Goal: Communication & Community: Answer question/provide support

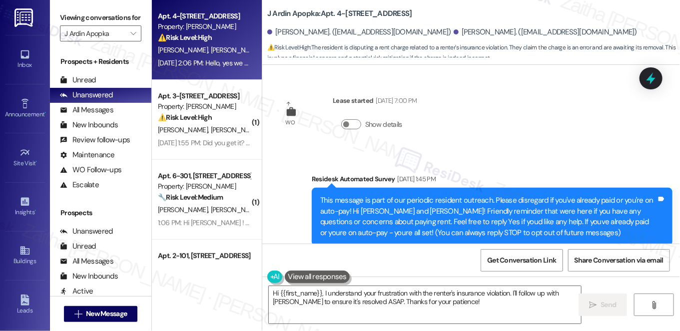
scroll to position [1320, 0]
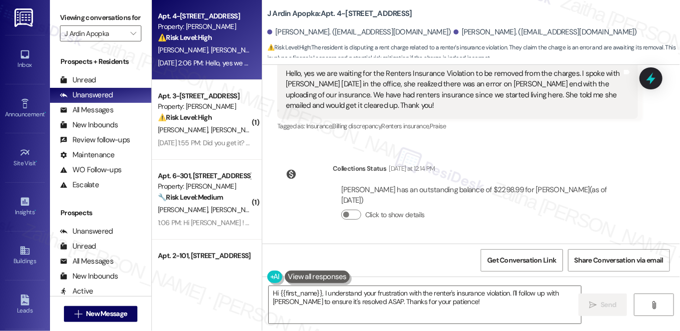
click at [650, 83] on icon at bounding box center [651, 78] width 13 height 13
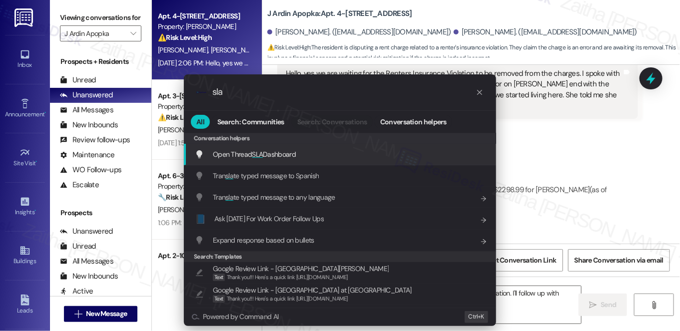
type input "sla"
click at [272, 151] on span "Open Thread SLA Dashboard" at bounding box center [254, 154] width 83 height 9
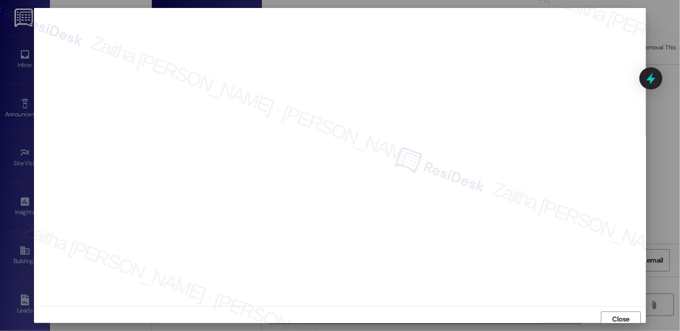
scroll to position [4, 0]
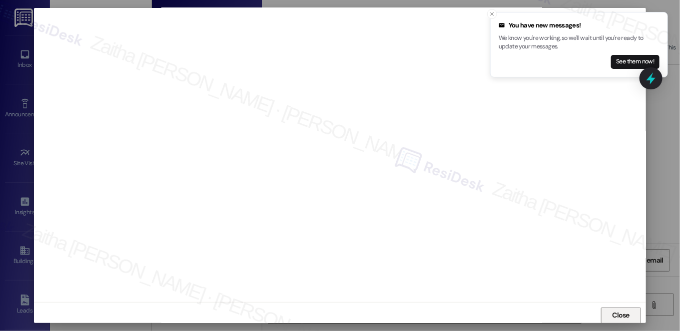
click at [620, 319] on span "Close" at bounding box center [621, 315] width 17 height 10
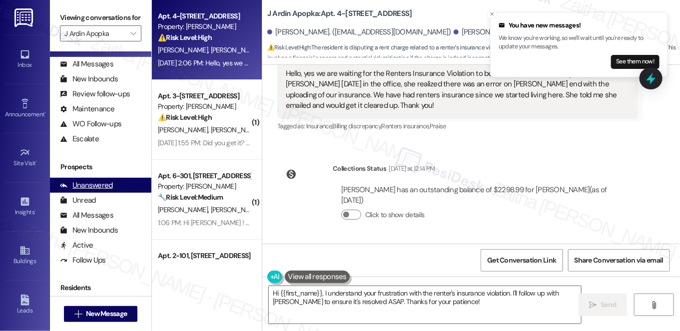
scroll to position [179, 0]
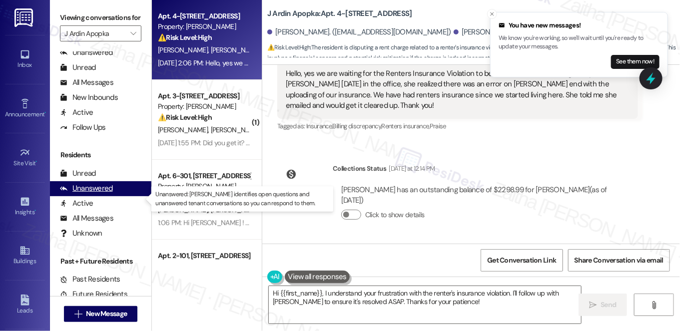
click at [89, 194] on div "Unanswered" at bounding box center [86, 188] width 53 height 10
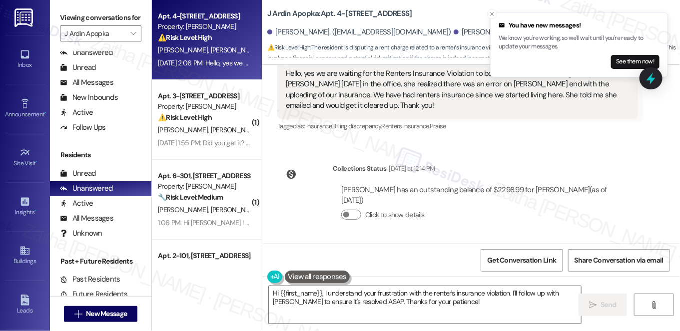
scroll to position [1229, 0]
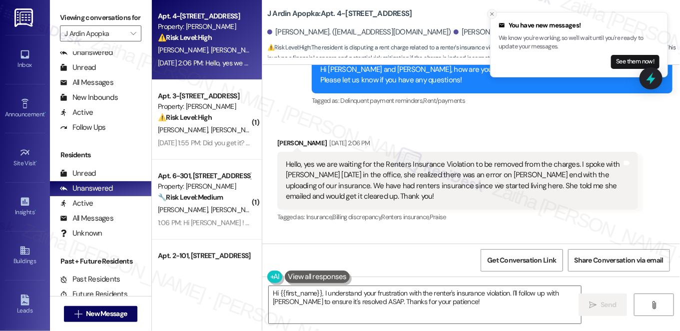
click at [494, 13] on icon "Close toast" at bounding box center [492, 14] width 6 height 6
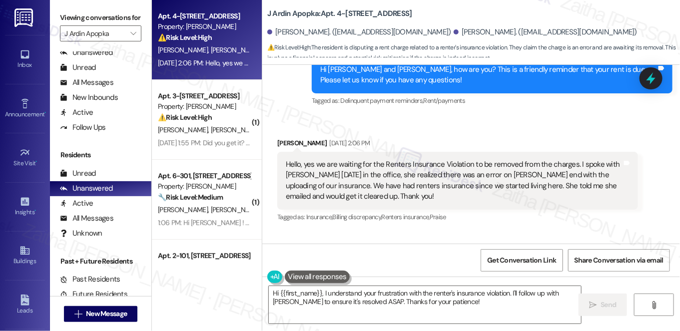
scroll to position [1184, 0]
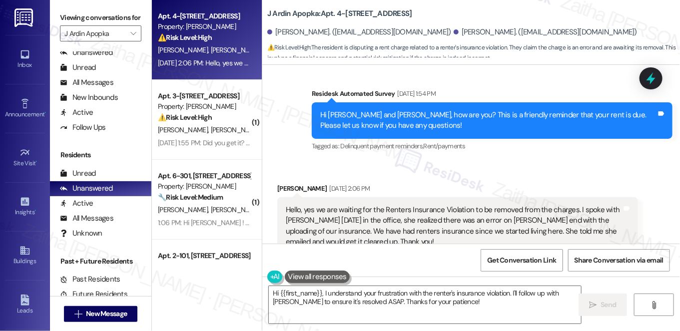
click at [409, 177] on div "Received via SMS Grace Prinsell Sep 03, 2025 at 2:06 PM Hello, yes we are waiti…" at bounding box center [458, 226] width 376 height 101
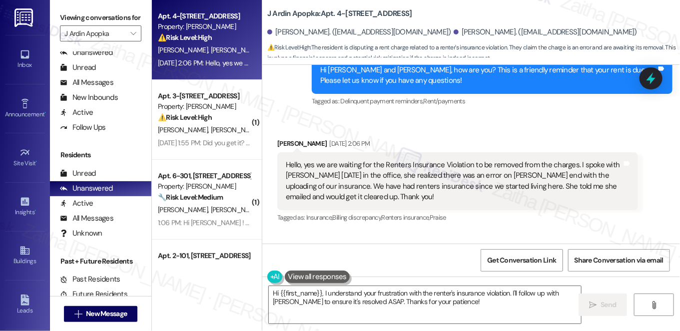
scroll to position [1229, 0]
click at [285, 140] on div "Grace Prinsell Sep 03, 2025 at 2:06 PM" at bounding box center [457, 145] width 361 height 14
copy div "Grace"
click at [272, 293] on textarea "Hi {{first_name}}, I understand your frustration with the renter's insurance vi…" at bounding box center [425, 304] width 312 height 37
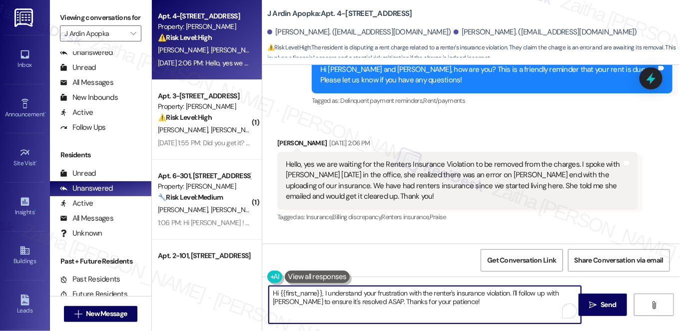
drag, startPoint x: 272, startPoint y: 293, endPoint x: 490, endPoint y: 307, distance: 218.3
click at [490, 307] on textarea "Hi {{first_name}}, I understand your frustration with the renter's insurance vi…" at bounding box center [425, 304] width 312 height 37
click at [483, 305] on textarea "Hi {{first_name}}, I understand your frustration with the renter's insurance vi…" at bounding box center [425, 304] width 312 height 37
click at [472, 303] on textarea "Hi {{first_name}}, I understand your frustration with the renter's insurance vi…" at bounding box center [425, 304] width 312 height 37
click at [369, 304] on textarea "Hi {{first_name}}, I understand your frustration with the renter's insurance vi…" at bounding box center [425, 304] width 312 height 37
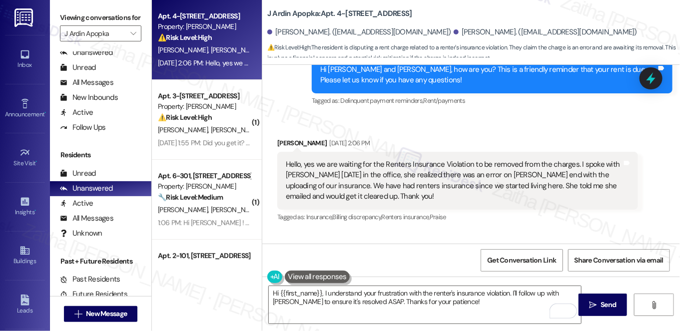
click at [285, 142] on div "Grace Prinsell Sep 03, 2025 at 2:06 PM" at bounding box center [457, 145] width 361 height 14
copy div "Grace"
click at [307, 291] on textarea "Hi {{first_name}}, I understand your frustration with the renter's insurance vi…" at bounding box center [425, 304] width 312 height 37
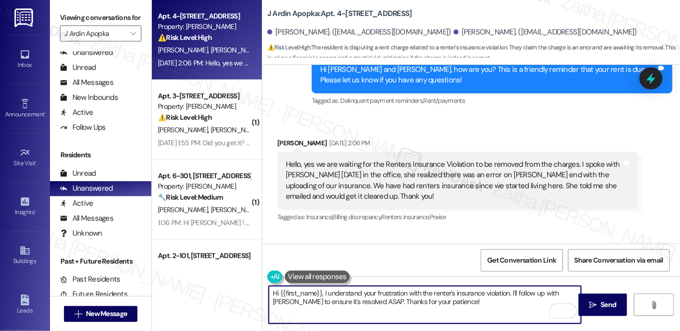
click at [307, 291] on textarea "Hi {{first_name}}, I understand your frustration with the renter's insurance vi…" at bounding box center [425, 304] width 312 height 37
paste textarea "Grace"
drag, startPoint x: 406, startPoint y: 302, endPoint x: 421, endPoint y: 301, distance: 15.5
click at [421, 301] on textarea "Hi Grace, thank you for letting me know! I understand your frustration with the…" at bounding box center [425, 304] width 312 height 37
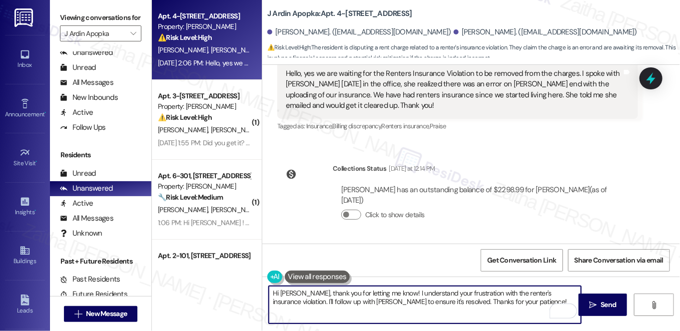
scroll to position [1275, 0]
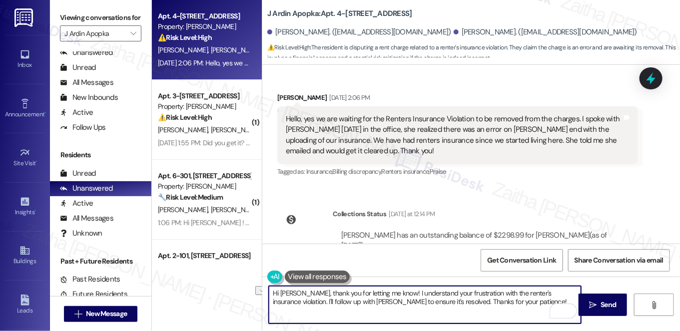
drag, startPoint x: 266, startPoint y: 302, endPoint x: 501, endPoint y: 307, distance: 234.4
click at [501, 307] on textarea "Hi Grace, thank you for letting me know! I understand your frustration with the…" at bounding box center [425, 304] width 312 height 37
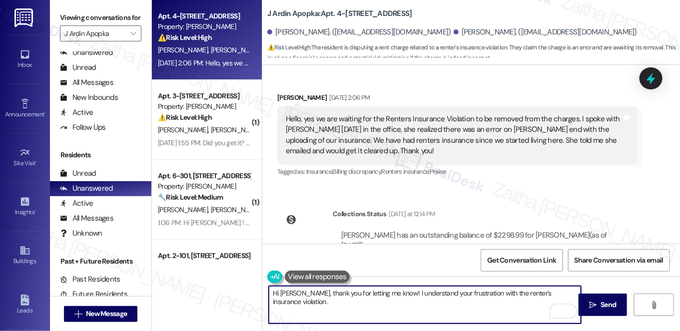
paste textarea "I’ll check with Andrea on the status and let you know what I hear"
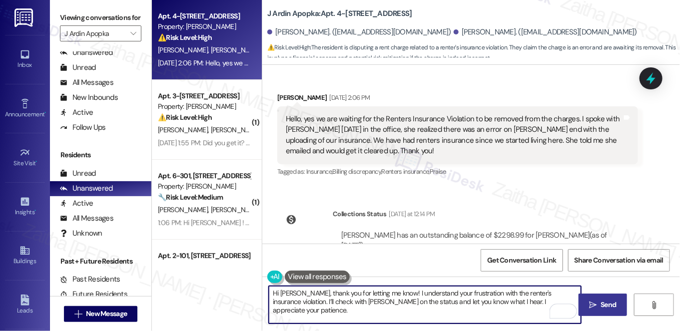
type textarea "Hi Grace, thank you for letting me know! I understand your frustration with the…"
click at [593, 303] on icon "" at bounding box center [592, 305] width 7 height 8
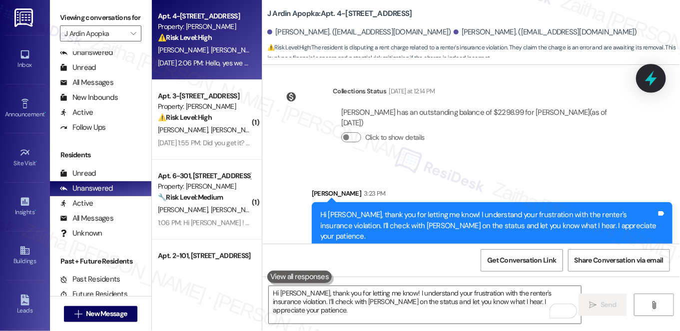
scroll to position [1399, 0]
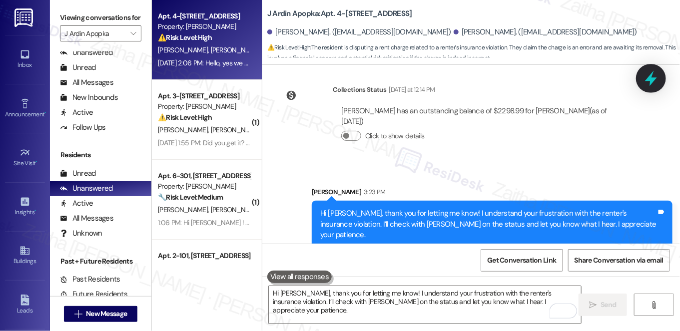
click at [659, 75] on icon at bounding box center [651, 78] width 17 height 17
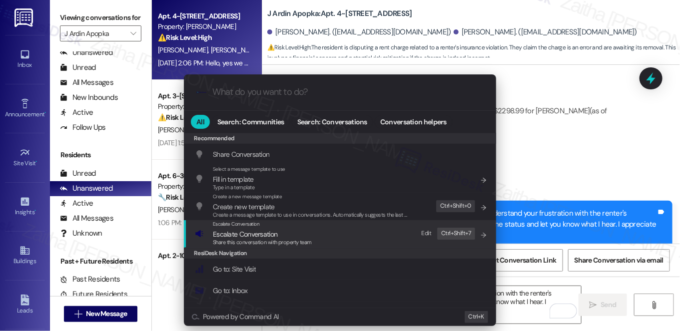
click at [236, 239] on span "Share this conversation with property team" at bounding box center [262, 242] width 99 height 7
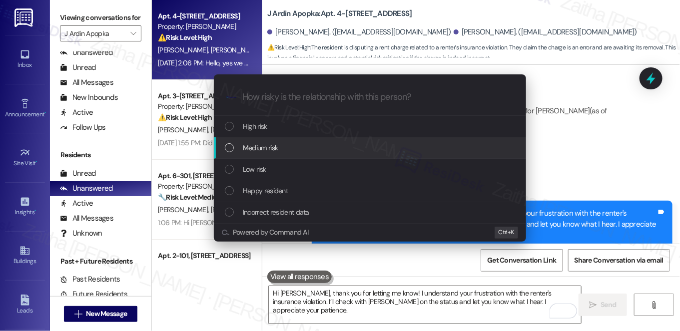
click at [250, 155] on div "Medium risk" at bounding box center [370, 147] width 312 height 21
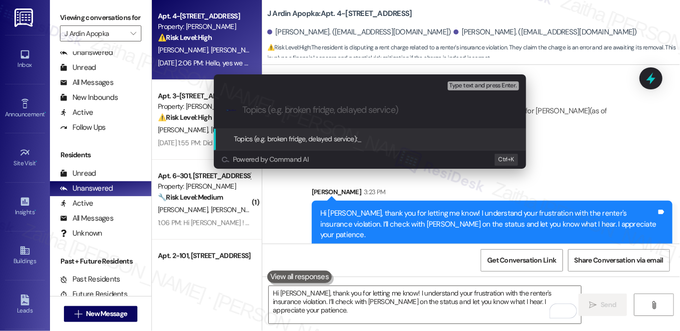
paste input "Checking Status of Renters Insurance Violation"
type input "Checking Status of Renters Insurance Violation"
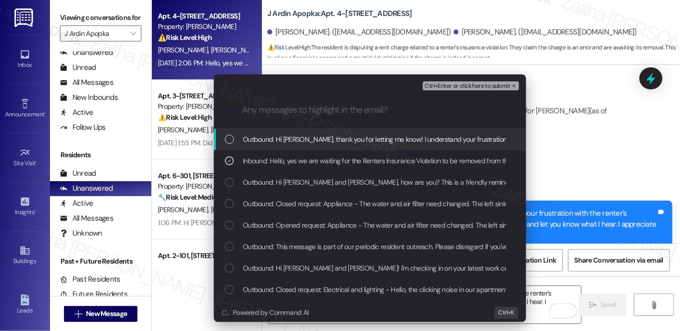
click at [449, 85] on span "Ctrl+Enter or click here to submit" at bounding box center [467, 86] width 85 height 7
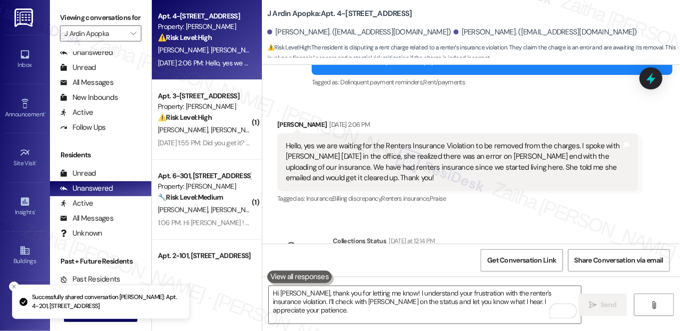
scroll to position [1217, 0]
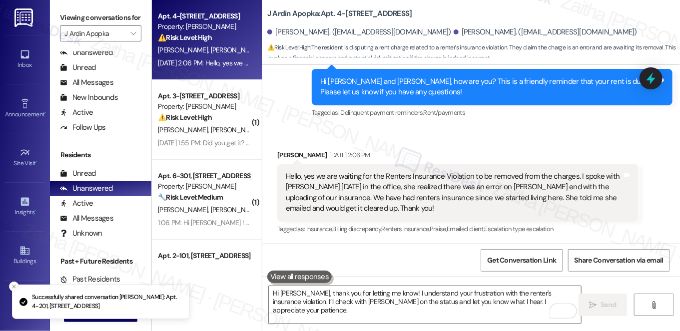
click at [232, 123] on div "Apt. 3-201, 2420 Medicine Lake Drive Property: J Ardin Apopka ⚠️ Risk Level: Hi…" at bounding box center [204, 107] width 94 height 34
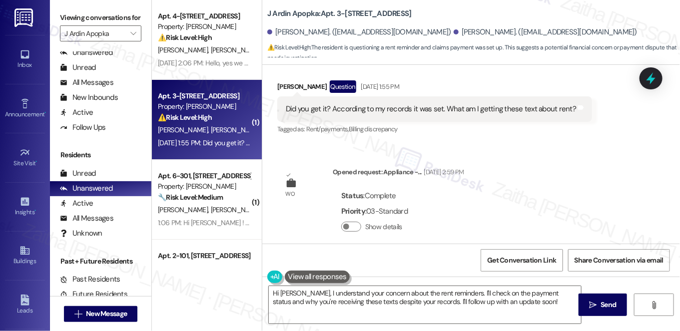
scroll to position [2602, 0]
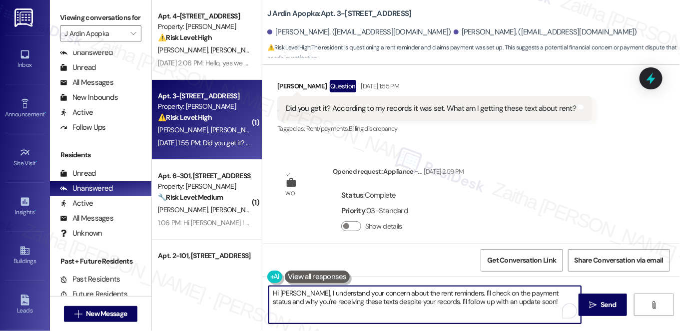
drag, startPoint x: 453, startPoint y: 292, endPoint x: 524, endPoint y: 306, distance: 71.8
click at [524, 306] on textarea "Hi Lenora, I understand your concern about the rent reminders. I'll check on th…" at bounding box center [425, 304] width 312 height 37
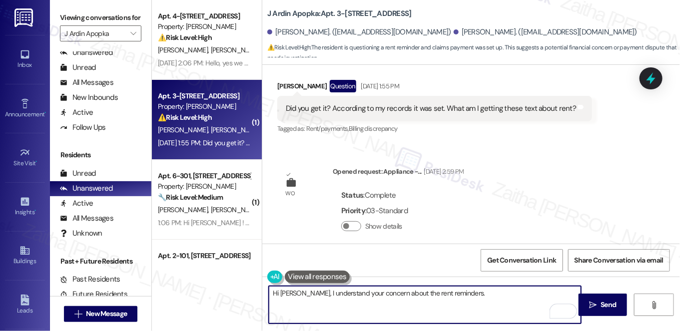
paste textarea "Please note that a gentle reminder is sent to all residents to help prevent lat…"
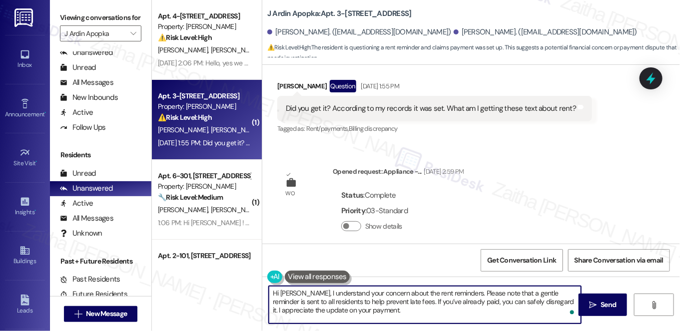
type textarea "Hi Lenora, I understand your concern about the rent reminders. Please note that…"
click at [599, 299] on button " Send" at bounding box center [603, 305] width 48 height 22
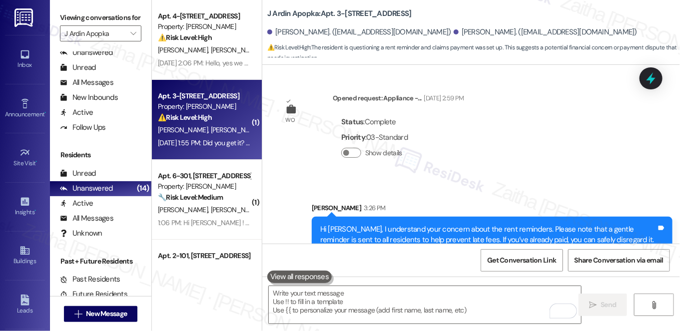
scroll to position [2693, 0]
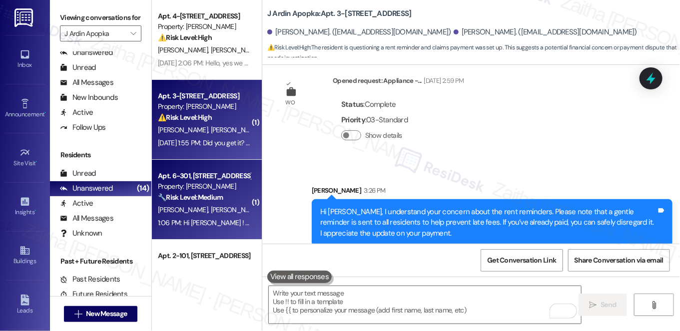
click at [227, 214] on div "C. Herring E. Smith" at bounding box center [204, 210] width 94 height 12
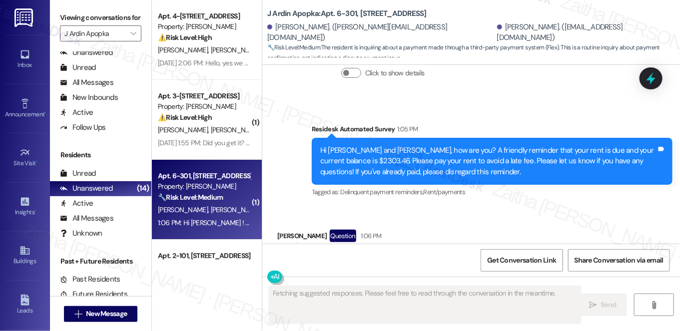
scroll to position [2826, 0]
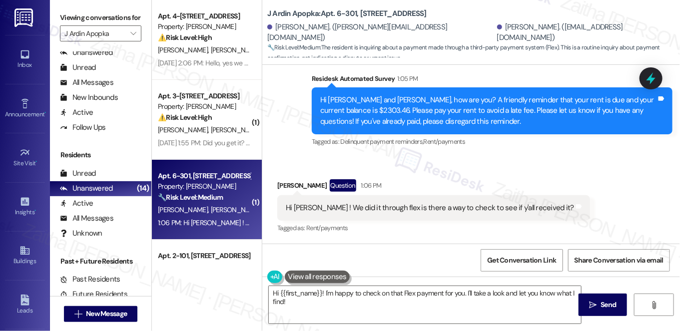
click at [285, 187] on div "Chantel Herring Question 1:06 PM" at bounding box center [433, 187] width 313 height 16
copy div "Chantel"
click at [302, 294] on textarea "Hi {{first_name}}! I'm happy to check on that Flex payment for you. I'll take a…" at bounding box center [425, 304] width 312 height 37
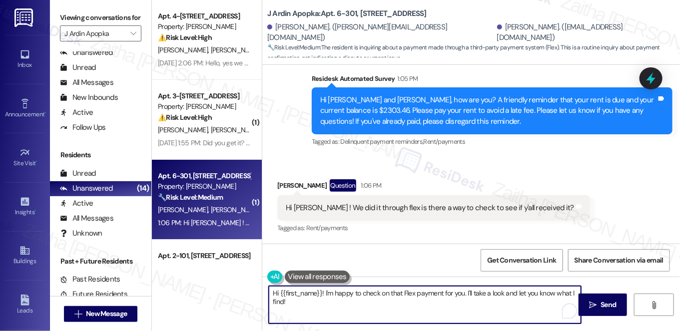
click at [302, 294] on textarea "Hi {{first_name}}! I'm happy to check on that Flex payment for you. I'll take a…" at bounding box center [425, 304] width 312 height 37
paste textarea "Chantel"
click at [273, 292] on textarea "Hi Chantel! I'm happy to check on that Flex payment for you. I'll take a look a…" at bounding box center [425, 304] width 312 height 37
type textarea "Thank you for letting me know, Chantel! I'm happy to check on that Flex payment…"
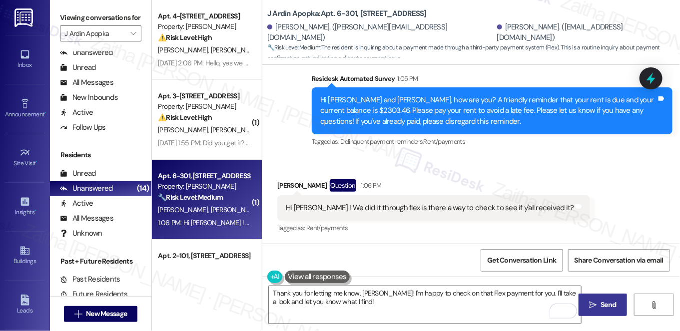
click at [610, 300] on span "Send" at bounding box center [608, 305] width 15 height 10
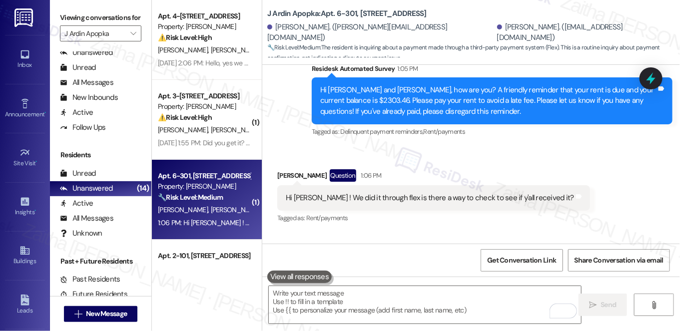
click at [649, 77] on icon at bounding box center [651, 78] width 9 height 12
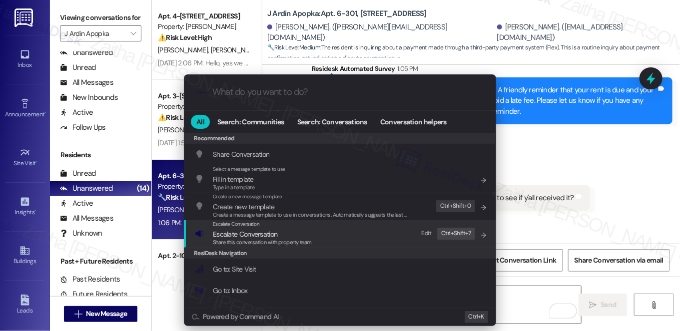
drag, startPoint x: 249, startPoint y: 234, endPoint x: 244, endPoint y: 224, distance: 11.8
click at [249, 234] on span "Escalate Conversation" at bounding box center [245, 234] width 64 height 9
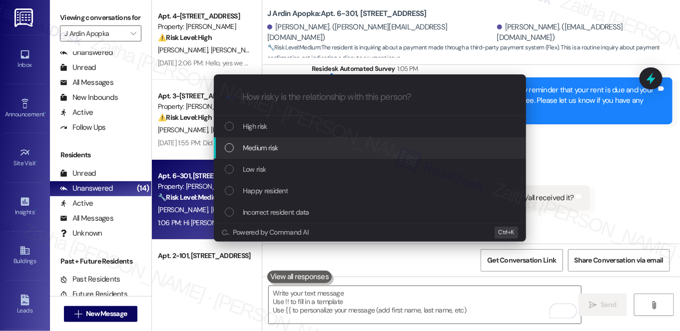
click at [267, 148] on span "Medium risk" at bounding box center [260, 147] width 35 height 11
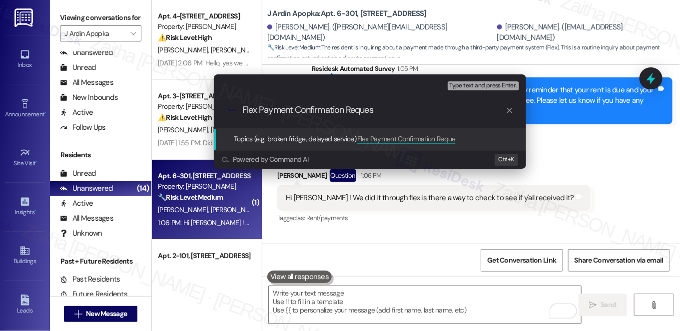
type input "Flex Payment Confirmation Request"
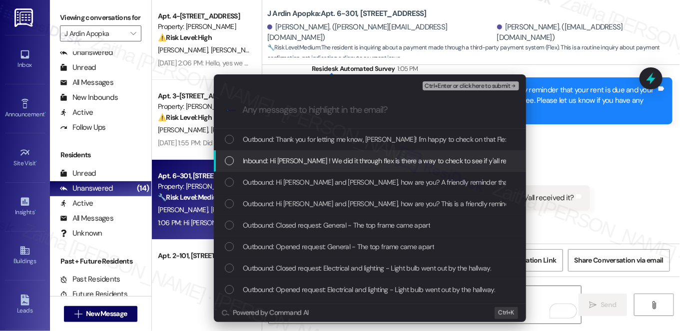
click at [281, 162] on span "Inbound: Hi Jay ! We did it through flex is there a way to check to see if y'al…" at bounding box center [388, 160] width 291 height 11
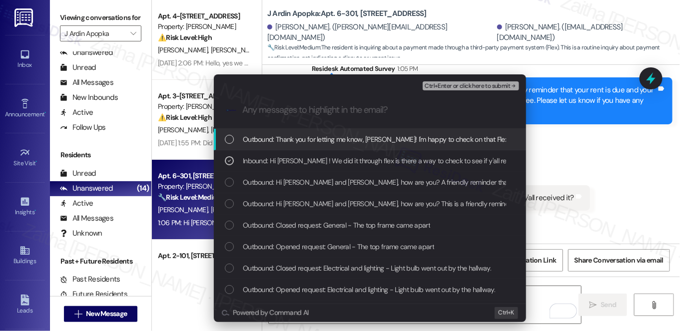
click at [445, 86] on span "Ctrl+Enter or click here to submit" at bounding box center [467, 86] width 85 height 7
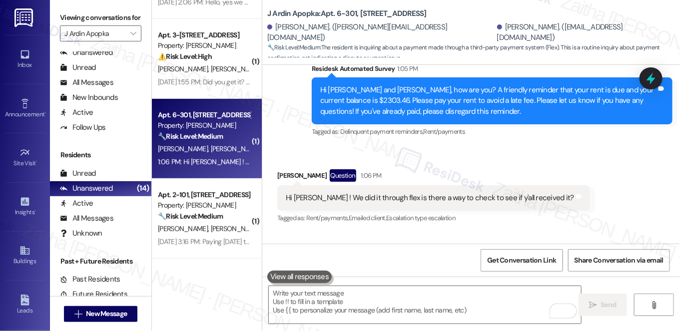
scroll to position [136, 0]
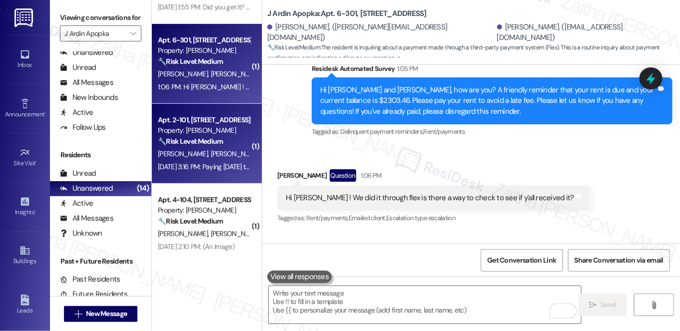
click at [229, 148] on div "V. Wells N. Barragan K. Wells K. Wells" at bounding box center [204, 154] width 94 height 12
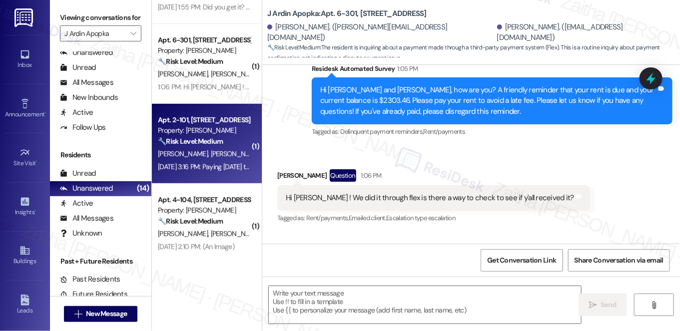
type textarea "Fetching suggested responses. Please feel free to read through the conversation…"
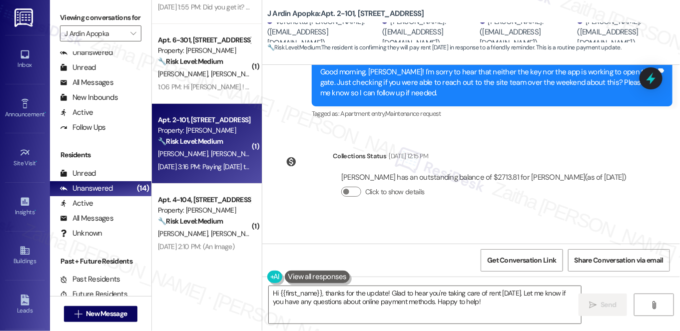
scroll to position [4134, 0]
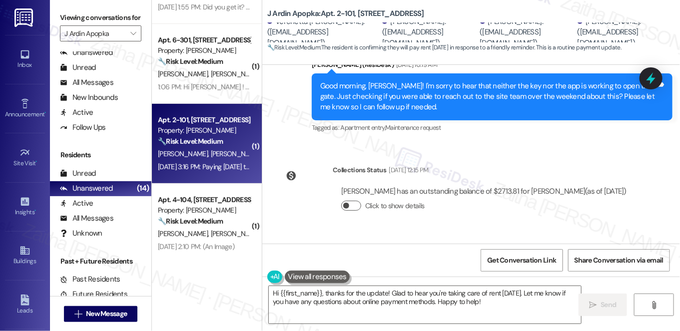
click at [351, 201] on button "Click to show details" at bounding box center [351, 206] width 20 height 10
click at [342, 201] on button "Click to hide details" at bounding box center [351, 206] width 20 height 10
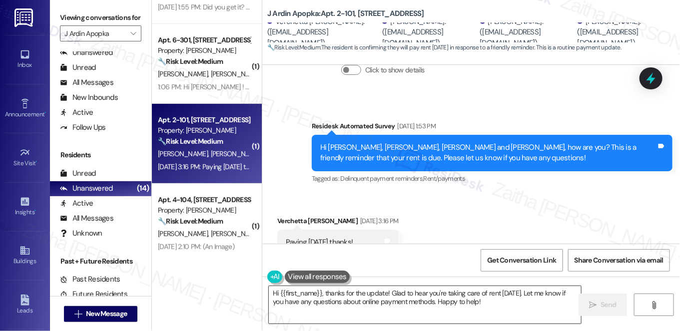
scroll to position [4270, 0]
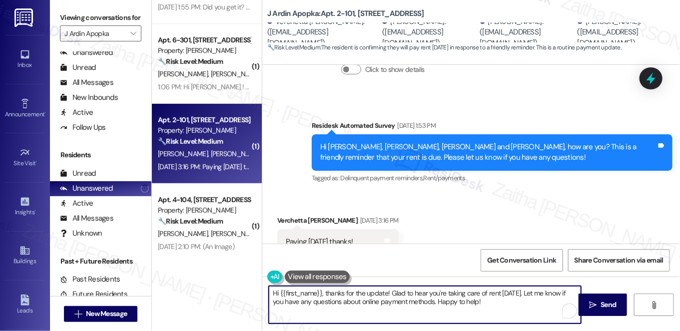
drag, startPoint x: 321, startPoint y: 292, endPoint x: 526, endPoint y: 314, distance: 205.5
click at [524, 315] on textarea "Hi {{first_name}}, thanks for the update! Glad to hear you're taking care of re…" at bounding box center [425, 304] width 312 height 37
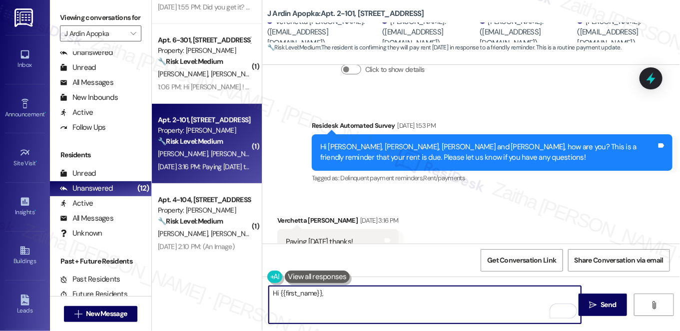
paste textarea "thank you for letting me know. I just wanted to check in — were you able to mak…"
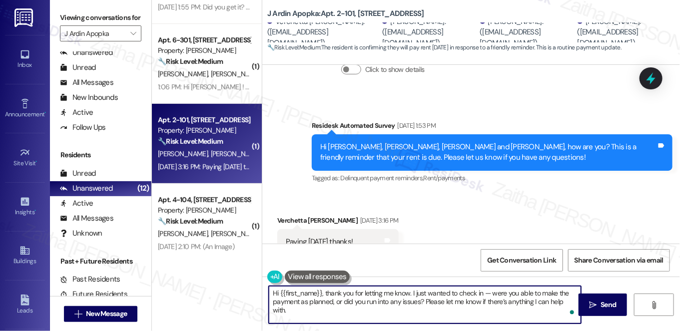
click at [289, 215] on div "Verchetta Wells Sep 03, 2025 at 3:16 PM" at bounding box center [337, 222] width 121 height 14
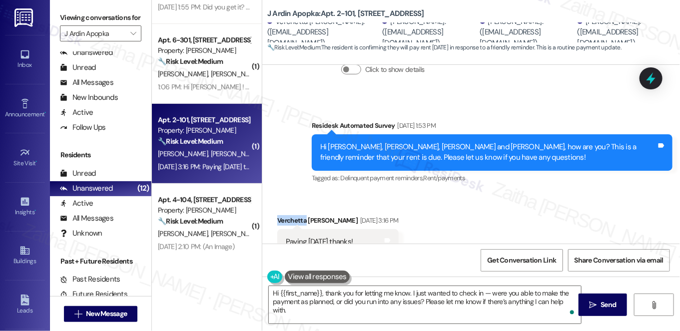
click at [289, 215] on div "Verchetta Wells Sep 03, 2025 at 3:16 PM" at bounding box center [337, 222] width 121 height 14
copy div "Verchetta"
click at [310, 291] on textarea "Hi {{first_name}}, thank you for letting me know. I just wanted to check in — w…" at bounding box center [425, 304] width 312 height 37
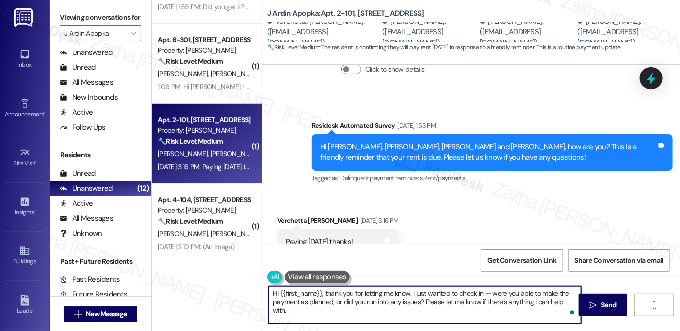
click at [310, 291] on textarea "Hi {{first_name}}, thank you for letting me know. I just wanted to check in — w…" at bounding box center [425, 304] width 312 height 37
paste textarea "Verchetta"
type textarea "Hi Verchetta, thank you for letting me know. I just wanted to check in — were y…"
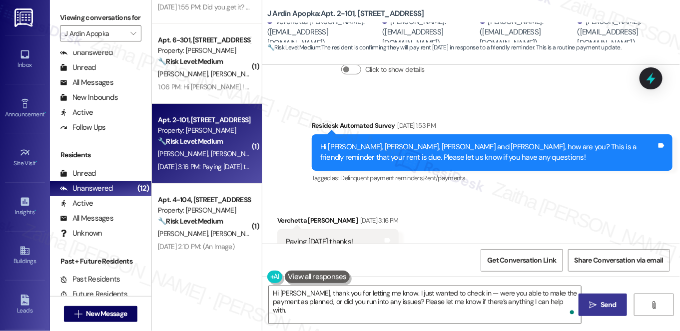
click at [615, 302] on span "Send" at bounding box center [608, 305] width 15 height 10
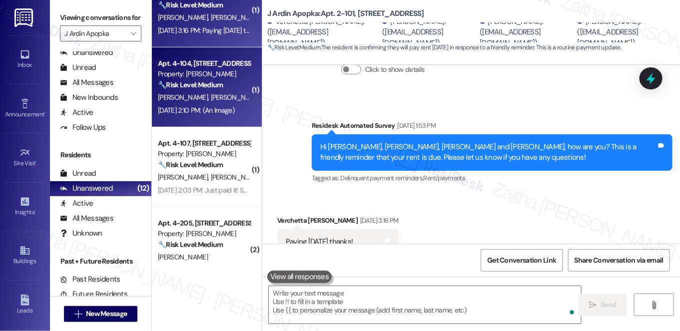
scroll to position [4270, 0]
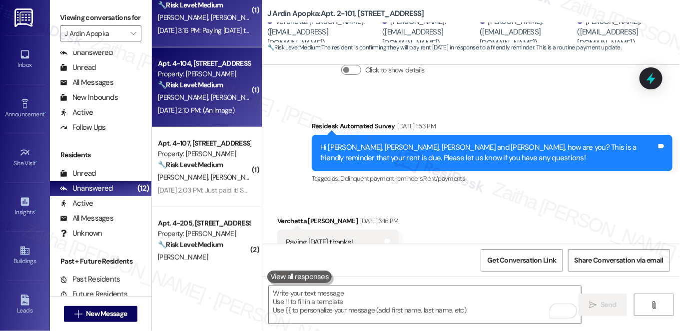
click at [232, 101] on div "J. Tamayo K. Fernandez" at bounding box center [204, 97] width 94 height 12
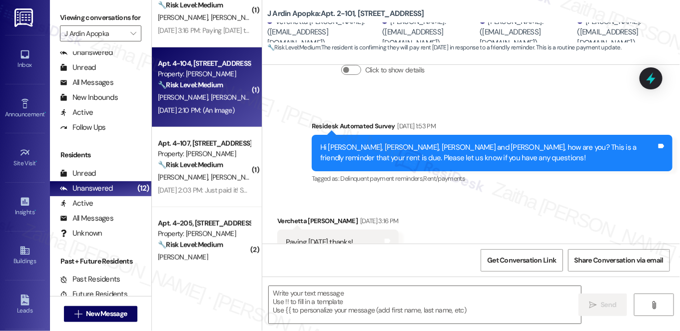
type textarea "Fetching suggested responses. Please feel free to read through the conversation…"
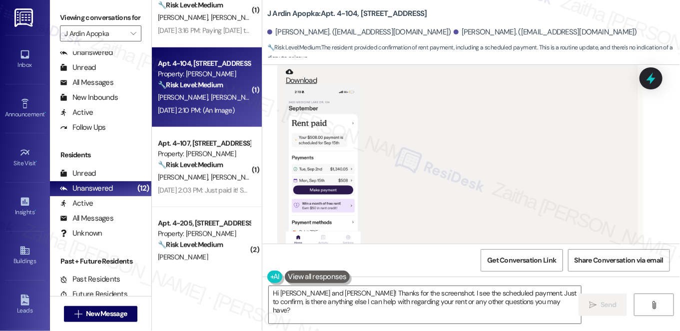
scroll to position [1403, 0]
click at [314, 164] on button "Zoom image" at bounding box center [323, 166] width 75 height 163
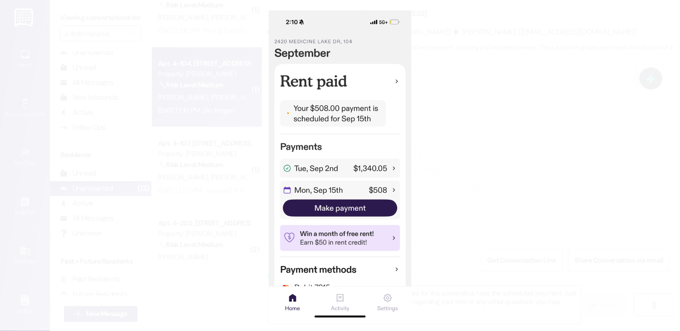
click at [504, 197] on button "Unzoom image" at bounding box center [340, 165] width 680 height 331
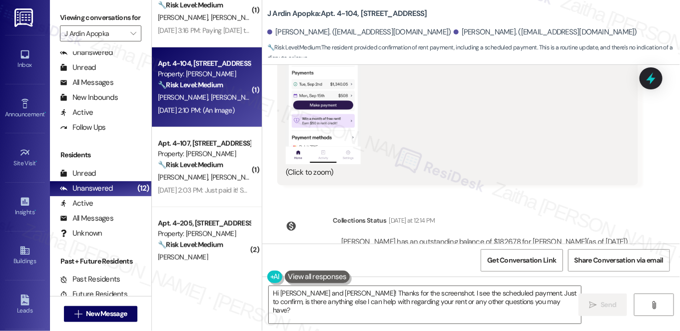
scroll to position [1540, 0]
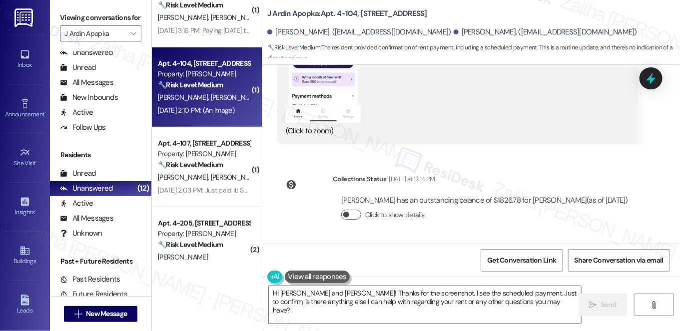
click at [357, 216] on button "Click to show details" at bounding box center [351, 215] width 20 height 10
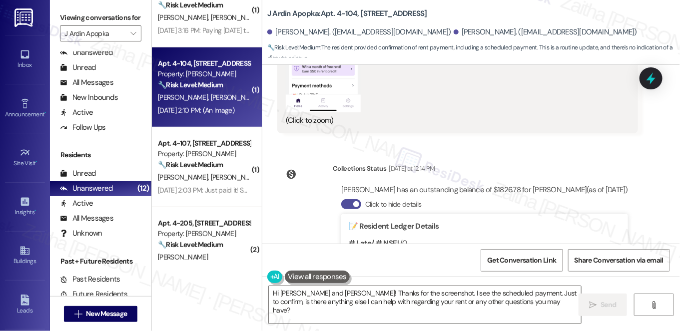
click at [345, 209] on button "Click to hide details" at bounding box center [351, 204] width 20 height 10
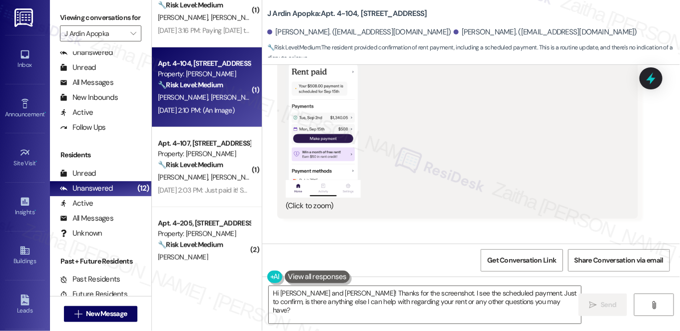
scroll to position [1449, 0]
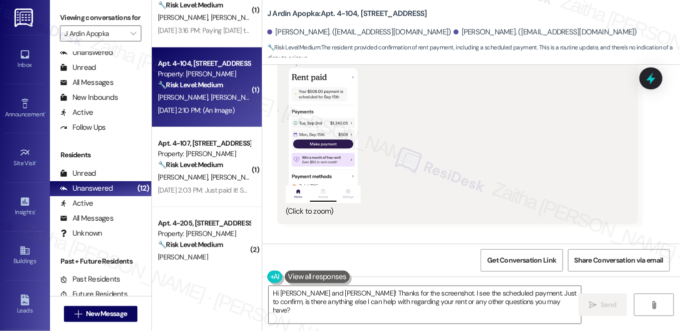
click at [325, 147] on button "Zoom image" at bounding box center [323, 121] width 75 height 163
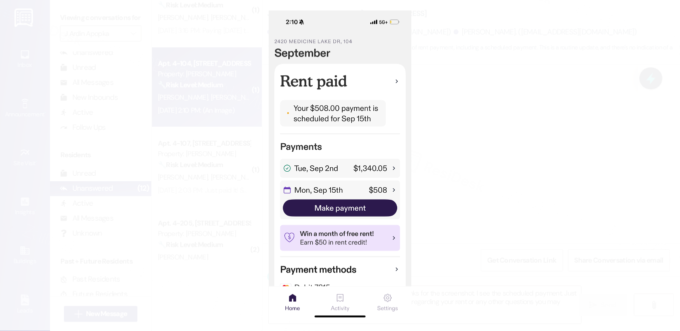
click at [526, 155] on button "Unzoom image" at bounding box center [340, 165] width 680 height 331
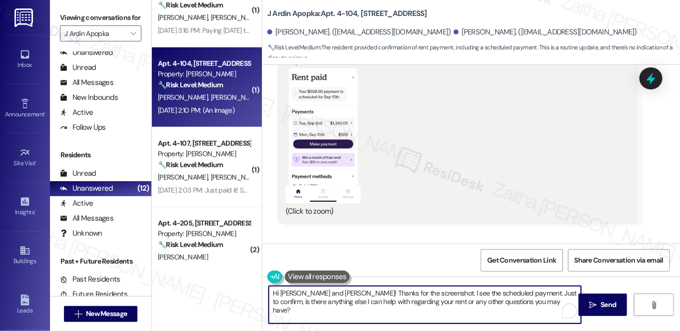
drag, startPoint x: 509, startPoint y: 292, endPoint x: 548, endPoint y: 291, distance: 39.0
click at [548, 291] on textarea "Hi Jessica and Kevin! Thanks for the screenshot. I see the scheduled payment. J…" at bounding box center [425, 304] width 312 height 37
click at [517, 293] on textarea "Hi Jessica and Kevin! Thanks for the screenshot. I see the scheduled payment. I…" at bounding box center [425, 304] width 312 height 37
click at [385, 305] on textarea "Hi Jessica and Kevin! Thanks for the screenshot. I see the scheduled payment. I…" at bounding box center [425, 304] width 312 height 37
drag, startPoint x: 494, startPoint y: 291, endPoint x: 502, endPoint y: 303, distance: 14.4
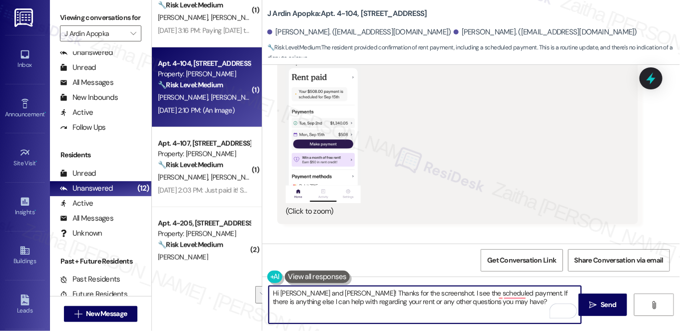
click at [502, 304] on textarea "Hi Jessica and Kevin! Thanks for the screenshot. I see the scheduled payment. I…" at bounding box center [425, 304] width 312 height 37
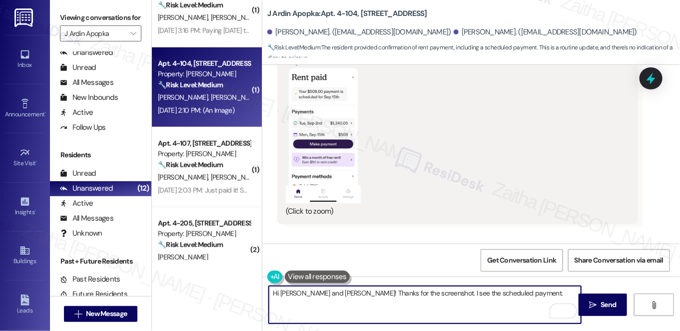
click at [448, 295] on textarea "Hi Jessica and Kevin! Thanks for the screenshot. I see the scheduled payment." at bounding box center [425, 304] width 312 height 37
click at [482, 295] on textarea "Hi Jessica and Kevin! Thanks for the screenshot. I see the rent is paid. paymen…" at bounding box center [425, 304] width 312 height 37
click at [482, 296] on textarea "Hi Jessica and Kevin! Thanks for the screenshot. I see the rent is paid. paymen…" at bounding box center [425, 304] width 312 height 37
paste textarea "We appreciate you taking care of it. Let us know if you need anything else; we'…"
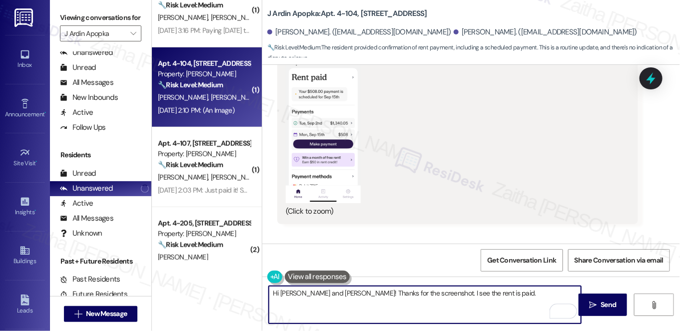
paste textarea "We appreciate you taking care of it. Let us know if you need anything else; we'…"
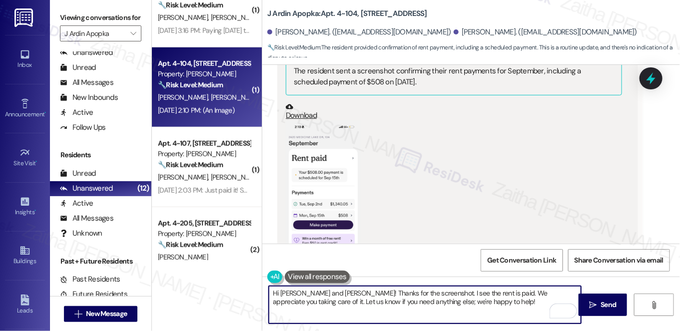
scroll to position [1358, 0]
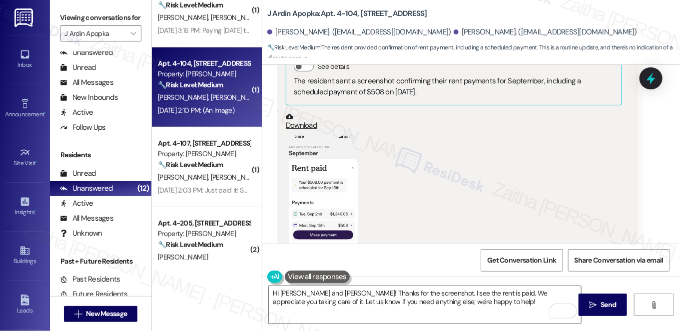
click at [318, 207] on button "Zoom image" at bounding box center [323, 212] width 75 height 163
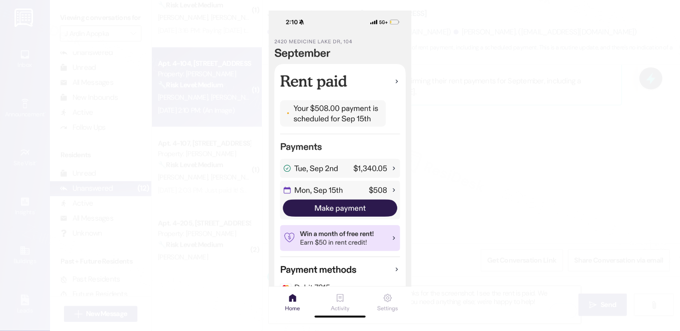
click at [540, 167] on button "Unzoom image" at bounding box center [340, 165] width 680 height 331
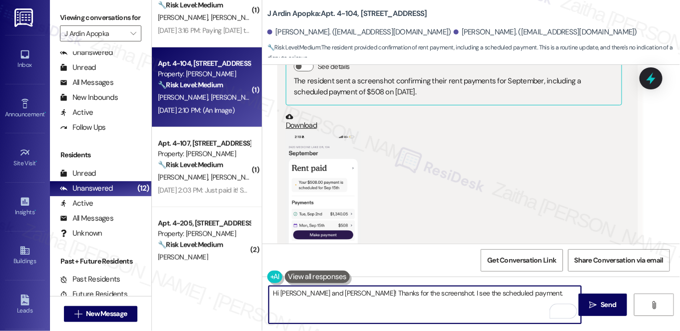
click at [503, 295] on textarea "Hi Jessica and Kevin! Thanks for the screenshot. I see the scheduled payment." at bounding box center [425, 304] width 312 height 37
paste textarea "We appreciate you taking care of it. Let us know if you need anything else; we'…"
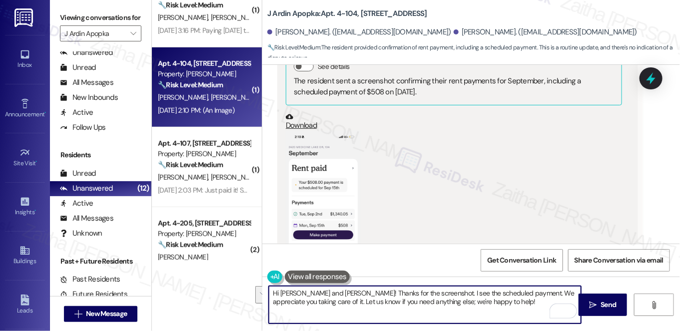
drag, startPoint x: 498, startPoint y: 293, endPoint x: 297, endPoint y: 301, distance: 201.5
click at [297, 301] on textarea "Hi Jessica and Kevin! Thanks for the screenshot. I see the scheduled payment. W…" at bounding box center [425, 304] width 312 height 37
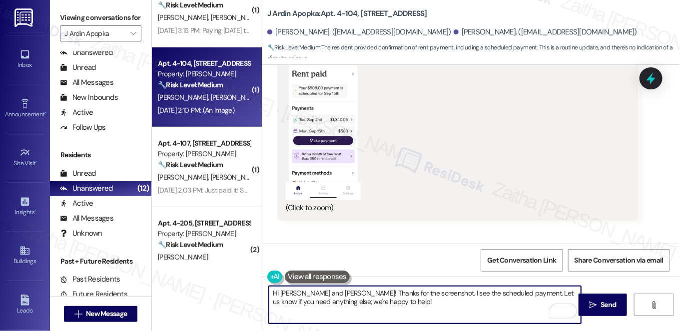
scroll to position [1449, 0]
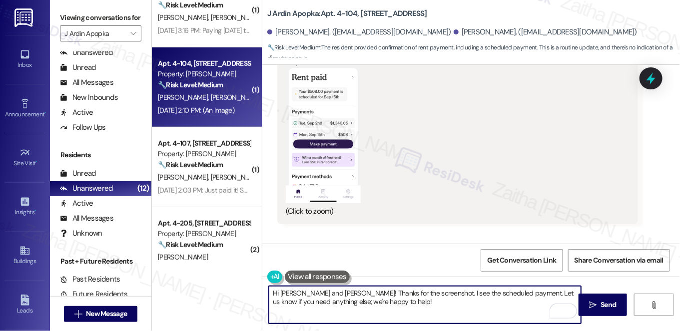
type textarea "Hi Jessica and Kevin! Thanks for the screenshot. I see the scheduled payment. L…"
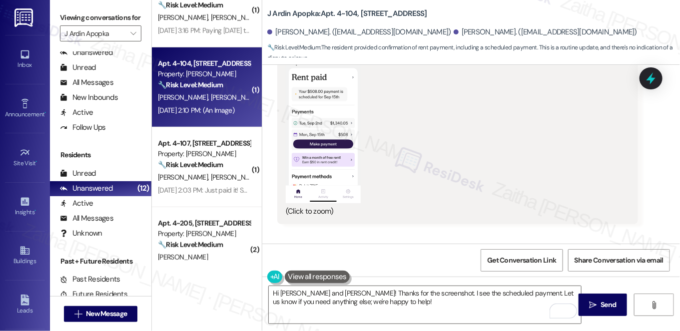
click at [313, 122] on button "Zoom image" at bounding box center [323, 121] width 75 height 163
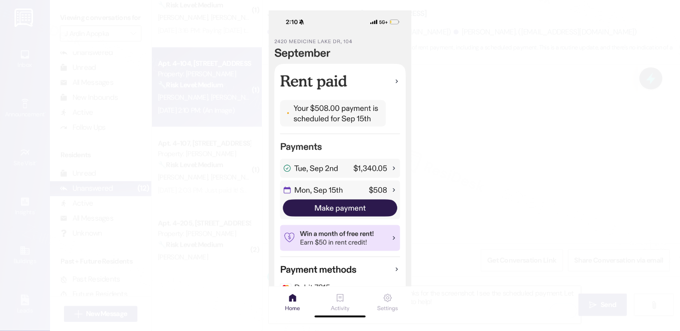
click at [512, 143] on button "Unzoom image" at bounding box center [340, 165] width 680 height 331
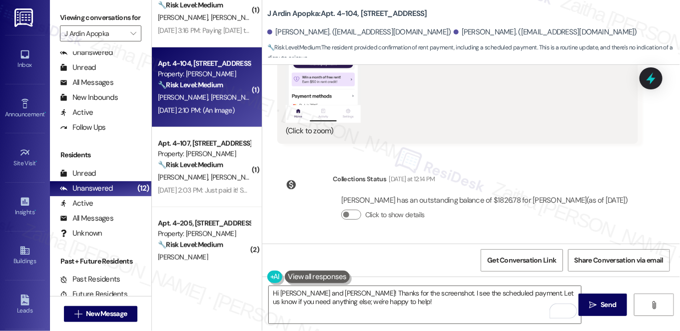
scroll to position [1540, 0]
click at [608, 310] on button " Send" at bounding box center [603, 305] width 48 height 22
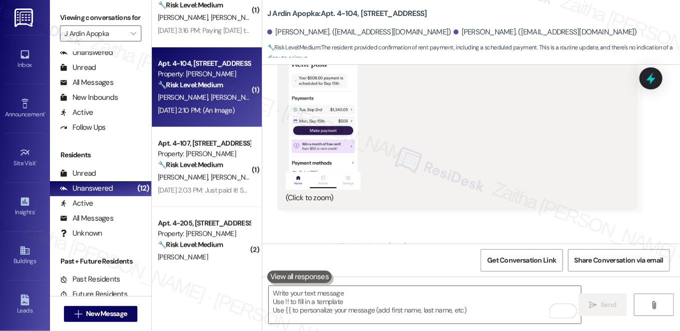
scroll to position [1482, 0]
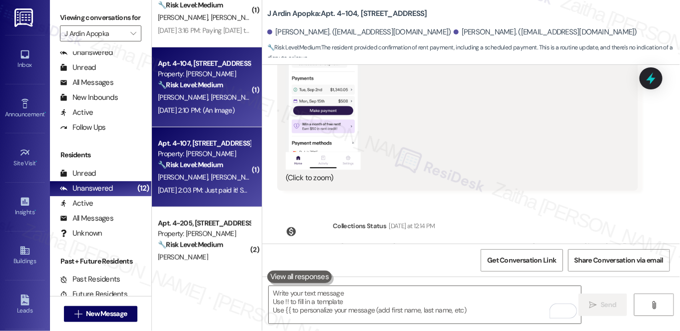
click at [230, 186] on div "Sep 03, 2025 at 2:03 PM: Just paid it! Sorry, it did not have any charges until…" at bounding box center [264, 190] width 212 height 9
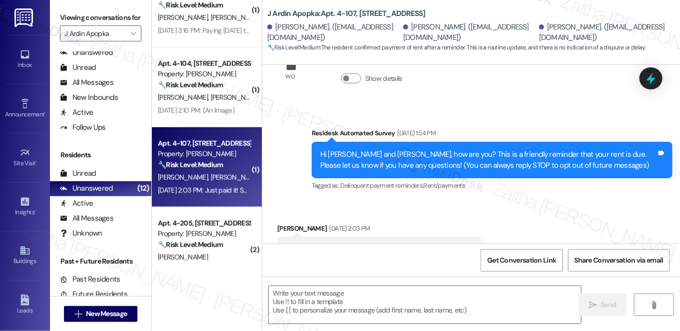
scroll to position [86, 0]
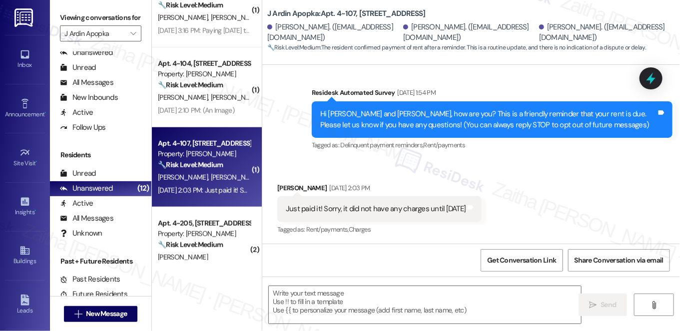
type textarea "Fetching suggested responses. Please feel free to read through the conversation…"
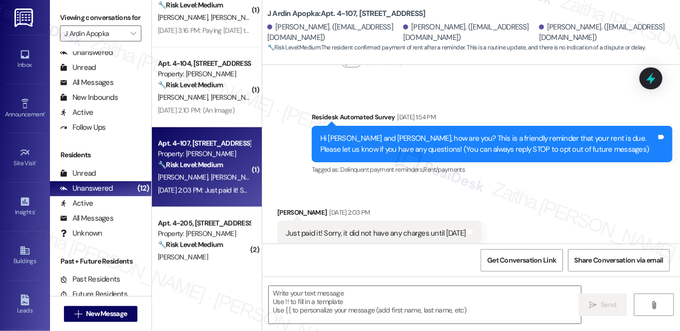
scroll to position [87, 0]
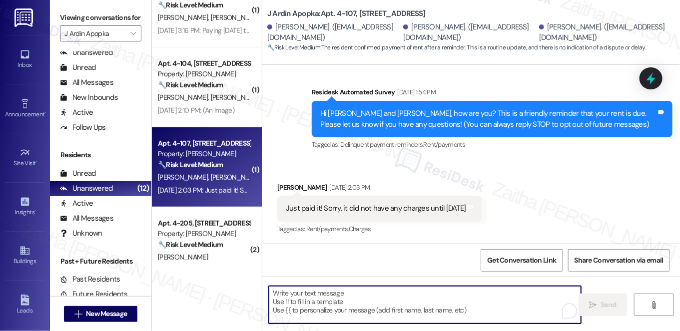
click at [323, 300] on textarea "To enrich screen reader interactions, please activate Accessibility in Grammarl…" at bounding box center [425, 304] width 312 height 37
paste textarea "Great to hear, {{first_name}}! Thanks for confirming. Just let us know if any o…"
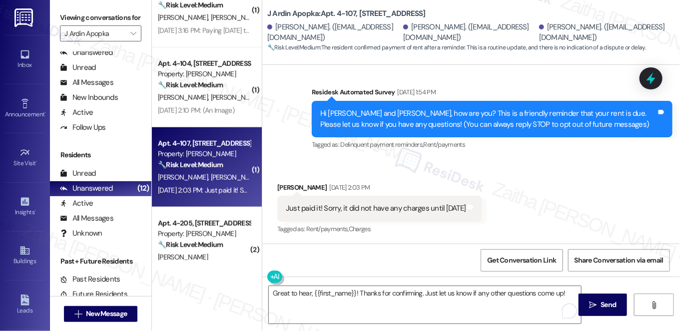
click at [288, 186] on div "Juliana Sequeira Sep 03, 2025 at 2:03 PM" at bounding box center [379, 189] width 204 height 14
copy div "Juliana"
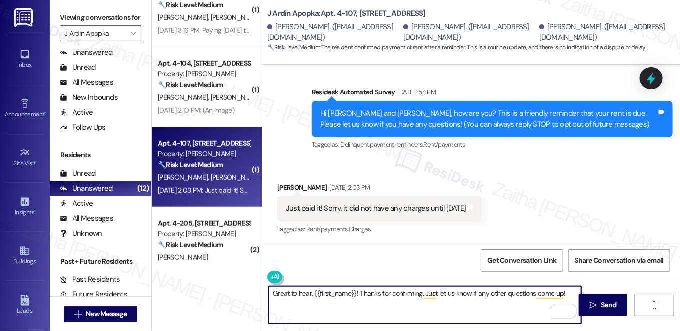
click at [334, 293] on textarea "Great to hear, {{first_name}}! Thanks for confirming. Just let us know if any o…" at bounding box center [425, 304] width 312 height 37
paste textarea "Juliana"
drag, startPoint x: 308, startPoint y: 292, endPoint x: 267, endPoint y: 293, distance: 41.0
click at [269, 293] on textarea "Great to hear, Juliana! Thanks for confirming. Just let us know if any other qu…" at bounding box center [425, 304] width 312 height 37
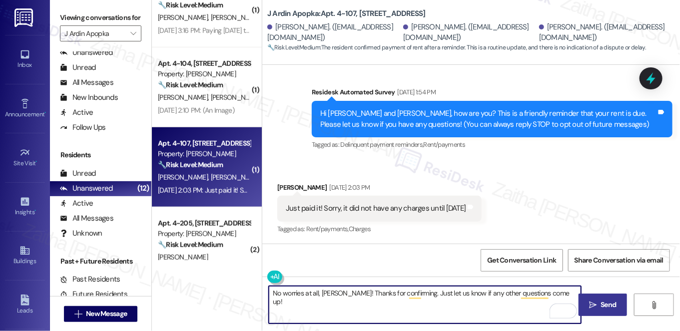
type textarea "No worries at all, Juliana! Thanks for confirming. Just let us know if any othe…"
drag, startPoint x: 595, startPoint y: 302, endPoint x: 589, endPoint y: 294, distance: 10.0
click at [595, 302] on icon "" at bounding box center [592, 305] width 7 height 8
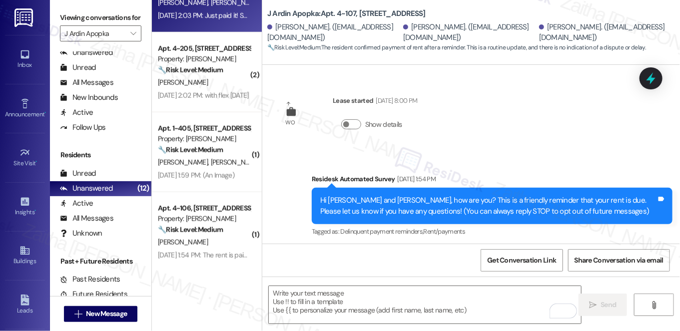
scroll to position [500, 0]
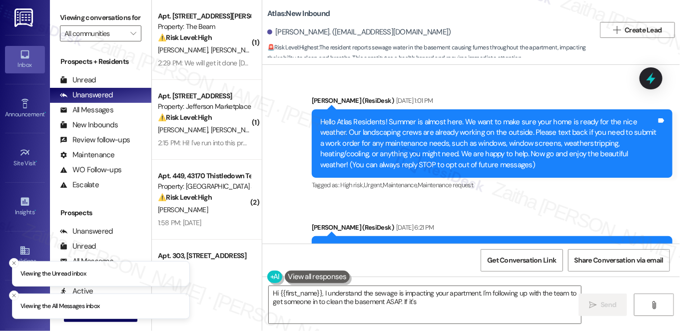
scroll to position [4247, 0]
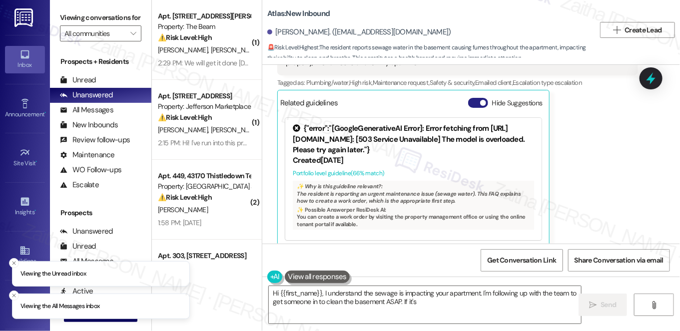
click at [472, 98] on button "Hide Suggestions" at bounding box center [478, 103] width 20 height 10
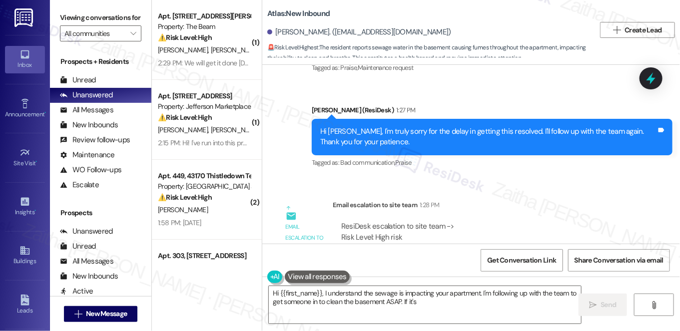
scroll to position [4429, 0]
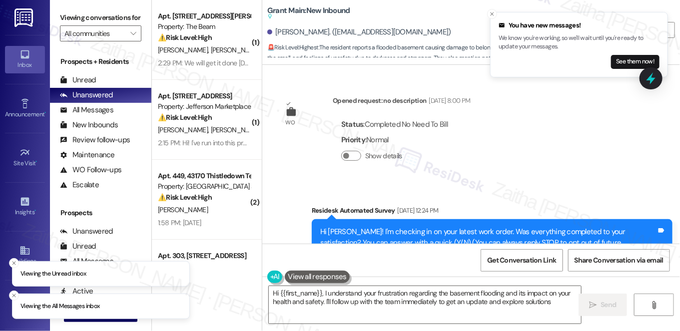
scroll to position [4873, 0]
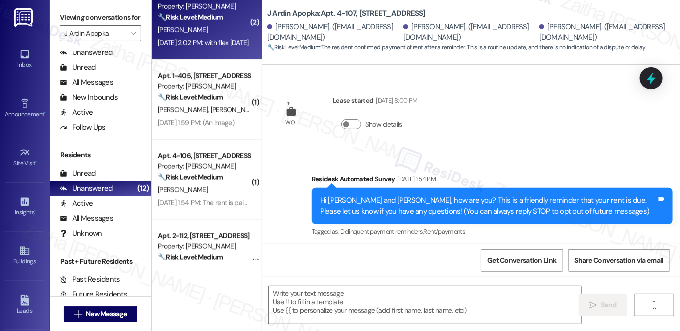
type textarea "Fetching suggested responses. Please feel free to read through the conversation…"
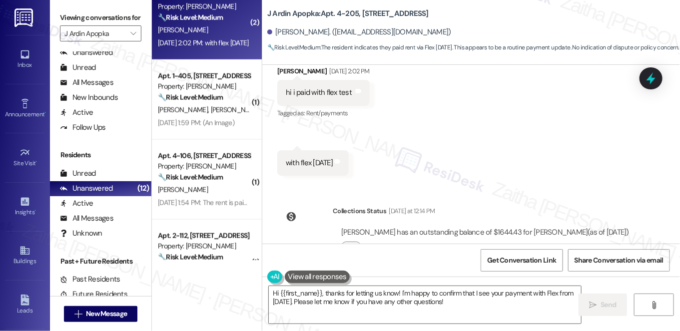
scroll to position [1532, 0]
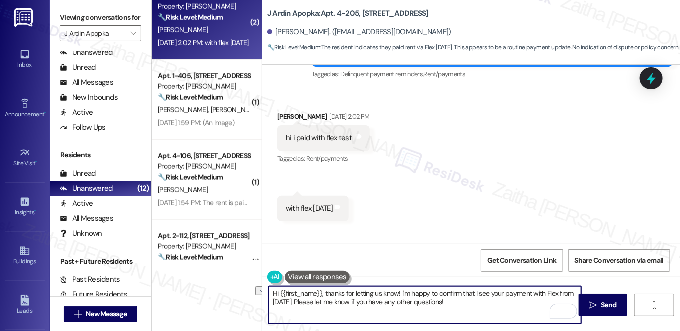
drag, startPoint x: 400, startPoint y: 291, endPoint x: 528, endPoint y: 290, distance: 127.9
click at [528, 290] on textarea "Hi {{first_name}}, thanks for letting us know! I'm happy to confirm that I see …" at bounding box center [425, 304] width 312 height 37
drag, startPoint x: 492, startPoint y: 297, endPoint x: 533, endPoint y: 287, distance: 42.2
click at [533, 287] on textarea "Hi {{first_name}}, thanks for letting us know! I understand you paid with Flex …" at bounding box center [425, 304] width 312 height 37
drag, startPoint x: 269, startPoint y: 295, endPoint x: 358, endPoint y: 307, distance: 90.2
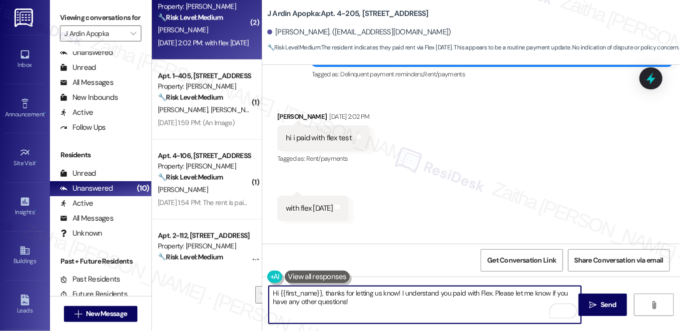
click at [358, 307] on textarea "Hi {{first_name}}, thanks for letting us know! I understand you paid with Flex.…" at bounding box center [425, 304] width 312 height 37
type textarea "Hi {{first_name}}, thanks for letting us know! I understand you paid with Flex.…"
click at [596, 185] on div "Received via SMS Kiyanna White Sep 03, 2025 at 2:02 PM hi i paid with flex test…" at bounding box center [471, 159] width 418 height 140
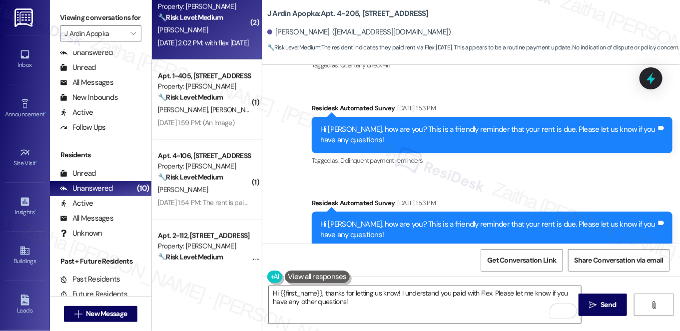
scroll to position [1577, 0]
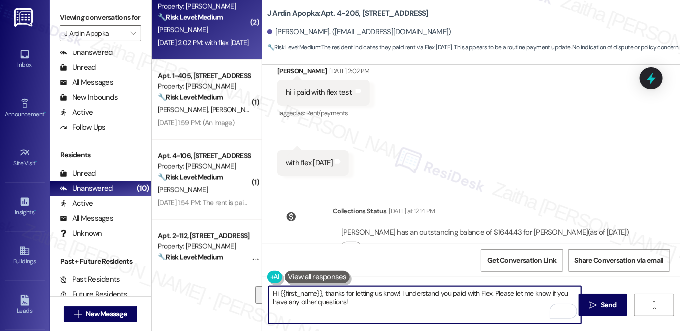
drag, startPoint x: 270, startPoint y: 292, endPoint x: 352, endPoint y: 302, distance: 82.0
click at [352, 302] on textarea "Hi {{first_name}}, thanks for letting us know! I understand you paid with Flex.…" at bounding box center [425, 304] width 312 height 37
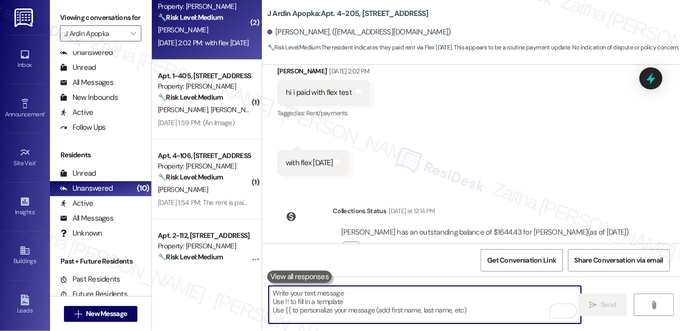
paste textarea "Hi {{first_name}}, thank you for letting us know! I understand you made the pay…"
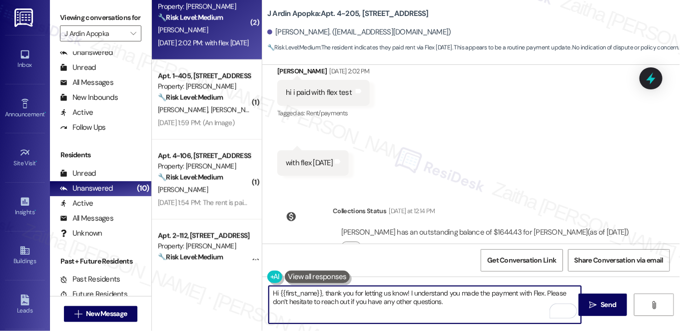
click at [388, 291] on textarea "Hi {{first_name}}, thank you for letting us know! I understand you made the pay…" at bounding box center [425, 304] width 312 height 37
type textarea "Hi {{first_name}}, thank you for letting me know! I understand you made the pay…"
click at [609, 307] on span "Send" at bounding box center [608, 305] width 15 height 10
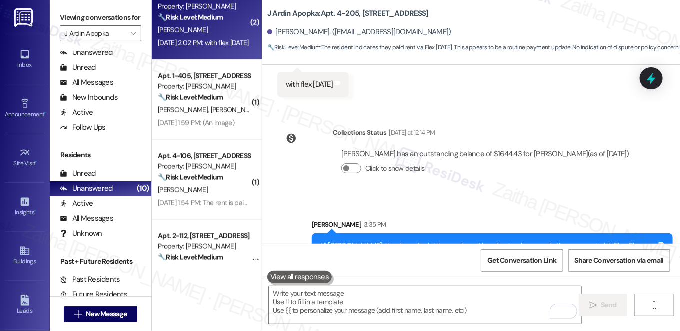
scroll to position [1657, 0]
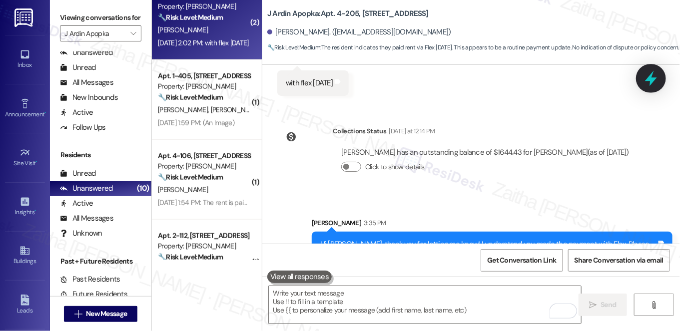
click at [648, 77] on icon at bounding box center [651, 78] width 17 height 17
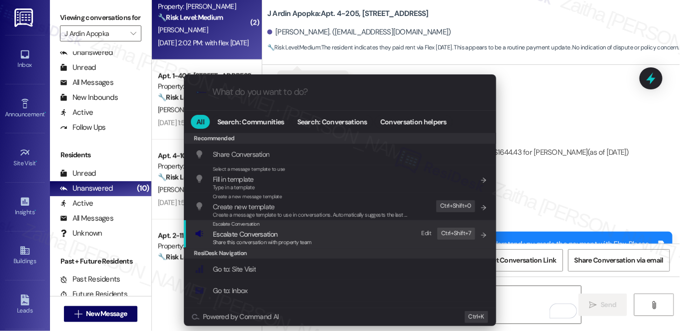
click at [237, 233] on span "Escalate Conversation" at bounding box center [245, 234] width 64 height 9
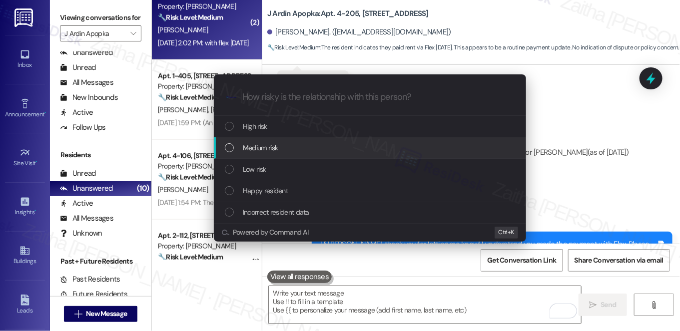
click at [262, 147] on span "Medium risk" at bounding box center [260, 147] width 35 height 11
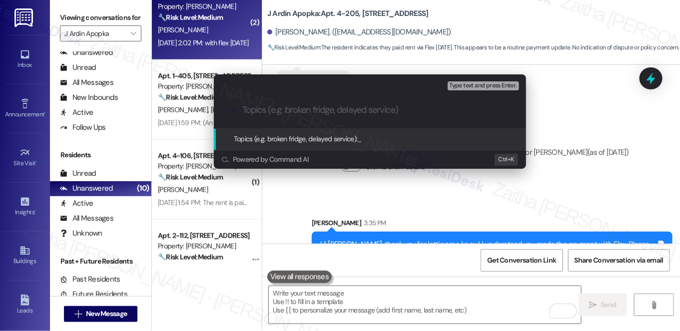
paste input "Resident Update: Flex Payment"
type input "Resident Update: Flex Payment"
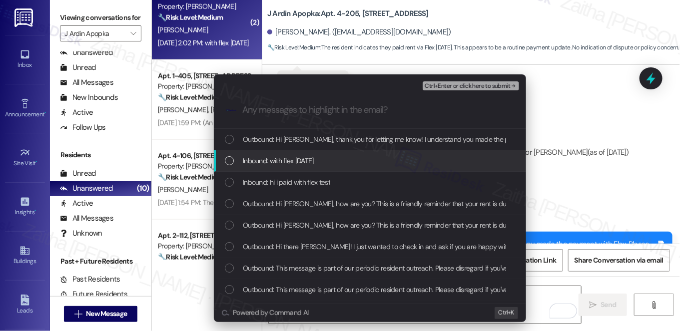
click at [330, 162] on div "Inbound: with flex yesterday" at bounding box center [371, 160] width 292 height 11
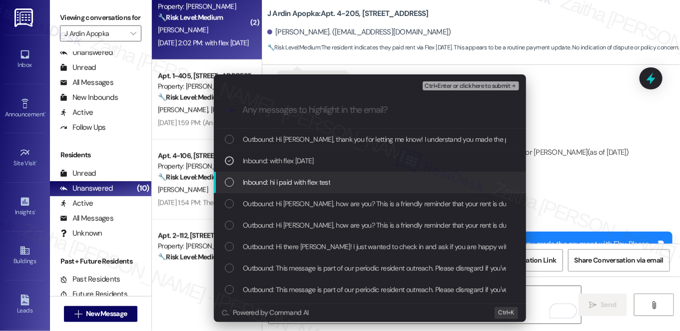
click at [339, 183] on div "Inbound: hi i paid with flex test" at bounding box center [371, 182] width 292 height 11
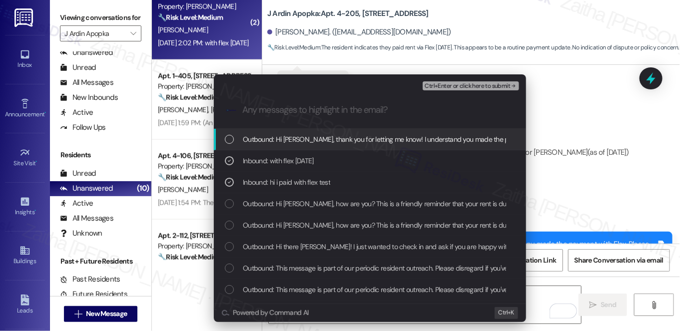
click at [474, 83] on span "Ctrl+Enter or click here to submit" at bounding box center [467, 86] width 85 height 7
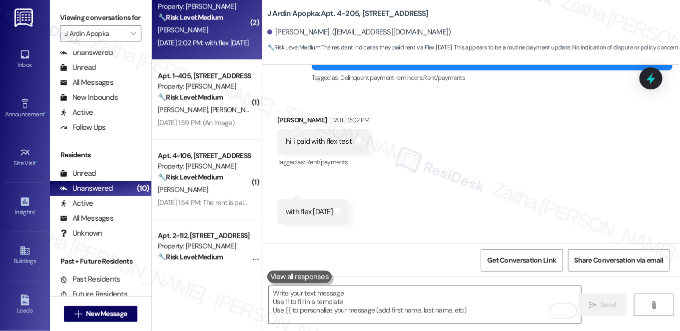
scroll to position [1474, 0]
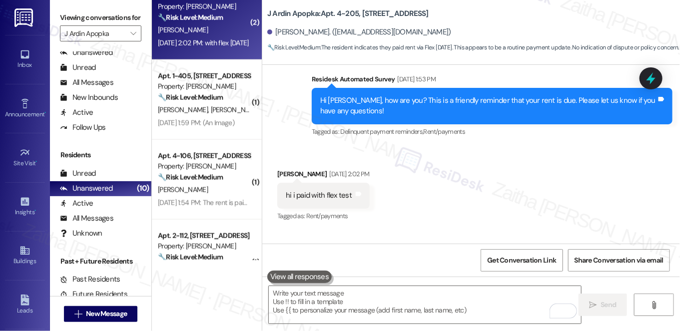
click at [228, 112] on div "B. Vanleeuwen C. Cera" at bounding box center [204, 110] width 94 height 12
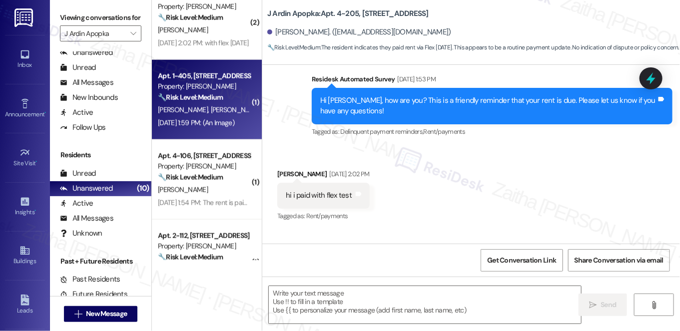
type textarea "Fetching suggested responses. Please feel free to read through the conversation…"
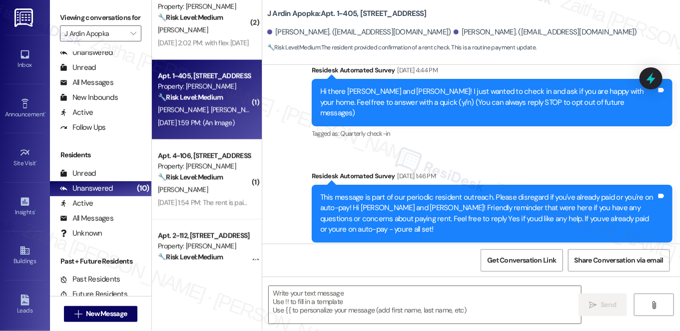
type textarea "Fetching suggested responses. Please feel free to read through the conversation…"
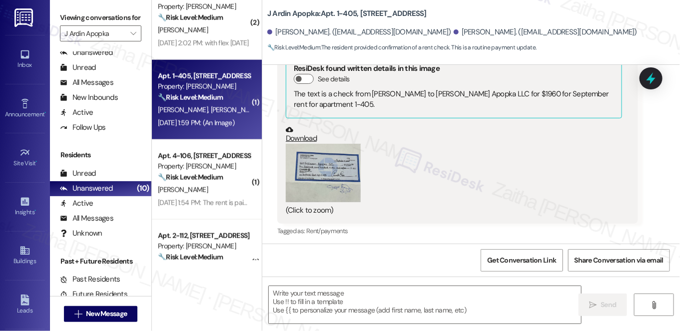
scroll to position [492, 0]
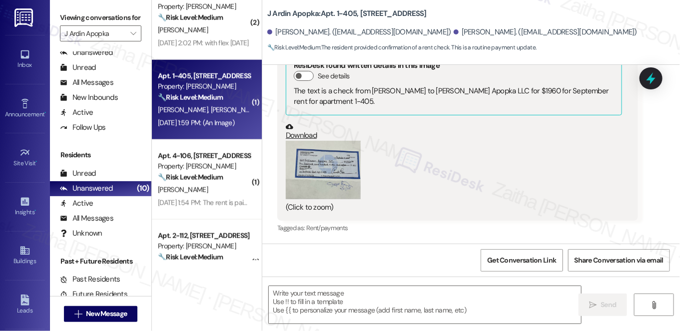
click at [368, 165] on div "(Click to zoom)" at bounding box center [454, 177] width 336 height 72
click at [332, 168] on button "Zoom image" at bounding box center [323, 170] width 75 height 58
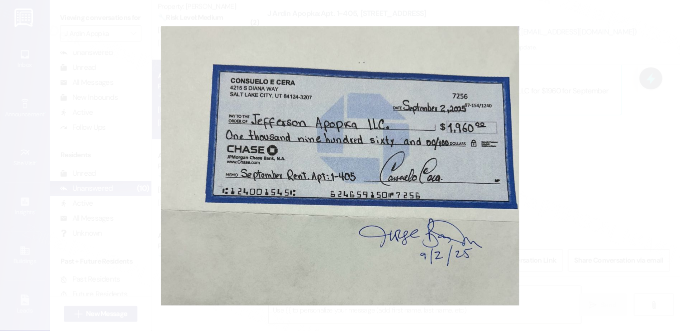
click at [579, 143] on button "Unzoom image" at bounding box center [340, 165] width 680 height 331
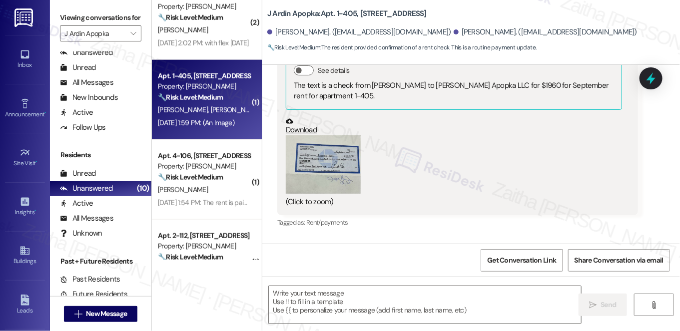
scroll to position [537, 0]
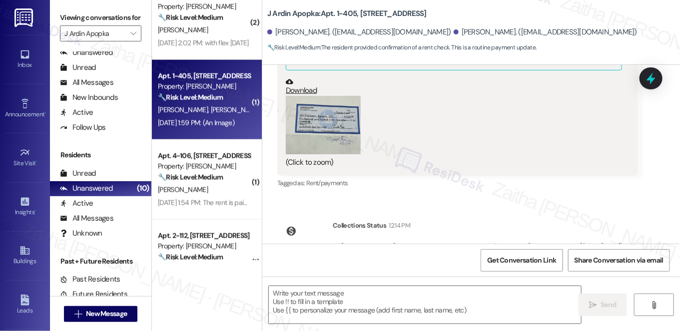
click at [320, 132] on button "Zoom image" at bounding box center [323, 125] width 75 height 58
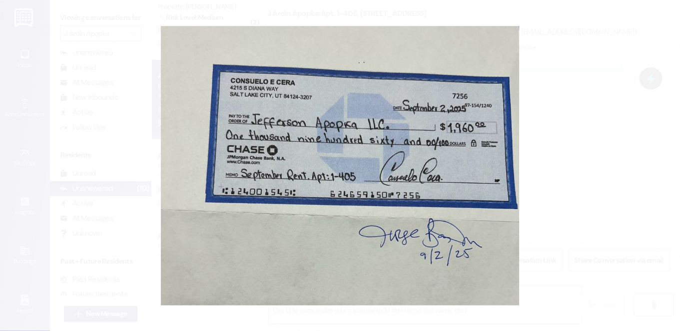
click at [554, 127] on button "Unzoom image" at bounding box center [340, 165] width 680 height 331
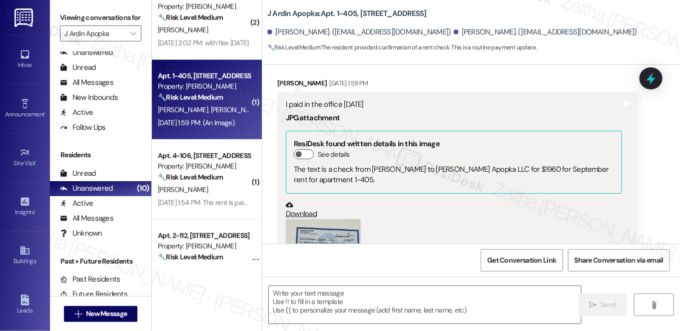
scroll to position [401, 0]
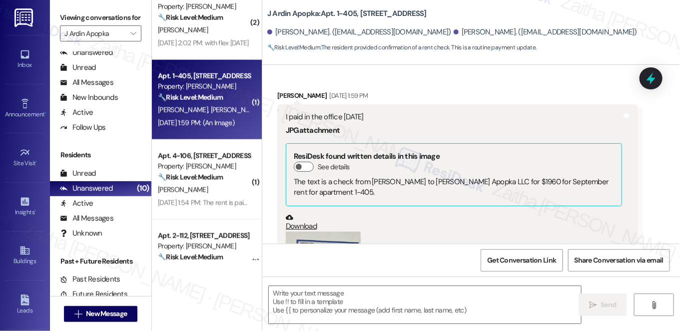
click at [292, 90] on div "Consuelo Cera Sep 03, 2025 at 1:59 PM" at bounding box center [457, 97] width 361 height 14
copy div "Consuelo"
click at [296, 304] on textarea at bounding box center [425, 304] width 312 height 37
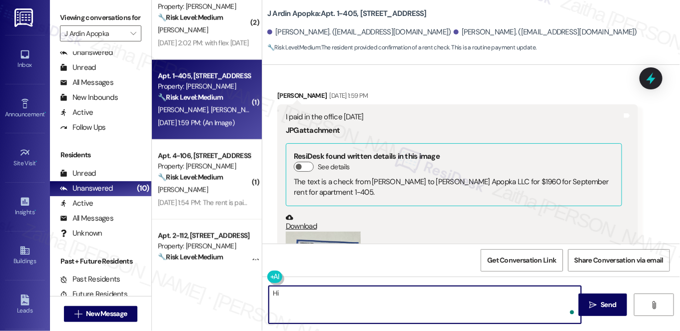
paste textarea "Consuelo"
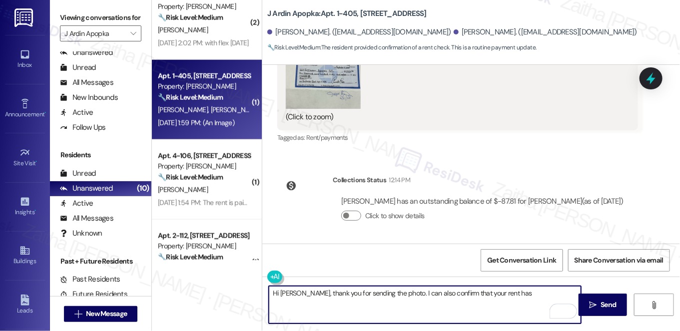
scroll to position [537, 0]
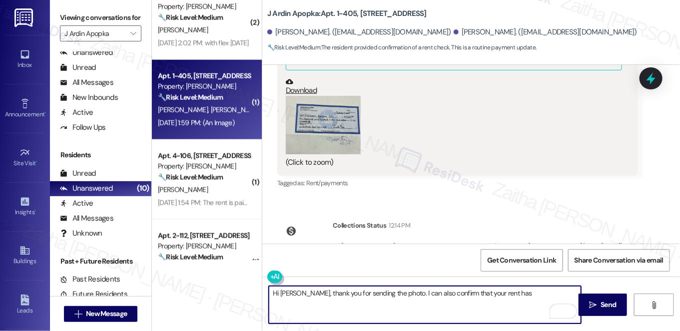
click at [308, 119] on button "Zoom image" at bounding box center [323, 125] width 75 height 58
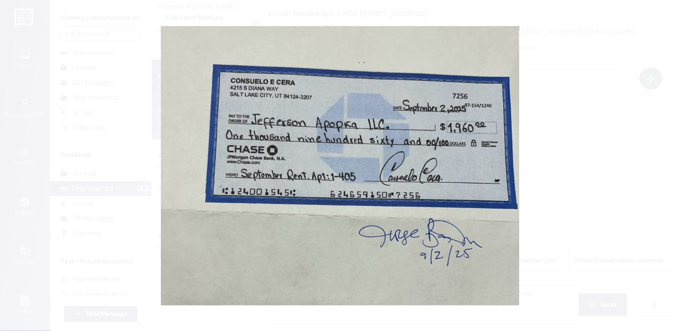
drag, startPoint x: 587, startPoint y: 148, endPoint x: 580, endPoint y: 117, distance: 32.1
click at [587, 148] on button "Unzoom image" at bounding box center [340, 165] width 680 height 331
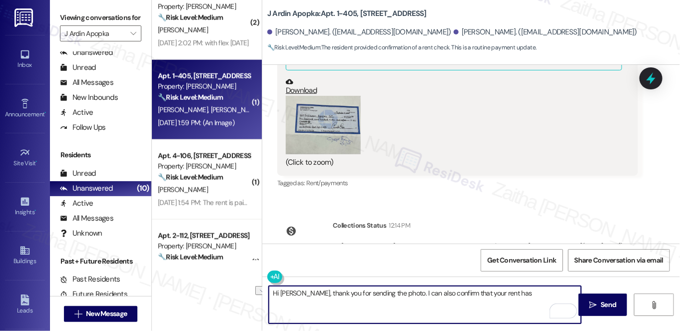
drag, startPoint x: 404, startPoint y: 291, endPoint x: 525, endPoint y: 292, distance: 120.9
click at [525, 292] on textarea "Hi Consuelo, thank you for sending the photo. I can also confirm that your rent…" at bounding box center [425, 304] width 312 height 37
paste textarea "Thanks for confirming your payment! We appreciate you taking care of it. Let us…"
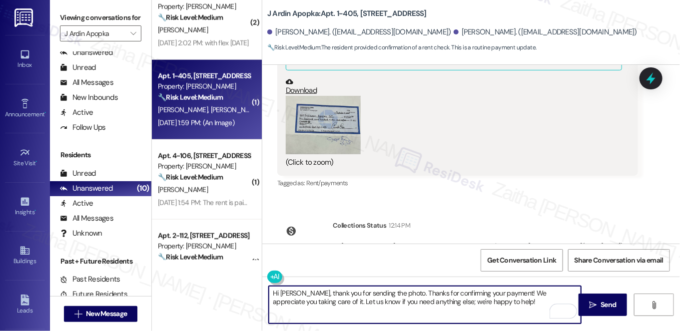
click at [422, 289] on textarea "Hi Consuelo, thank you for sending the photo. Thanks for confirming your paymen…" at bounding box center [425, 304] width 312 height 37
drag, startPoint x: 509, startPoint y: 292, endPoint x: 404, endPoint y: 291, distance: 105.4
click at [403, 291] on textarea "Hi Consuelo, thank you for sending the photo. Thanks for confirming your paymen…" at bounding box center [425, 304] width 312 height 37
click at [501, 290] on textarea "Hi Consuelo, thank you for sending the photo. We appreciate you taking care of …" at bounding box center [425, 304] width 312 height 37
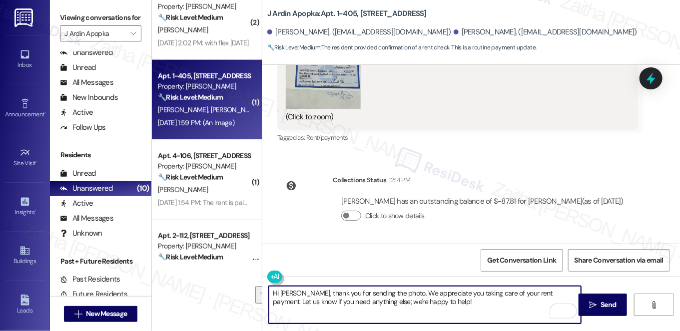
drag, startPoint x: 404, startPoint y: 291, endPoint x: 437, endPoint y: 301, distance: 34.6
click at [436, 301] on textarea "Hi Consuelo, thank you for sending the photo. We appreciate you taking care of …" at bounding box center [425, 304] width 312 height 37
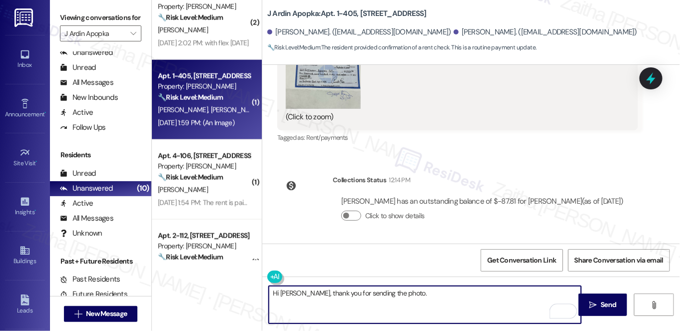
paste textarea "Thank you for making your payment on time—we really appreciate it."
click at [403, 292] on textarea "Hi Consuelo, thank you for sending the photo. Thank you for making your payment…" at bounding box center [425, 304] width 312 height 37
click at [340, 303] on textarea "Hi Consuelo, thank you for sending the photo. Thank you for making your payment…" at bounding box center [425, 304] width 312 height 37
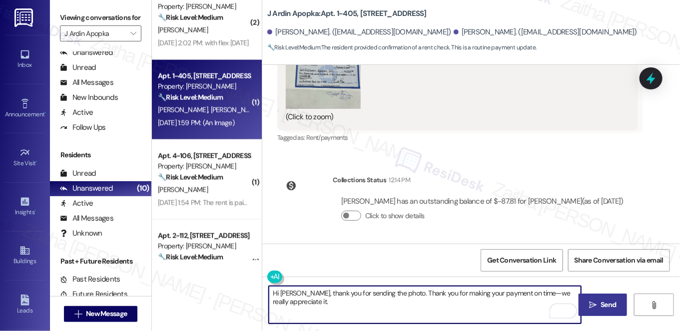
type textarea "Hi Consuelo, thank you for sending the photo. Thank you for making your payment…"
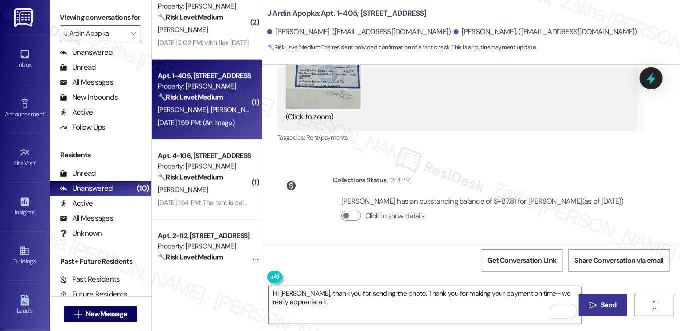
click at [617, 302] on span "Send" at bounding box center [608, 305] width 19 height 10
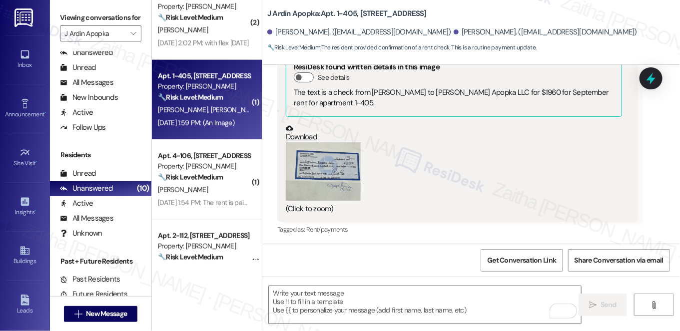
scroll to position [480, 0]
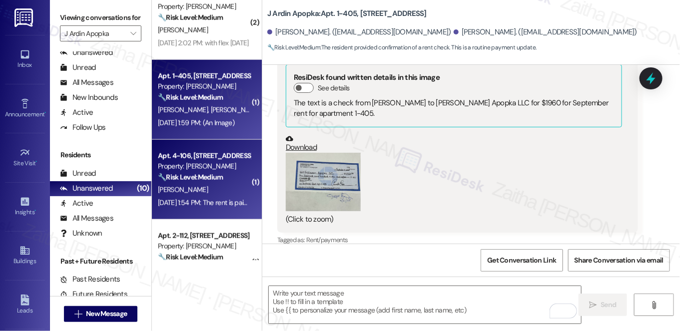
click at [239, 168] on div "Property: J Ardin Apopka" at bounding box center [204, 166] width 92 height 10
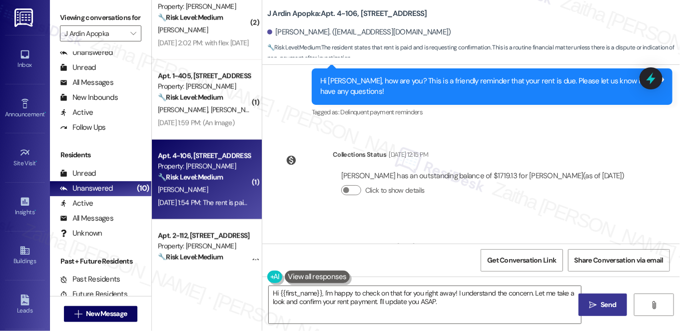
scroll to position [752, 0]
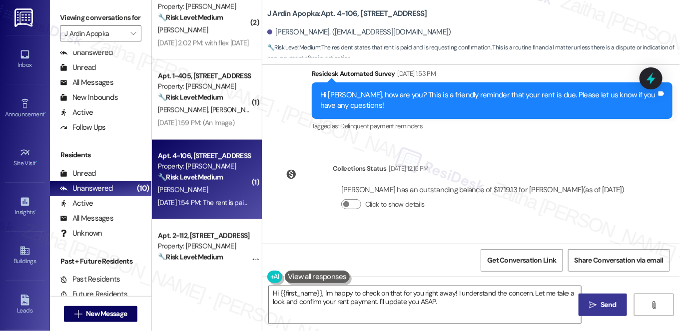
click at [360, 199] on div "Click to show details" at bounding box center [482, 204] width 283 height 10
click at [350, 199] on button "Click to show details" at bounding box center [351, 204] width 20 height 10
click at [345, 199] on button "Click to hide details" at bounding box center [351, 204] width 20 height 10
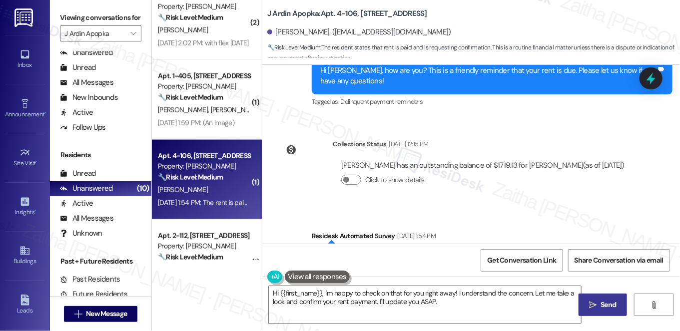
scroll to position [889, 0]
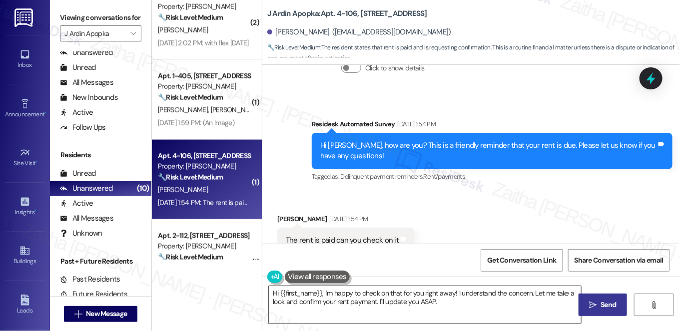
click at [273, 293] on textarea "Hi {{first_name}}, I'm happy to check on that for you right away! I understand …" at bounding box center [425, 304] width 312 height 37
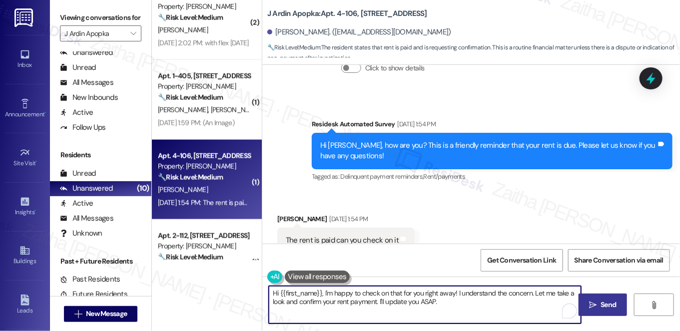
click at [273, 293] on textarea "Hi {{first_name}}, I'm happy to check on that for you right away! I understand …" at bounding box center [425, 304] width 312 height 37
click at [404, 292] on textarea "Thank you for letting me know, {{first_name}}, I'm happy to check on that for y…" at bounding box center [425, 304] width 312 height 37
drag, startPoint x: 444, startPoint y: 290, endPoint x: 532, endPoint y: 309, distance: 90.5
click at [532, 309] on textarea "Thank you for letting me know, {{first_name}}. I'm happy to check on that for y…" at bounding box center [425, 304] width 312 height 37
drag, startPoint x: 267, startPoint y: 295, endPoint x: 467, endPoint y: 309, distance: 199.8
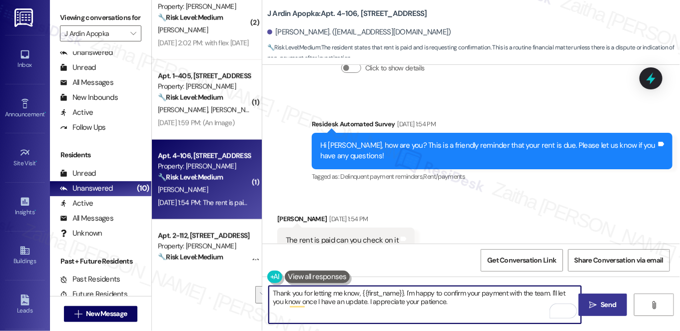
click at [467, 309] on textarea "Thank you for letting me know, {{first_name}}. I'm happy to confirm your paymen…" at bounding box center [425, 304] width 312 height 37
type textarea "Thank you for letting me know, {{first_name}}. I'm happy to confirm your paymen…"
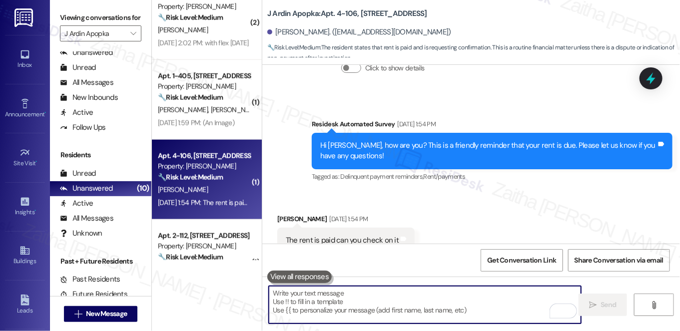
paste textarea "Thank you for letting me know, {{first_name}}. I’ll confirm your payment with t…"
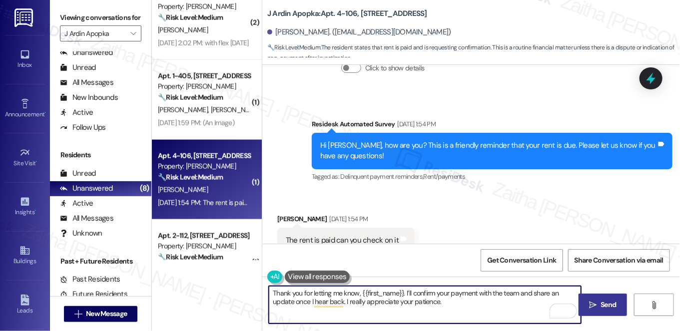
type textarea "Thank you for letting me know, {{first_name}}. I’ll confirm your payment with t…"
click at [610, 308] on span "Send" at bounding box center [608, 305] width 15 height 10
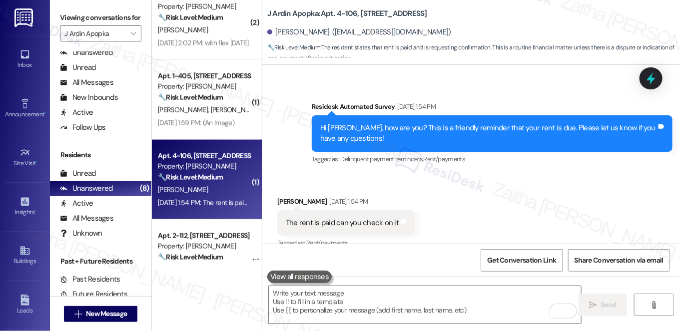
scroll to position [969, 0]
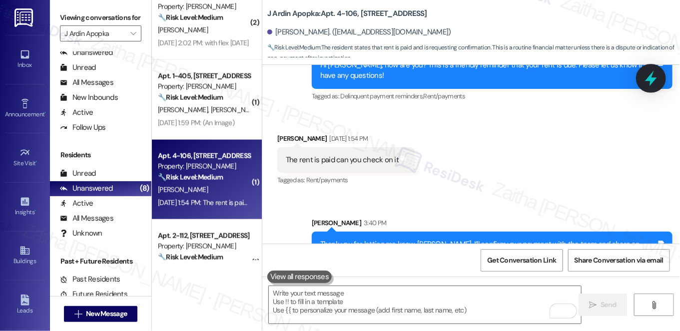
drag, startPoint x: 658, startPoint y: 57, endPoint x: 648, endPoint y: 74, distance: 19.5
click at [657, 59] on div "J Ardin Apopka: Apt. 4-106, 2420 Medicine Lake Drive Juliann Carter. (cushaneca…" at bounding box center [471, 32] width 418 height 65
click at [647, 84] on icon at bounding box center [651, 78] width 17 height 17
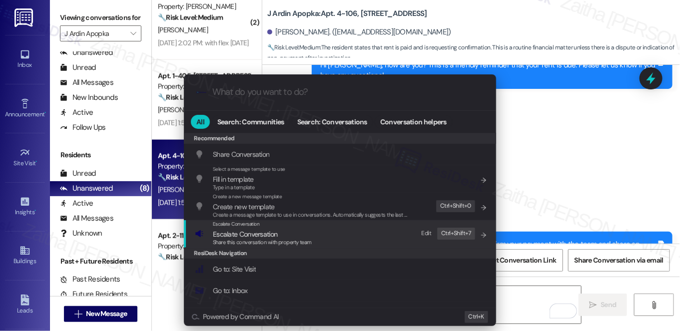
click at [269, 234] on span "Escalate Conversation" at bounding box center [245, 234] width 64 height 9
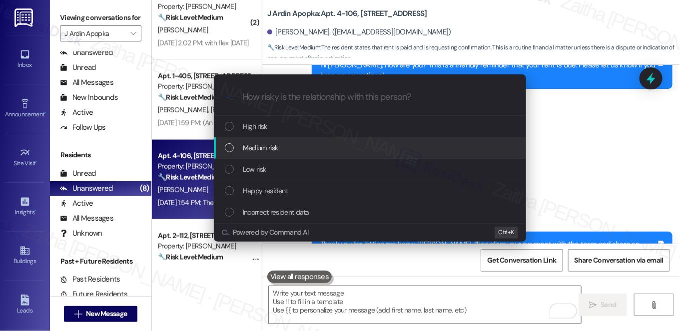
click at [273, 146] on span "Medium risk" at bounding box center [260, 147] width 35 height 11
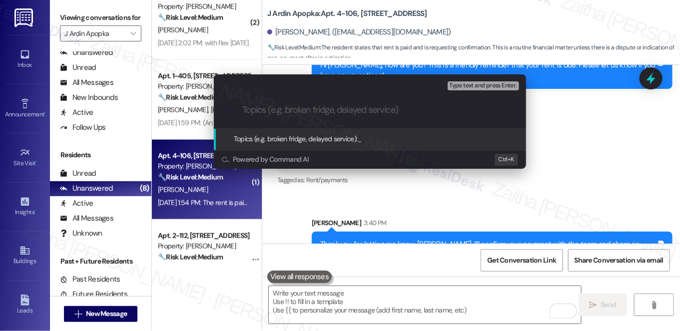
paste input "Payment Status Follow-Up"
type input "Payment Status Follow-Up"
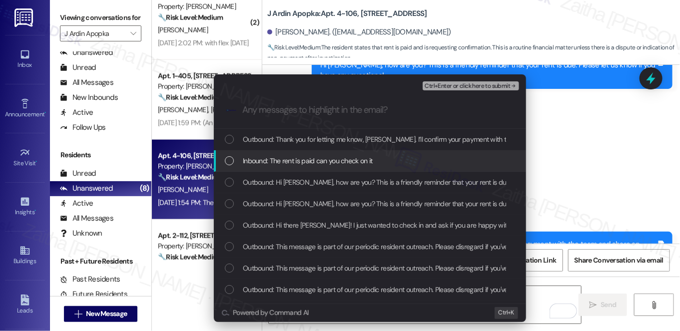
click at [326, 166] on div "Inbound: The rent is paid can you check on it" at bounding box center [370, 160] width 312 height 21
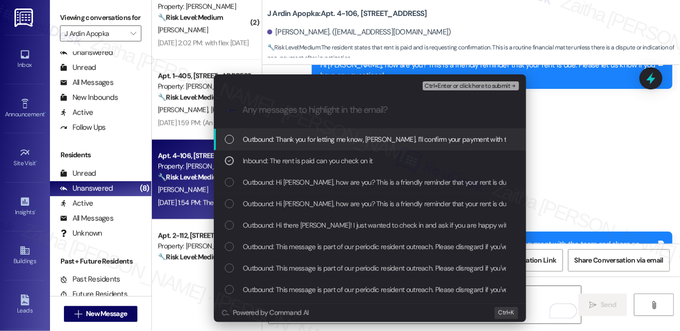
click at [456, 79] on div "Escalate Conversation Medium risk Payment Status Follow-Up Inbound: The rent is…" at bounding box center [370, 83] width 312 height 18
click at [458, 88] on span "Ctrl+Enter or click here to submit" at bounding box center [467, 86] width 85 height 7
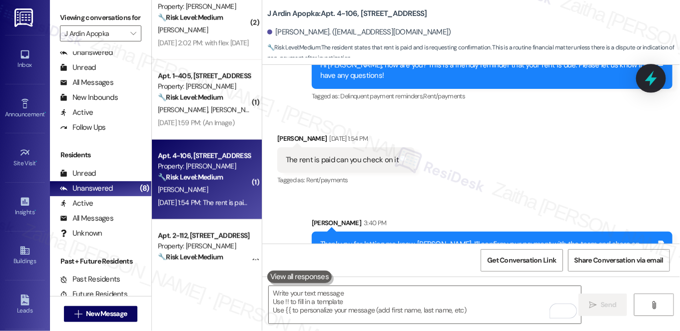
click at [652, 81] on icon at bounding box center [651, 78] width 12 height 15
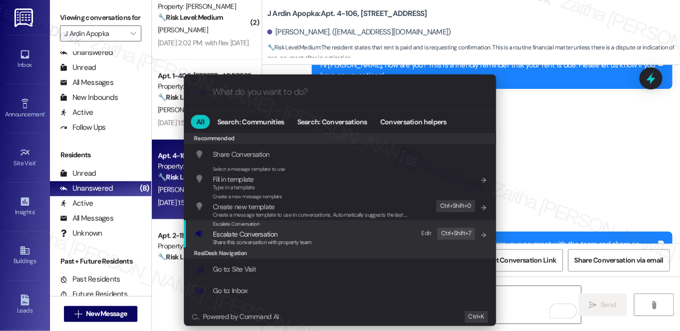
click at [253, 236] on span "Escalate Conversation" at bounding box center [245, 234] width 64 height 9
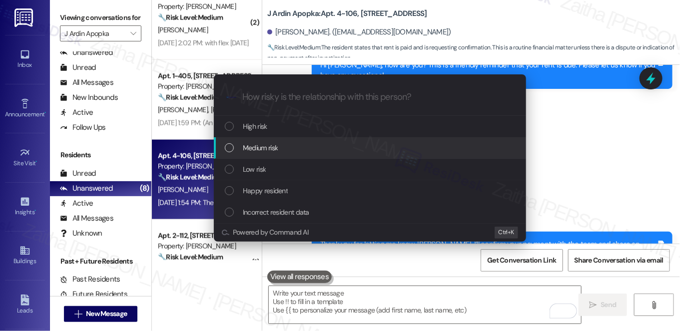
click at [265, 154] on div "Medium risk" at bounding box center [370, 147] width 312 height 21
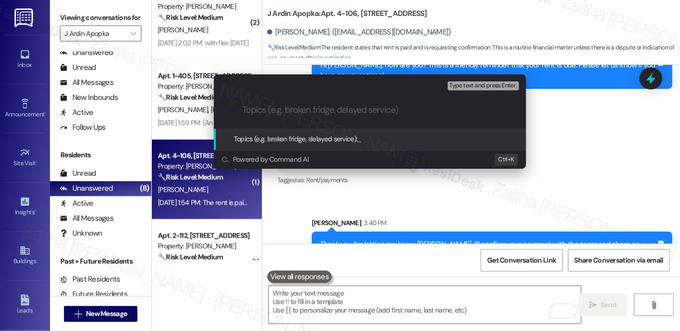
paste input "Payment Status Follow-Up"
type input "Payment Status Follow-Up"
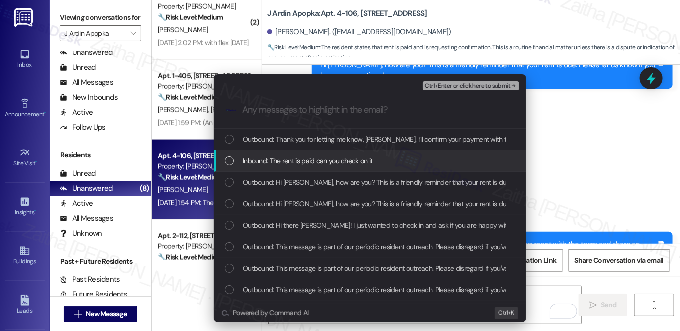
click at [314, 161] on span "Inbound: The rent is paid can you check on it" at bounding box center [308, 160] width 130 height 11
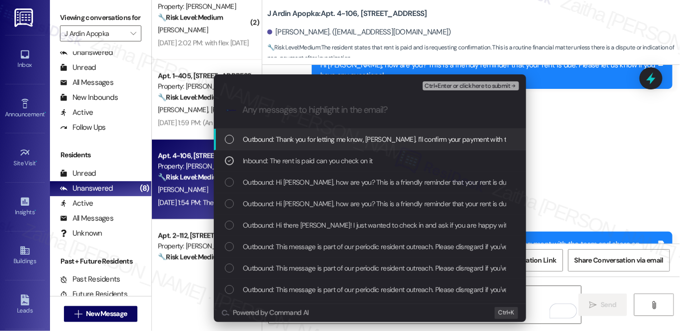
click at [483, 87] on span "Ctrl+Enter or click here to submit" at bounding box center [467, 86] width 85 height 7
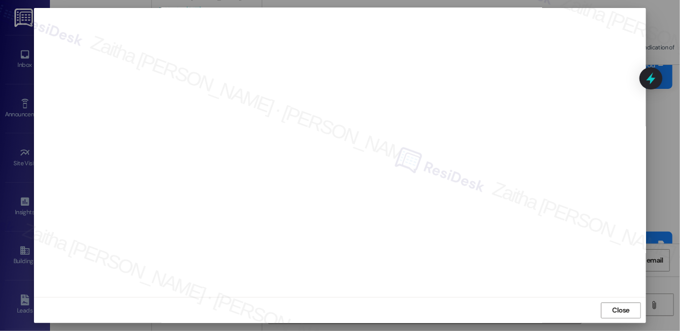
scroll to position [0, 0]
click at [626, 318] on span "Close" at bounding box center [621, 319] width 17 height 10
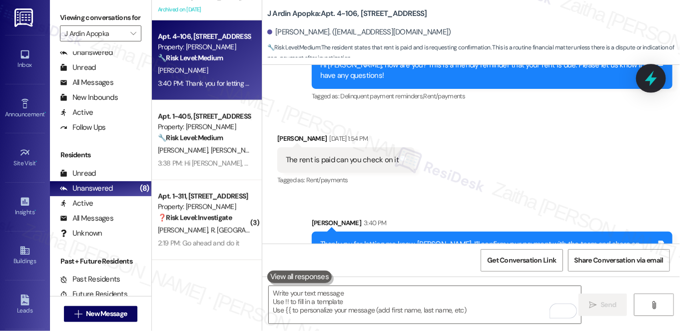
click at [650, 80] on icon at bounding box center [651, 78] width 12 height 15
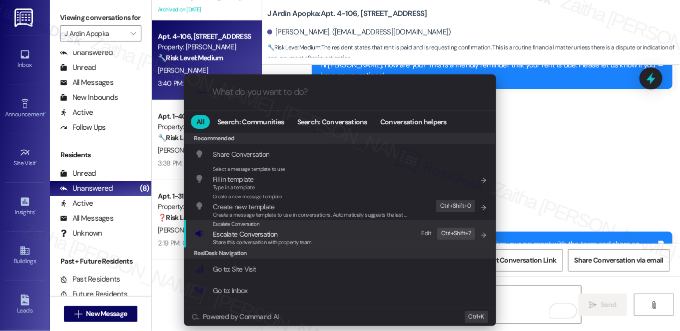
click at [236, 234] on span "Escalate Conversation" at bounding box center [245, 234] width 64 height 9
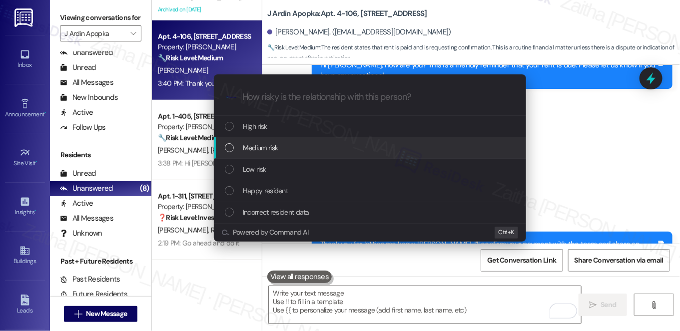
click at [255, 149] on span "Medium risk" at bounding box center [260, 147] width 35 height 11
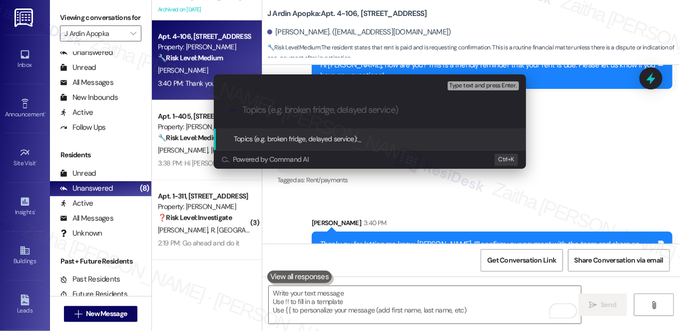
paste input "Payment Status Follow-Up"
type input "Payment Status Follow-Up"
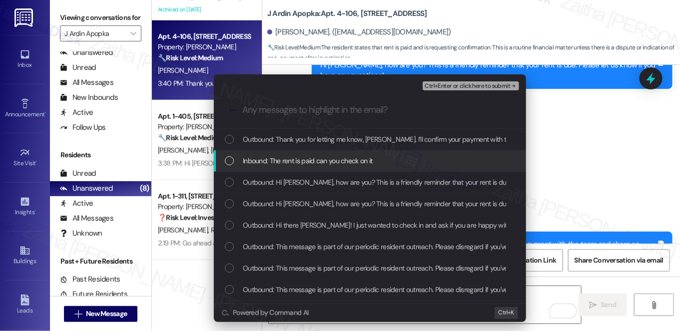
click at [261, 157] on span "Inbound: The rent is paid can you check on it" at bounding box center [308, 160] width 130 height 11
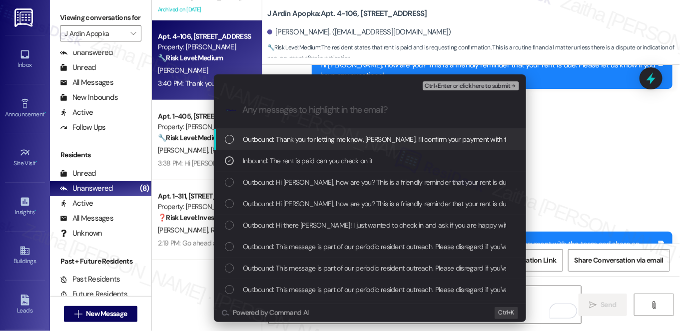
click at [467, 85] on span "Ctrl+Enter or click here to submit" at bounding box center [467, 86] width 85 height 7
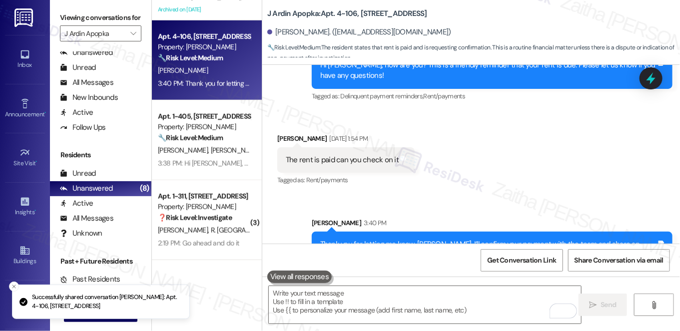
scroll to position [888, 0]
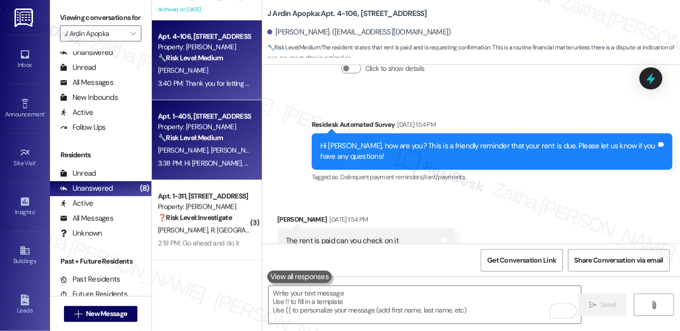
click at [243, 141] on div "🔧 Risk Level: Medium The resident provided confirmation of a rent check. This i…" at bounding box center [204, 138] width 92 height 10
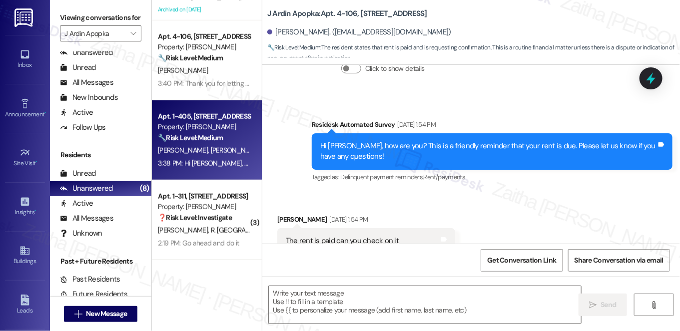
type textarea "Fetching suggested responses. Please feel free to read through the conversation…"
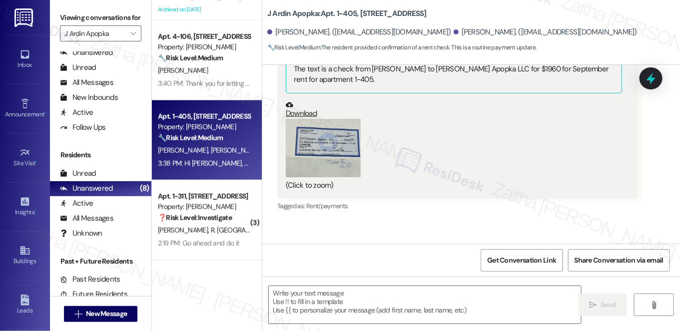
type textarea "Fetching suggested responses. Please feel free to read through the conversation…"
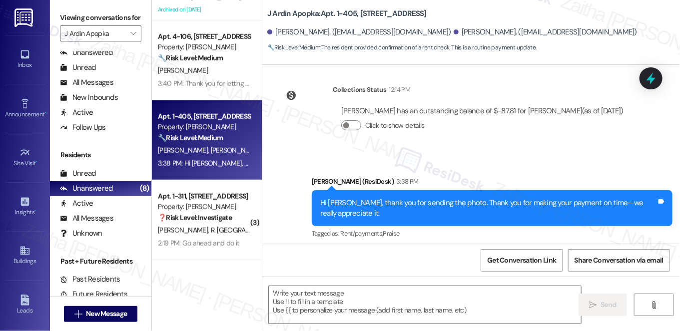
scroll to position [677, 0]
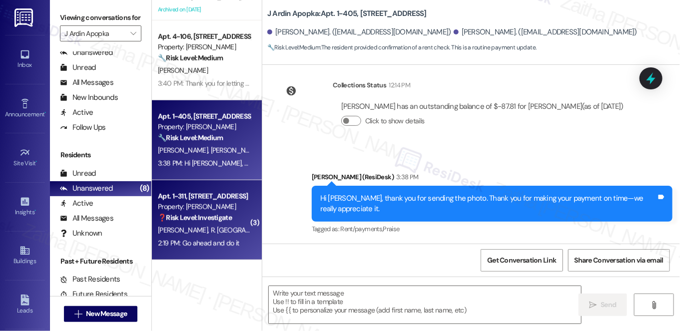
click at [237, 230] on div "M. Williams R. Rochester" at bounding box center [204, 230] width 94 height 12
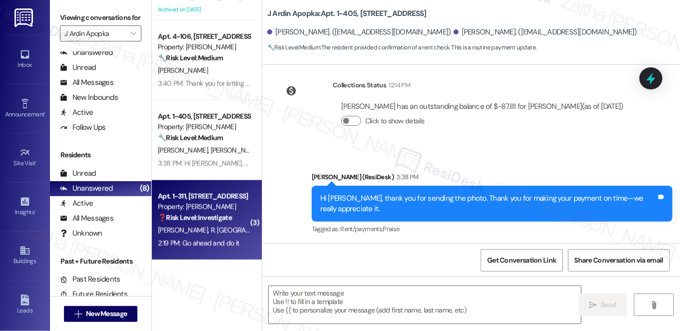
type textarea "Fetching suggested responses. Please feel free to read through the conversation…"
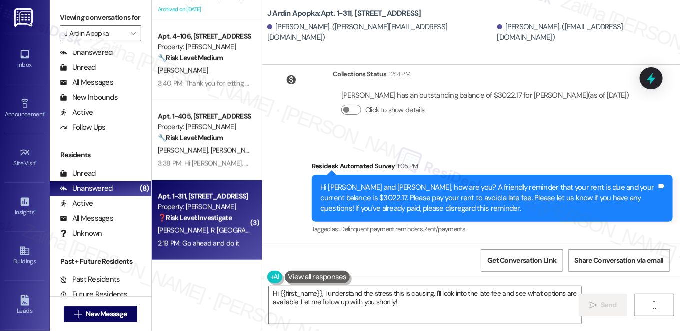
scroll to position [3072, 0]
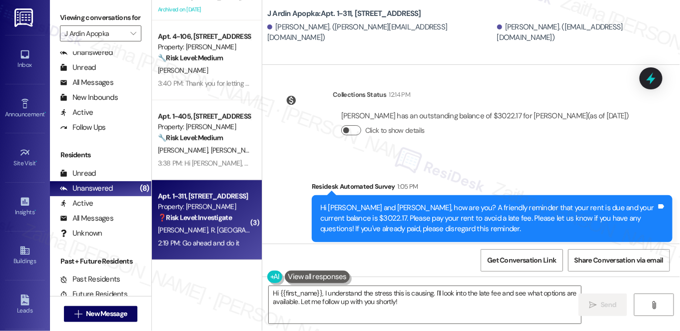
click at [358, 129] on button "Click to show details" at bounding box center [351, 130] width 20 height 10
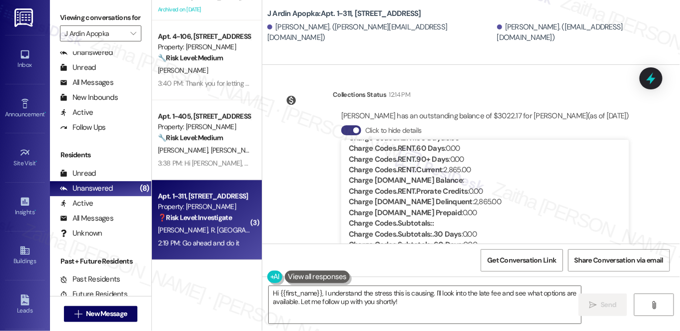
scroll to position [363, 0]
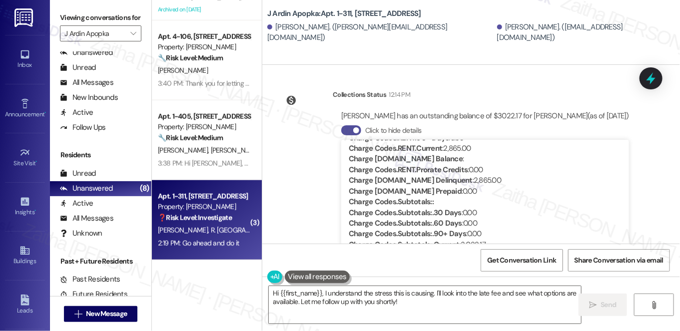
click at [342, 129] on button "Click to hide details" at bounding box center [351, 130] width 20 height 10
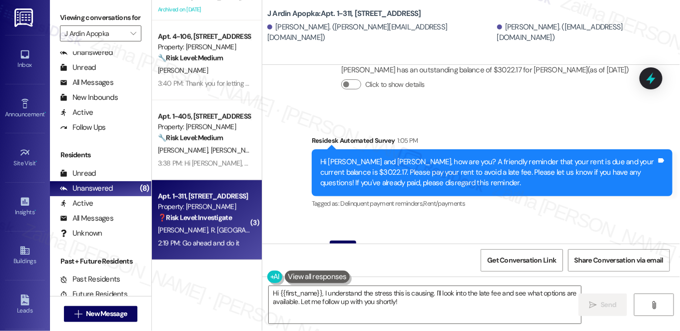
scroll to position [3163, 0]
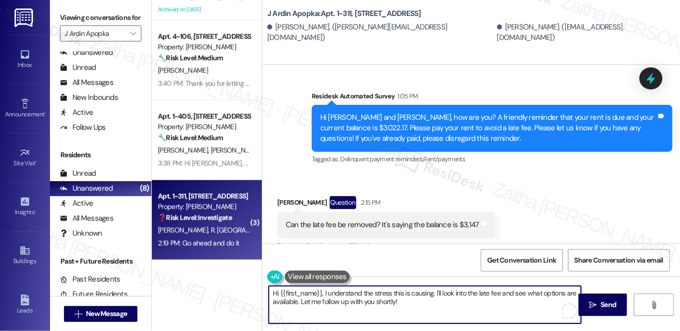
drag, startPoint x: 434, startPoint y: 295, endPoint x: 440, endPoint y: 301, distance: 8.5
click at [440, 301] on textarea "Hi {{first_name}}, I understand the stress this is causing. I'll look into the …" at bounding box center [425, 304] width 312 height 37
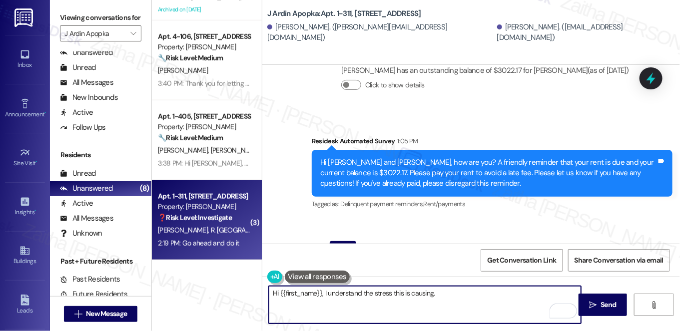
scroll to position [3072, 0]
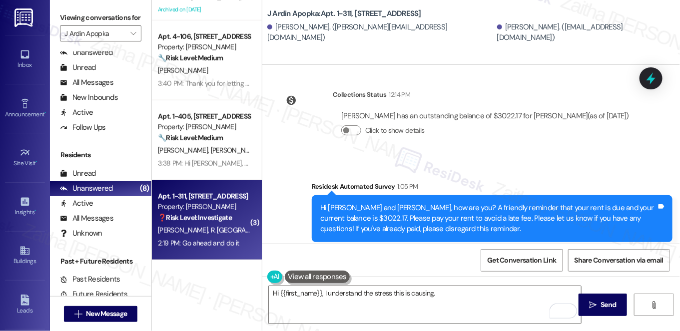
drag, startPoint x: 574, startPoint y: 104, endPoint x: 355, endPoint y: 112, distance: 219.0
click at [355, 112] on div "Marcia Williams has an outstanding balance of $3022.17 for J Ardin Apopka (as o…" at bounding box center [485, 116] width 288 height 10
copy div "as of Sep 05, 2025"
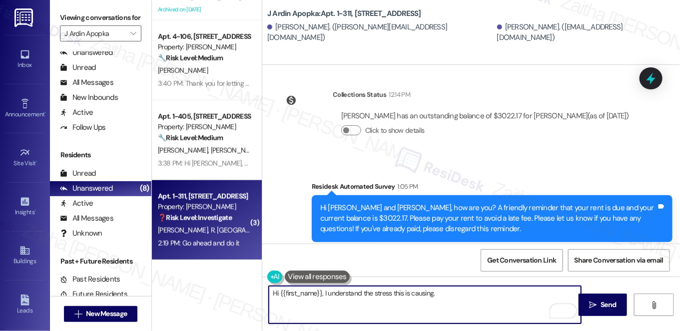
click at [456, 294] on textarea "Hi {{first_name}}, I understand the stress this is causing." at bounding box center [425, 304] width 312 height 37
paste textarea "as of Sep 05, 2025"
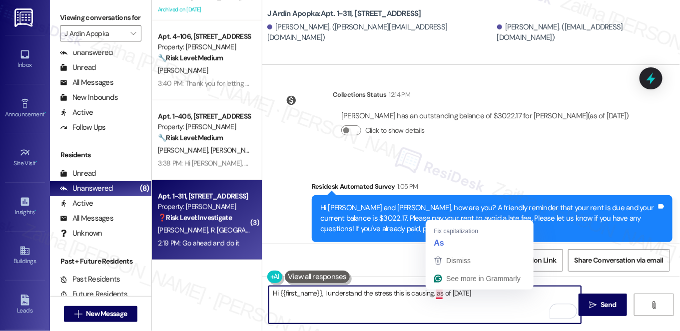
click at [439, 291] on textarea "Hi {{first_name}}, I understand the stress this is causing. as of Sep 05, 2025" at bounding box center [425, 304] width 312 height 37
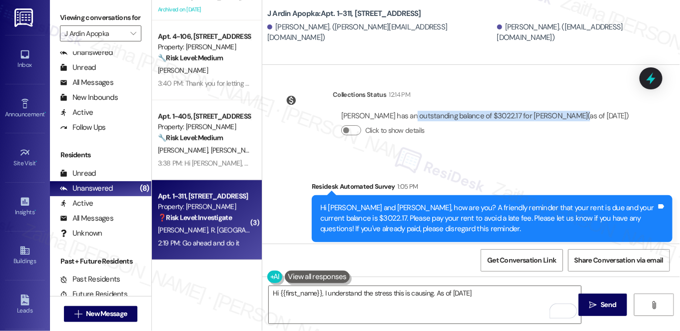
drag, startPoint x: 402, startPoint y: 102, endPoint x: 569, endPoint y: 99, distance: 166.4
click at [571, 111] on div "Marcia Williams has an outstanding balance of $3022.17 for J Ardin Apopka (as o…" at bounding box center [485, 116] width 288 height 10
copy div "an outstanding balance of $3022.17 for J Ardin Apopka"
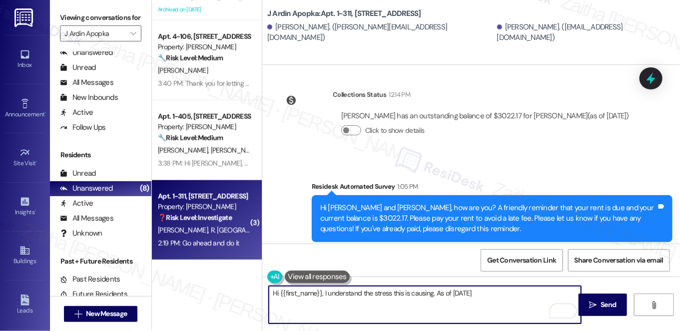
click at [516, 292] on textarea "Hi {{first_name}}, I understand the stress this is causing. As of Sep 05, 2025" at bounding box center [425, 304] width 312 height 37
paste textarea "an outstanding balance of $3022.17 for J Ardin Apopka"
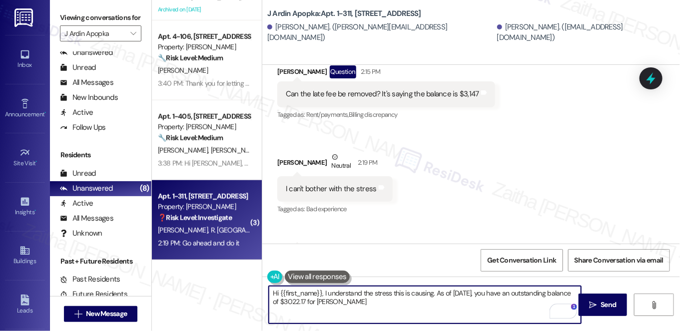
scroll to position [3299, 0]
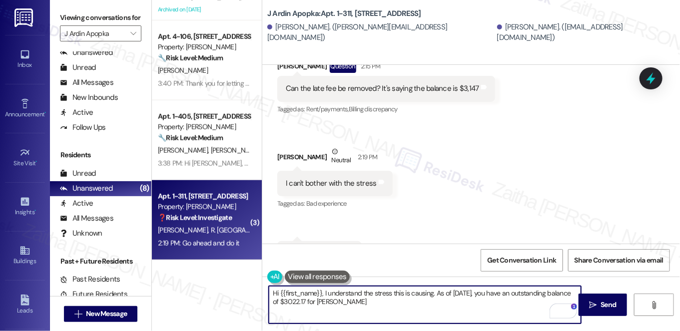
type textarea "Hi {{first_name}}, I understand the stress this is causing. As of Sep 05, 2025,…"
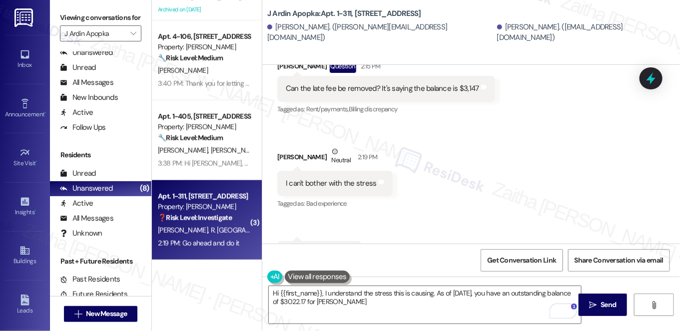
click at [316, 280] on button at bounding box center [317, 277] width 65 height 12
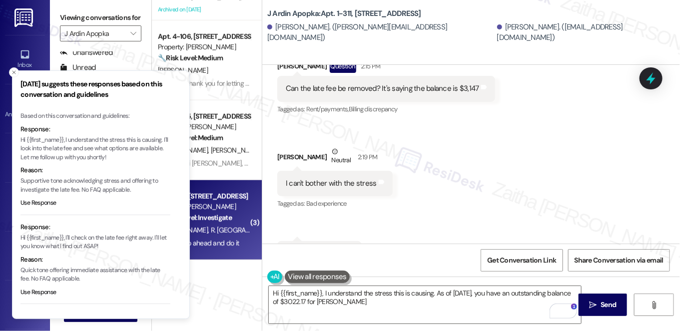
click at [20, 148] on p "Hi {{first_name}}, I understand the stress this is causing. I'll look into the …" at bounding box center [95, 149] width 150 height 26
click at [18, 73] on button "Close toast" at bounding box center [14, 72] width 10 height 10
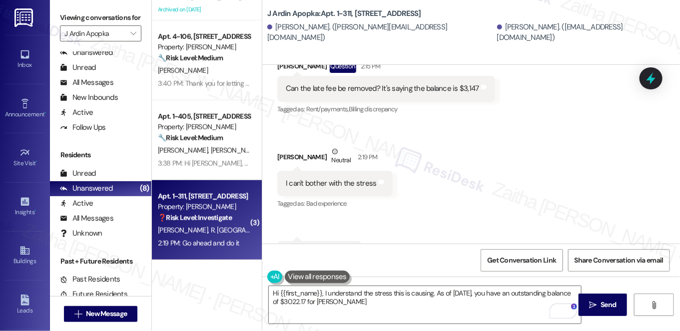
click at [308, 276] on button at bounding box center [317, 277] width 65 height 12
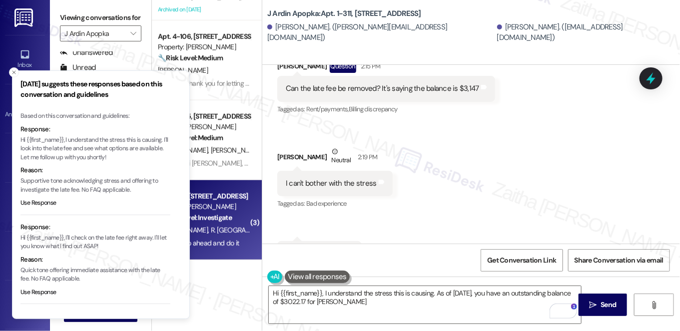
click at [20, 149] on p "Hi {{first_name}}, I understand the stress this is causing. I'll look into the …" at bounding box center [95, 149] width 150 height 26
drag, startPoint x: 22, startPoint y: 148, endPoint x: 43, endPoint y: 157, distance: 22.2
click at [43, 157] on p "Hi {{first_name}}, I understand the stress this is causing. I'll look into the …" at bounding box center [95, 149] width 150 height 26
copy p "I'll look into the late fee and see what options are available."
click at [17, 69] on button "Close toast" at bounding box center [14, 72] width 10 height 10
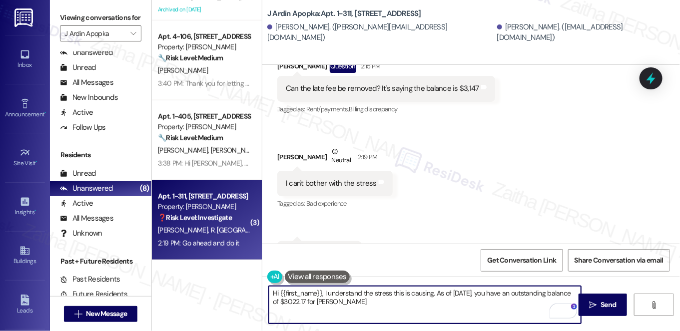
click at [404, 305] on textarea "Hi {{first_name}}, I understand the stress this is causing. As of Sep 05, 2025,…" at bounding box center [425, 304] width 312 height 37
paste textarea "I'll look into the late fee and see what options are available."
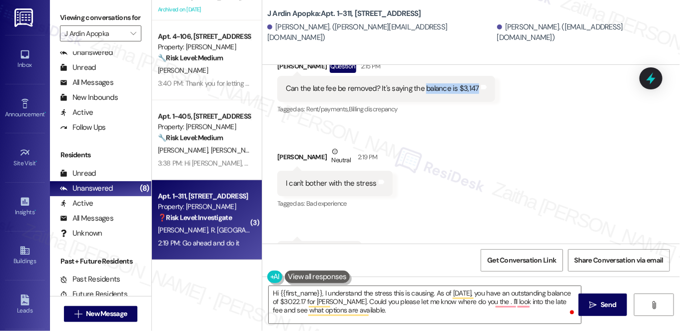
drag, startPoint x: 421, startPoint y: 87, endPoint x: 468, endPoint y: 88, distance: 47.0
click at [470, 88] on div "Can the late fee be removed? It's saying the balance is $3,147" at bounding box center [382, 88] width 193 height 10
copy div "balance is $3,147"
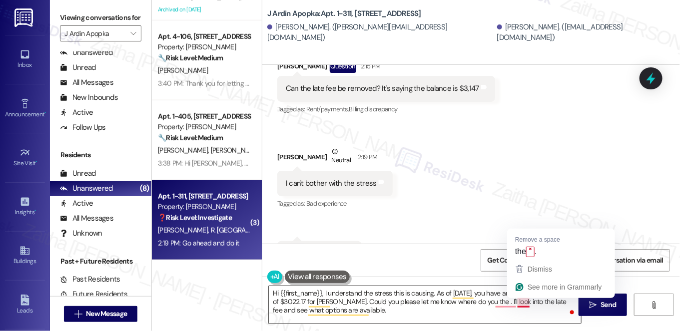
click at [524, 304] on textarea "Hi {{first_name}}, I understand the stress this is causing. As of Sep 05, 2025,…" at bounding box center [425, 304] width 312 height 37
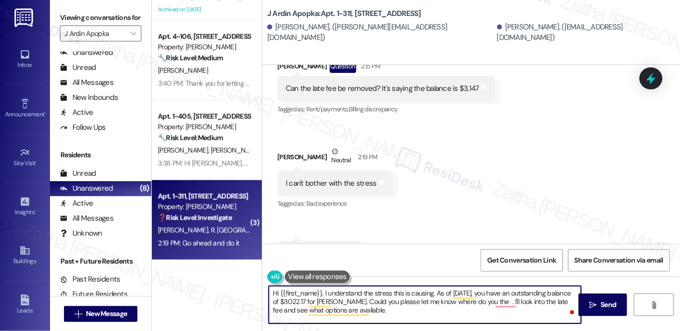
paste textarea "balance is $3,147"
click at [556, 299] on textarea "Hi {{first_name}}, I understand the stress this is causing. As of Sep 05, 2025,…" at bounding box center [425, 304] width 312 height 37
type textarea "Hi {{first_name}}, I understand the stress this is causing. As of Sep 05, 2025,…"
drag, startPoint x: 270, startPoint y: 291, endPoint x: 453, endPoint y: 304, distance: 183.9
click at [481, 323] on textarea "Hi {{first_name}}, I understand the stress this is causing. As of Sep 05, 2025,…" at bounding box center [425, 304] width 312 height 37
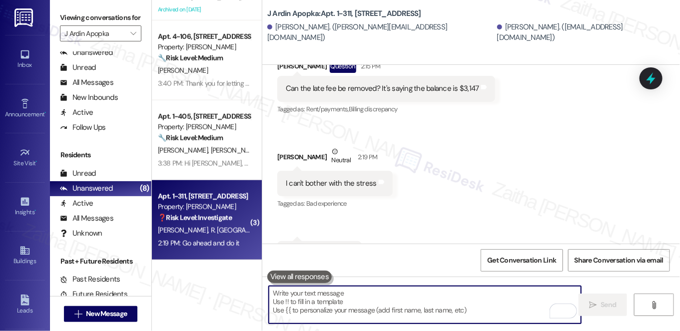
click at [331, 303] on textarea "To enrich screen reader interactions, please activate Accessibility in Grammarl…" at bounding box center [425, 304] width 312 height 37
paste textarea "Hi {{first_name}}, I understand the stress this may be causing. As of September…"
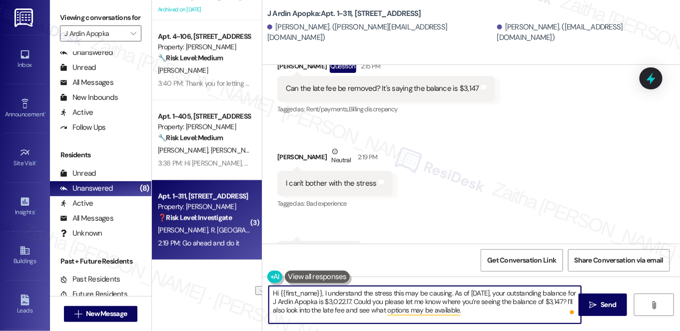
drag, startPoint x: 291, startPoint y: 309, endPoint x: 495, endPoint y: 319, distance: 203.6
click at [495, 319] on textarea "Hi {{first_name}}, I understand the stress this may be causing. As of September…" at bounding box center [425, 304] width 312 height 37
click at [496, 309] on textarea "Hi {{first_name}}, I understand the stress this may be causing. As of September…" at bounding box center [425, 304] width 312 height 37
type textarea "Hi {{first_name}}, I understand the stress this may be causing. As of September…"
click at [597, 304] on span " Send" at bounding box center [602, 305] width 31 height 10
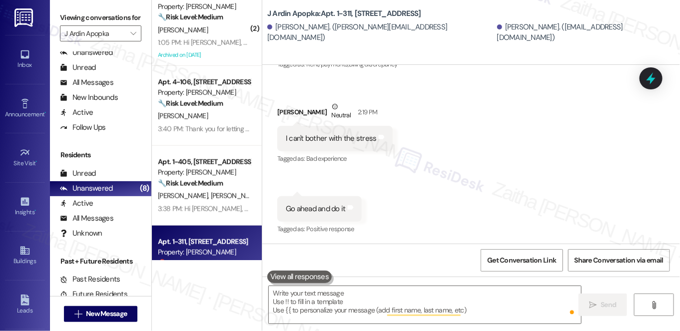
scroll to position [3344, 0]
click at [116, 41] on input "J Ardin Apopka" at bounding box center [94, 33] width 61 height 16
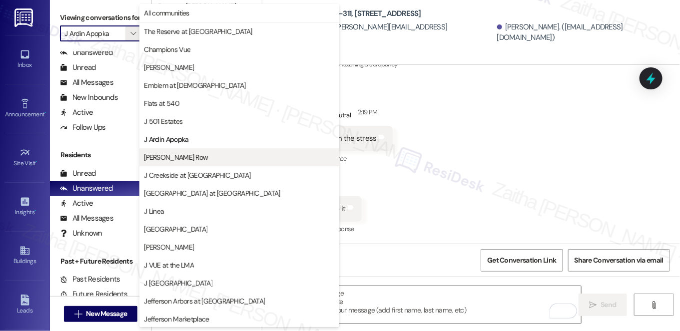
click at [180, 161] on span "J Coopers Row" at bounding box center [176, 157] width 64 height 10
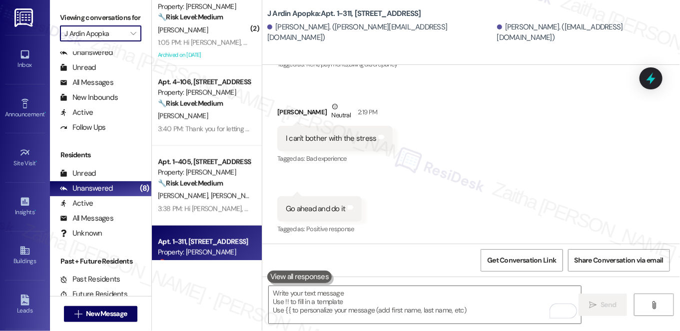
type input "J Coopers Row"
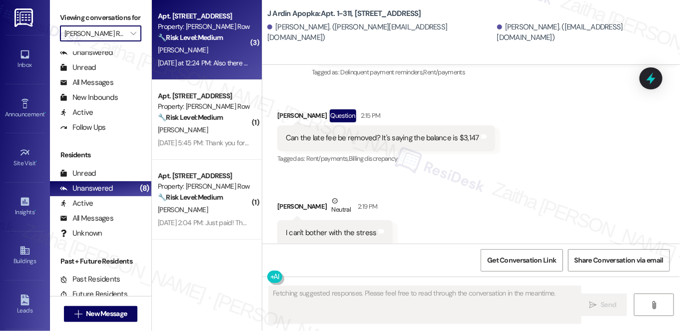
scroll to position [3344, 0]
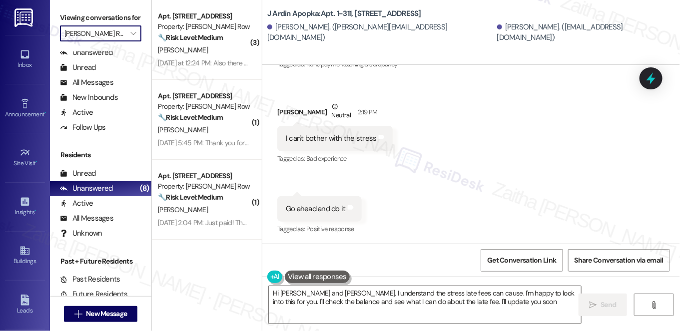
type textarea "Hi Reanna and Marcia, I understand the stress late fees can cause. I'm happy to…"
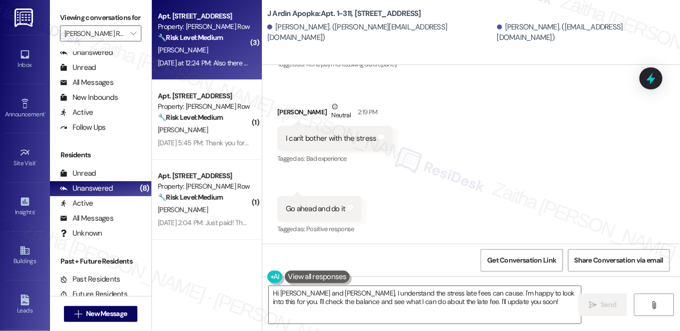
click at [226, 46] on div "J. Singarella" at bounding box center [204, 50] width 94 height 12
type textarea "Fetching suggested responses. Please feel free to read through the conversation…"
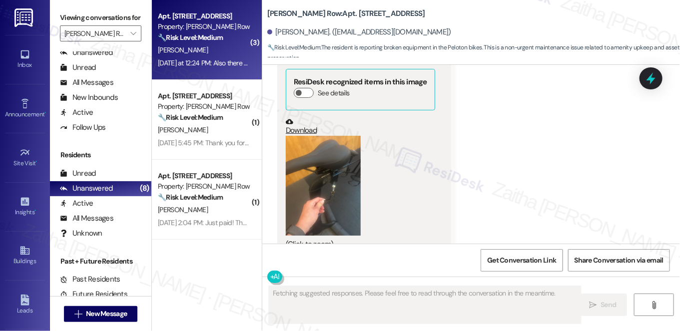
scroll to position [5951, 0]
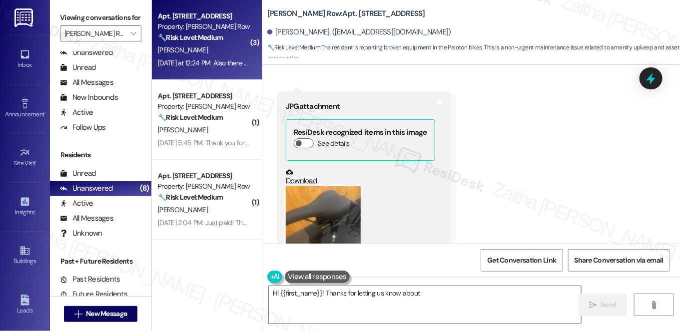
click at [355, 186] on button "Zoom image" at bounding box center [323, 236] width 75 height 100
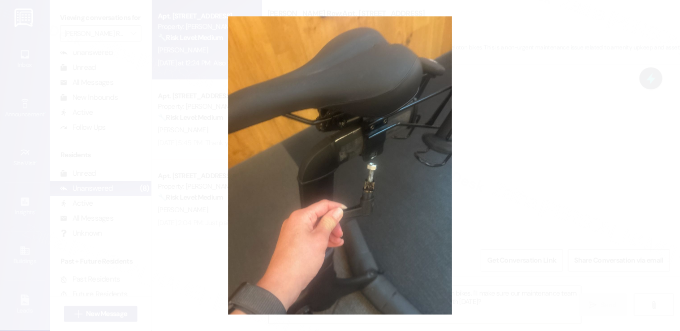
click at [524, 170] on button "Unzoom image" at bounding box center [340, 165] width 680 height 331
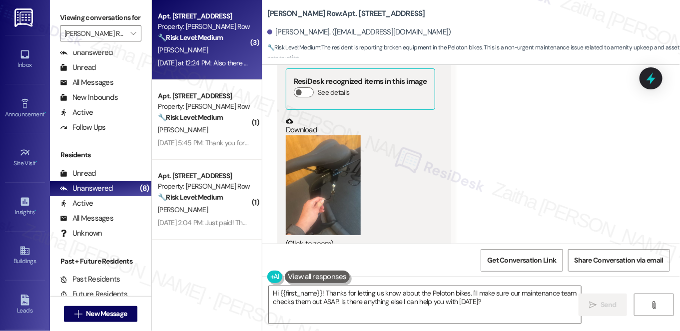
scroll to position [6042, 0]
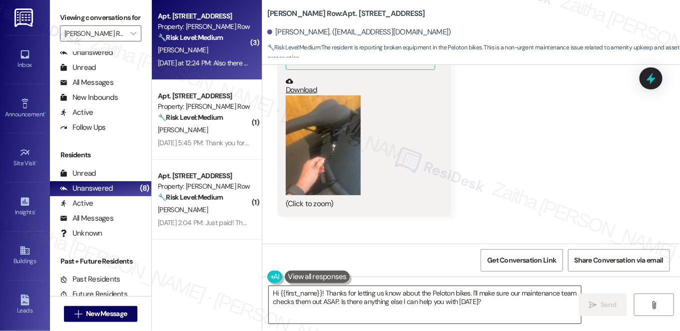
click at [328, 303] on textarea "Hi {{first_name}}! Thanks for letting us know about the Peloton bikes. I'll mak…" at bounding box center [425, 304] width 312 height 37
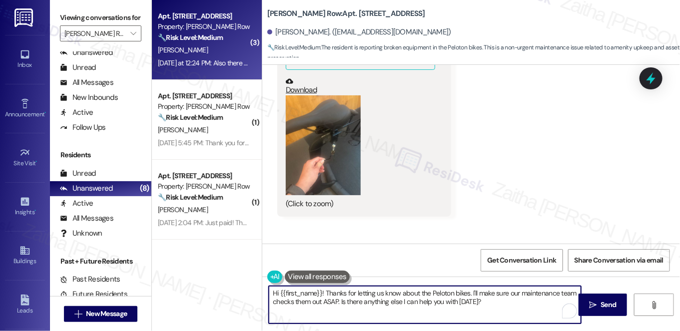
click at [328, 303] on textarea "Hi {{first_name}}! Thanks for letting us know about the Peloton bikes. I'll mak…" at bounding box center [425, 304] width 312 height 37
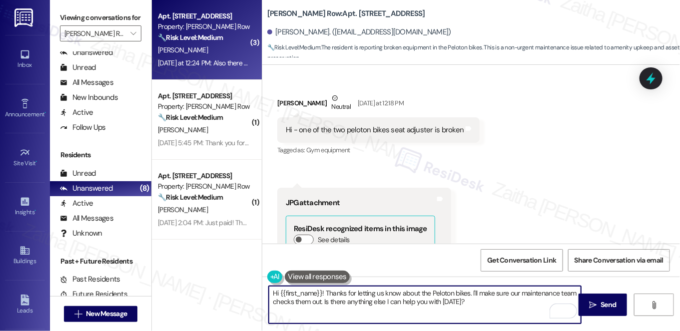
scroll to position [5860, 0]
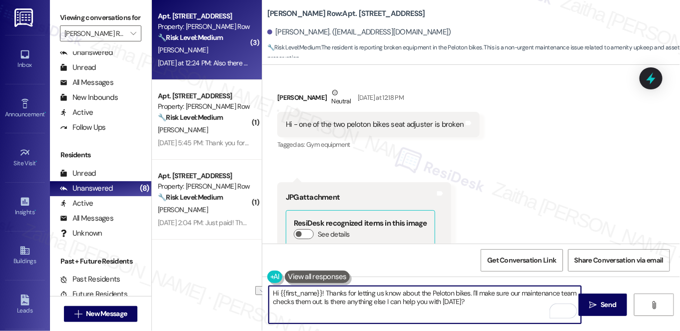
drag, startPoint x: 324, startPoint y: 301, endPoint x: 491, endPoint y: 300, distance: 167.4
click at [491, 300] on textarea "Hi {{first_name}}! Thanks for letting us know about the Peloton bikes. I'll mak…" at bounding box center [425, 304] width 312 height 37
type textarea "Hi {{first_name}}! Thanks for letting us know about the Peloton bikes. I'll mak…"
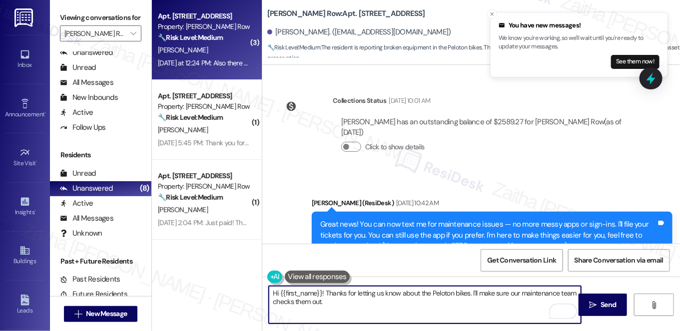
scroll to position [5860, 0]
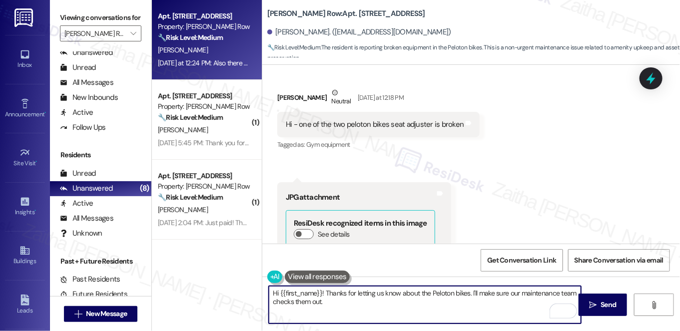
paste textarea "If there’s anything else you need, please don’t hesitate to reach out."
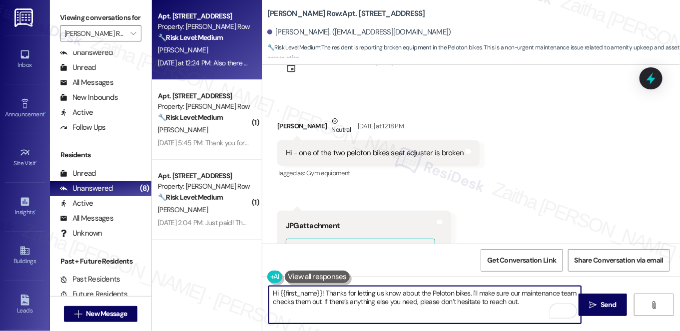
scroll to position [5905, 0]
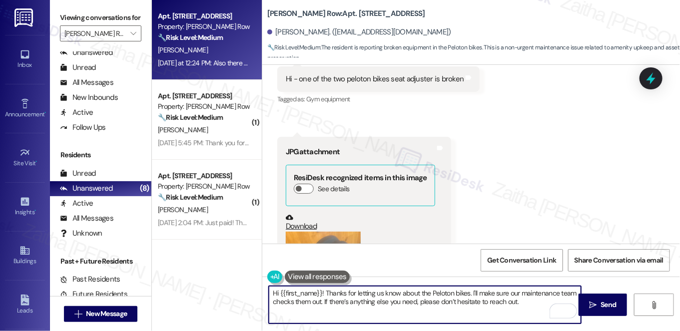
click at [468, 296] on textarea "Hi {{first_name}}! Thanks for letting us know about the Peloton bikes. I'll mak…" at bounding box center [425, 304] width 312 height 37
drag, startPoint x: 474, startPoint y: 291, endPoint x: 513, endPoint y: 290, distance: 39.0
click at [513, 290] on textarea "Hi {{first_name}}! Thanks for letting us know about the Peloton bike. I'll make…" at bounding box center [425, 304] width 312 height 37
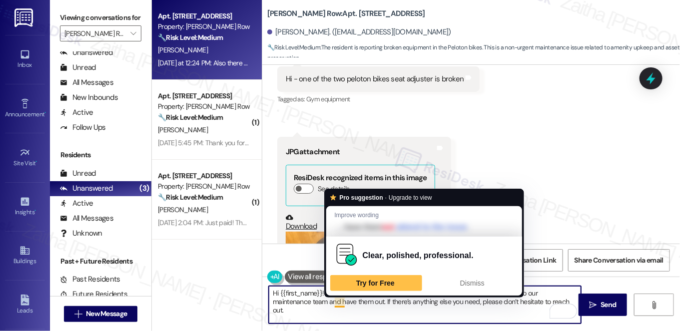
click at [337, 302] on textarea "Hi {{first_name}}! Thanks for letting us know about the Peloton bike. I'll pass…" at bounding box center [425, 304] width 312 height 37
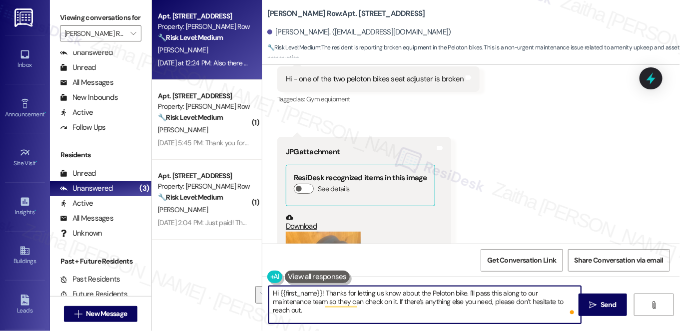
drag, startPoint x: 272, startPoint y: 292, endPoint x: 556, endPoint y: 307, distance: 284.2
click at [556, 307] on textarea "Hi {{first_name}}! Thanks for letting us know about the Peloton bike. I'll pass…" at bounding box center [425, 304] width 312 height 37
type textarea "Hi {{first_name}}! Thanks for letting us know about the Peloton bike. I'll pass…"
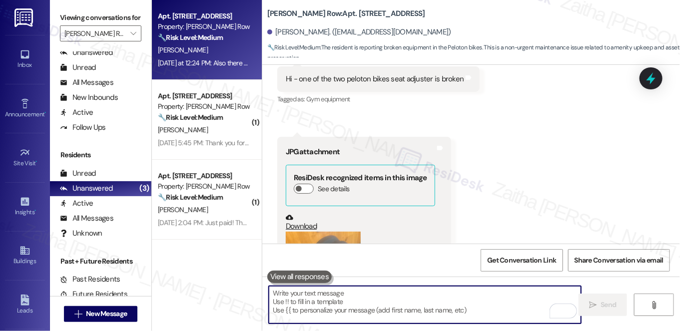
click at [367, 297] on textarea "To enrich screen reader interactions, please activate Accessibility in Grammarl…" at bounding box center [425, 304] width 312 height 37
paste textarea "Hi {{first_name}}! Thanks for letting us know about the Peloton bike. I’ll shar…"
type textarea "Hi {{first_name}}! Thanks for letting us know about the Peloton bike. I’ll shar…"
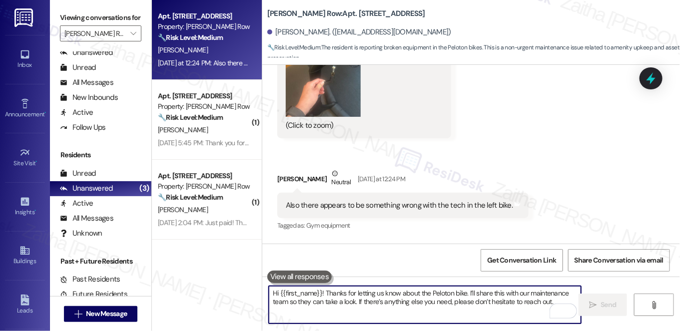
scroll to position [6122, 0]
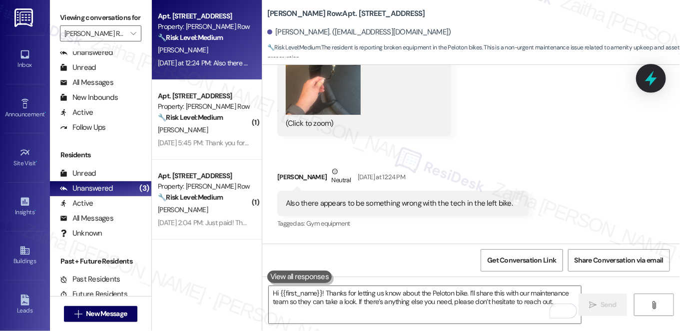
click at [656, 77] on icon at bounding box center [651, 78] width 17 height 17
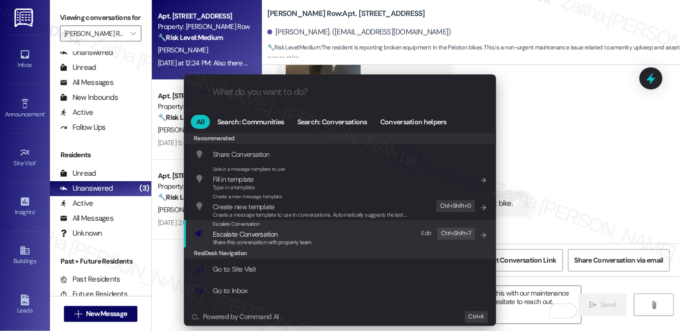
click at [234, 231] on span "Escalate Conversation" at bounding box center [245, 234] width 64 height 9
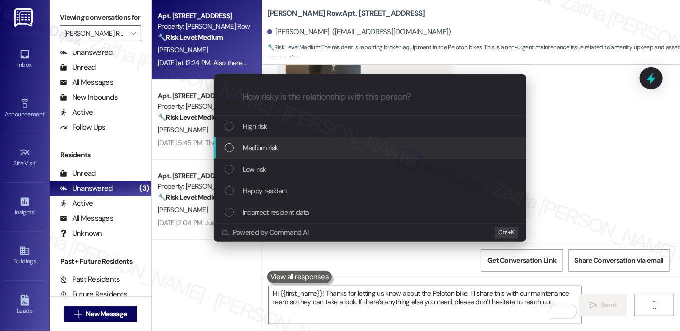
click at [270, 148] on span "Medium risk" at bounding box center [260, 147] width 35 height 11
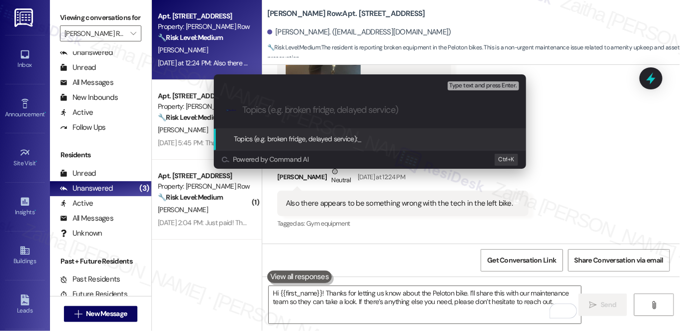
paste input "Peloton Bike Maintenance Request"
type input "Peloton Bike Maintenance Request"
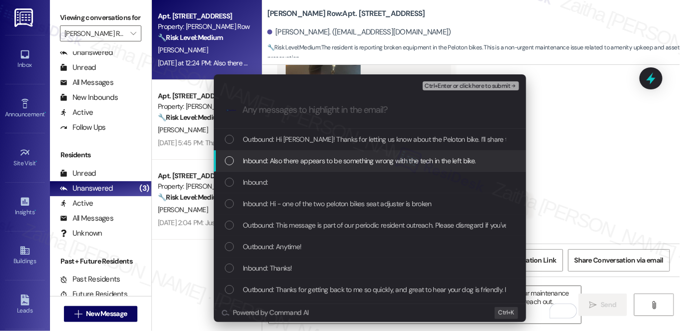
click at [297, 159] on span "Inbound: Also there appears to be something wrong with the tech in the left bik…" at bounding box center [359, 160] width 233 height 11
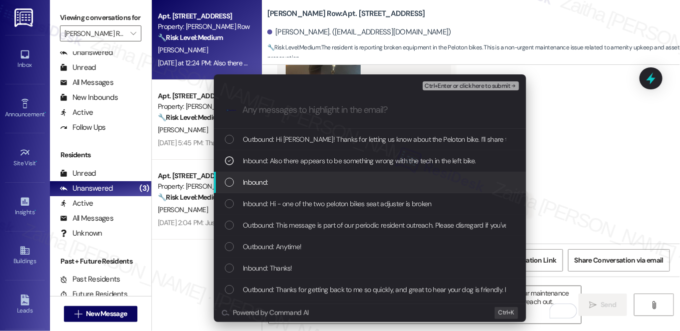
click at [293, 179] on div "Inbound:" at bounding box center [371, 182] width 292 height 11
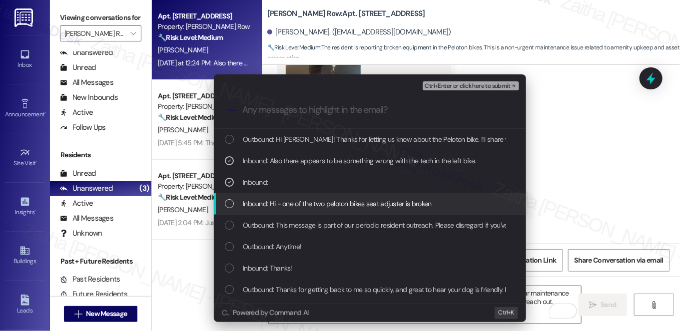
click at [306, 203] on span "Inbound: Hi - one of the two peloton bikes seat adjuster is broken" at bounding box center [337, 203] width 189 height 11
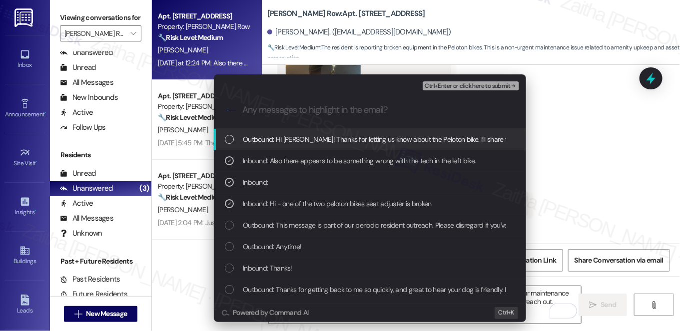
click at [465, 84] on span "Ctrl+Enter or click here to submit" at bounding box center [467, 86] width 85 height 7
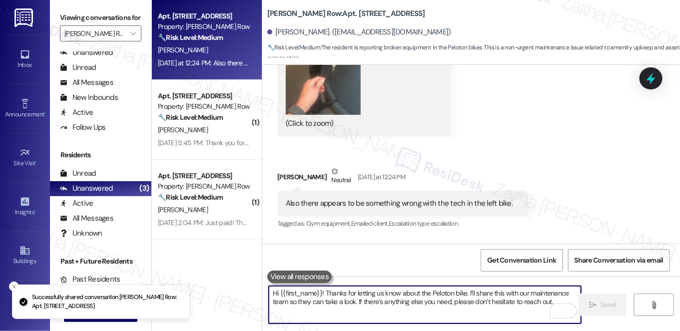
scroll to position [6041, 0]
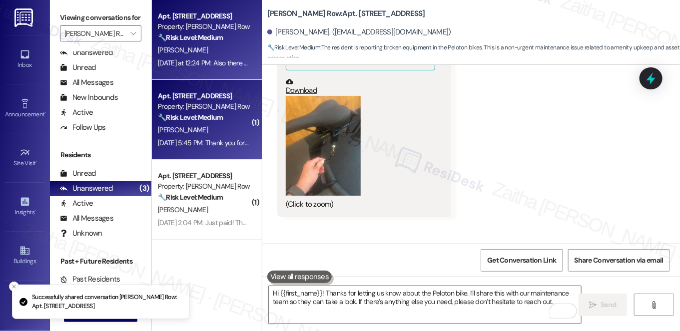
click at [207, 135] on div "A. Simpson" at bounding box center [204, 130] width 94 height 12
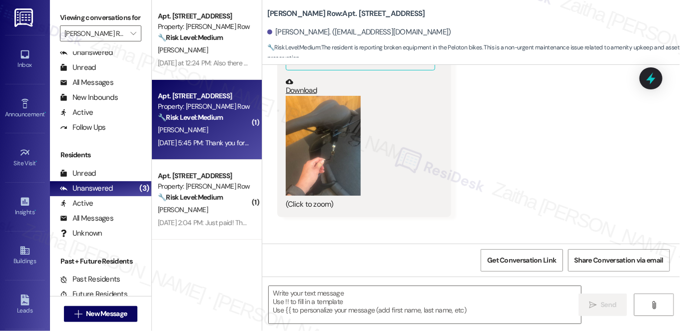
type textarea "Fetching suggested responses. Please feel free to read through the conversation…"
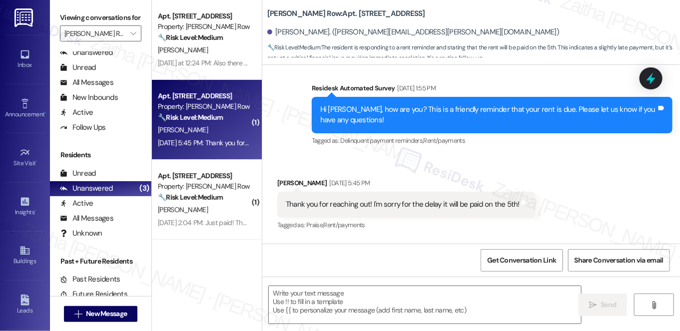
scroll to position [1968, 0]
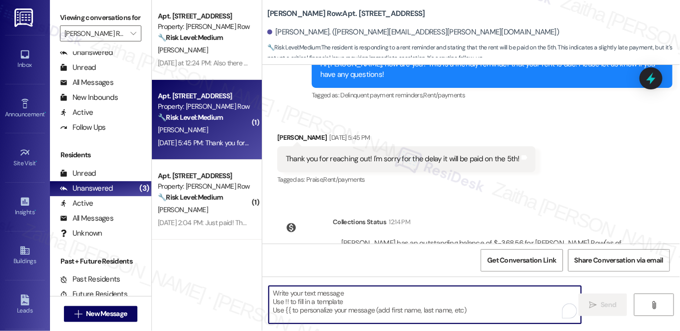
click at [308, 303] on textarea "To enrich screen reader interactions, please activate Accessibility in Grammarl…" at bounding box center [425, 304] width 312 height 37
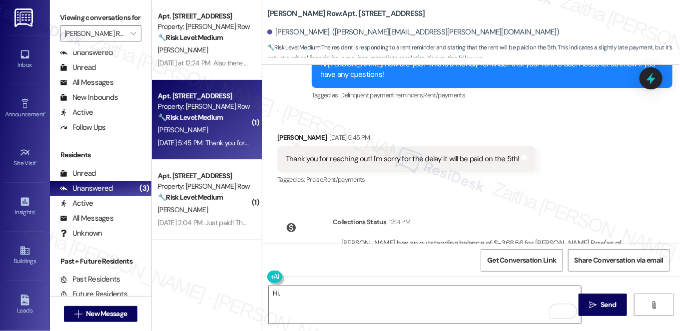
click at [285, 132] on div "Ayana Simpson Sep 03, 2025 at 5:45 PM" at bounding box center [406, 139] width 258 height 14
copy div "Ayana"
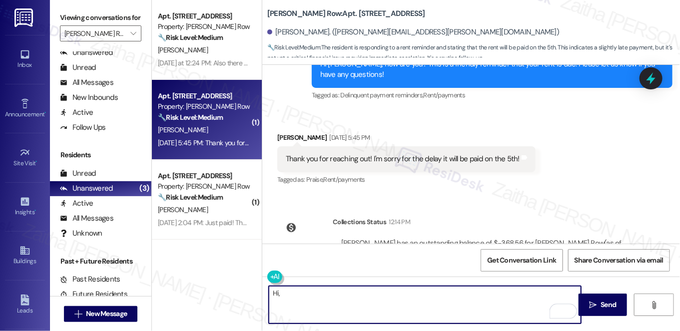
click at [300, 293] on textarea "Hi," at bounding box center [425, 304] width 312 height 37
paste textarea "Ayana"
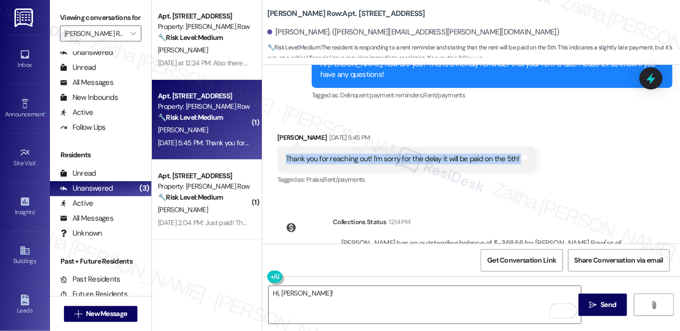
drag, startPoint x: 283, startPoint y: 103, endPoint x: 529, endPoint y: 105, distance: 246.3
click at [529, 125] on div "Received via SMS Ayana Simpson Sep 03, 2025 at 5:45 PM Thank you for reaching o…" at bounding box center [406, 159] width 273 height 69
copy div "Thank you for reaching out! I'm sorry for the delay it will be paid on the 5th!…"
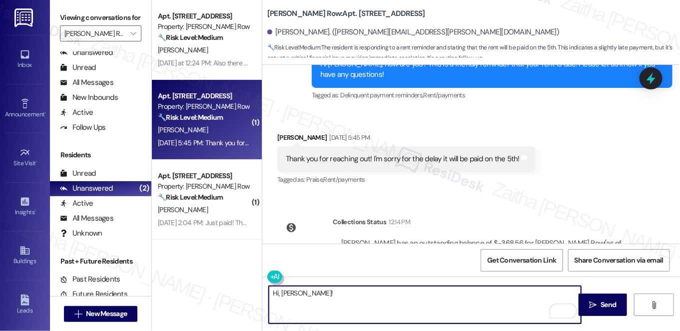
click at [337, 289] on textarea "Hi, Ayana!" at bounding box center [425, 304] width 312 height 37
paste textarea "I see that your rent has already been paid, so you’re all set. I appreciate you…"
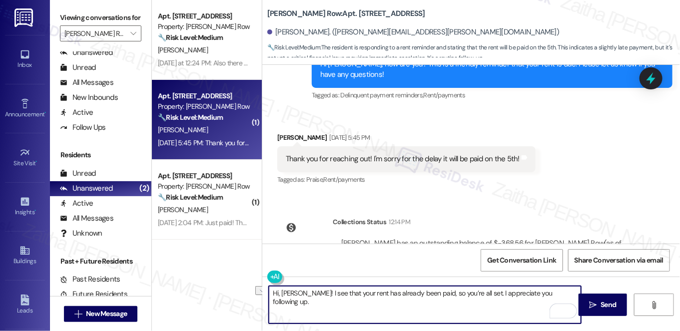
drag, startPoint x: 516, startPoint y: 291, endPoint x: 550, endPoint y: 290, distance: 34.0
click at [550, 290] on textarea "Hi, Ayana! I see that your rent has already been paid, so you’re all set. I app…" at bounding box center [425, 304] width 312 height 37
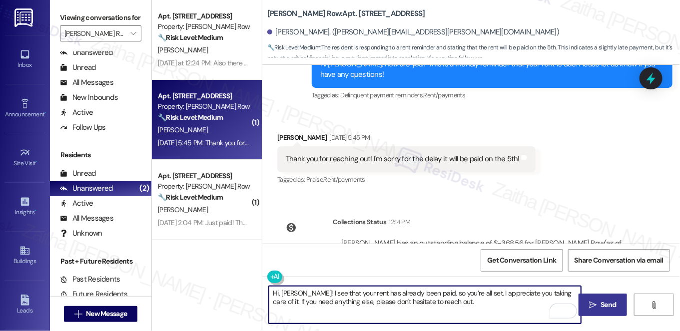
type textarea "Hi, Ayana! I see that your rent has already been paid, so you’re all set. I app…"
drag, startPoint x: 610, startPoint y: 304, endPoint x: 578, endPoint y: 271, distance: 45.9
click at [609, 304] on span "Send" at bounding box center [608, 305] width 15 height 10
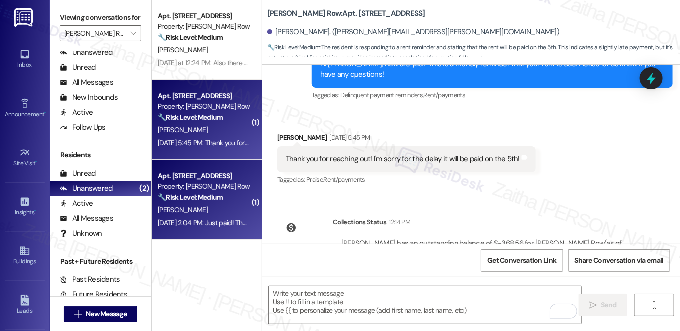
click at [236, 214] on div "L. Calmet" at bounding box center [204, 210] width 94 height 12
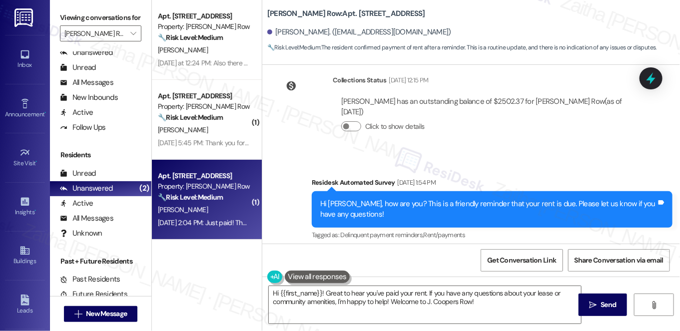
scroll to position [1622, 0]
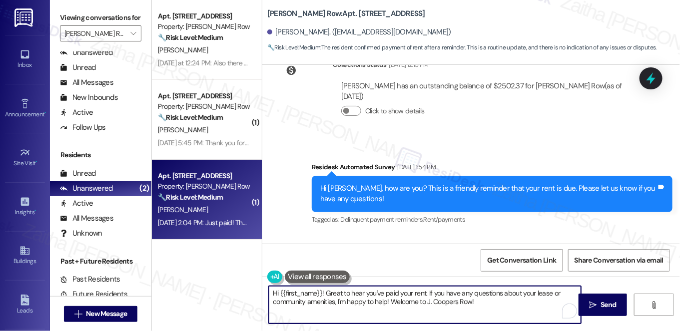
drag, startPoint x: 425, startPoint y: 290, endPoint x: 504, endPoint y: 309, distance: 81.8
click at [504, 309] on textarea "Hi {{first_name}}! Great to hear you've paid your rent. If you have any questio…" at bounding box center [425, 304] width 312 height 37
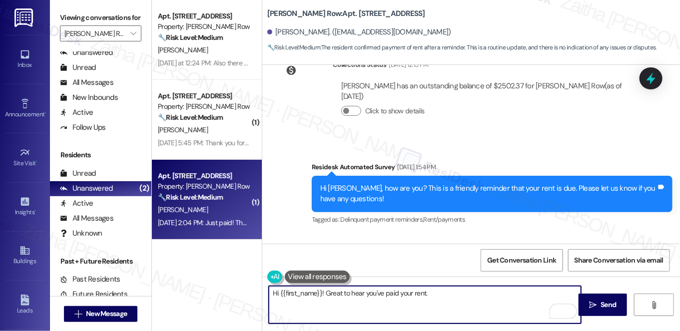
paste textarea "Let us know if you need anything else; we're happy to help!"
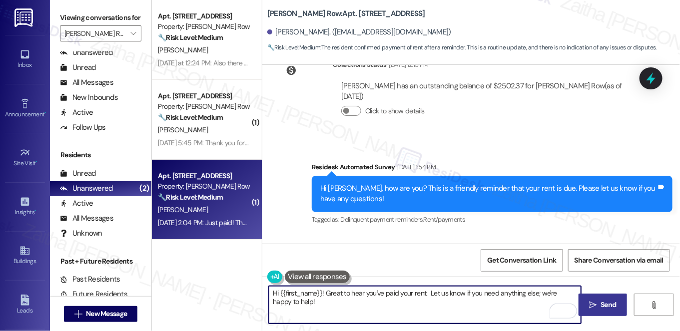
type textarea "Hi {{first_name}}! Great to hear you've paid your rent. Let us know if you need…"
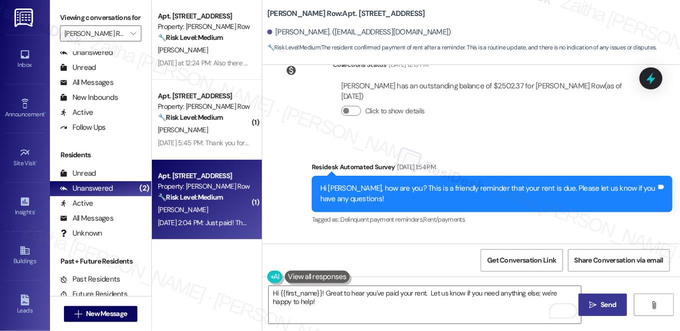
click at [596, 306] on icon "" at bounding box center [592, 305] width 7 height 8
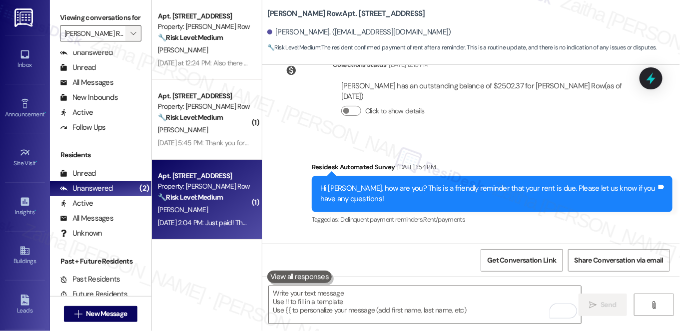
click at [128, 41] on span "" at bounding box center [132, 33] width 9 height 16
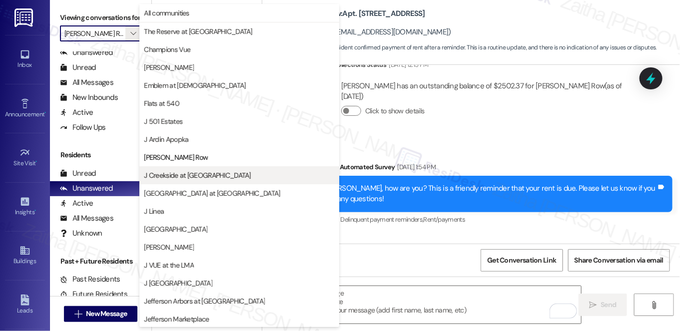
click at [200, 177] on span "J Creekside at [GEOGRAPHIC_DATA]" at bounding box center [197, 175] width 107 height 10
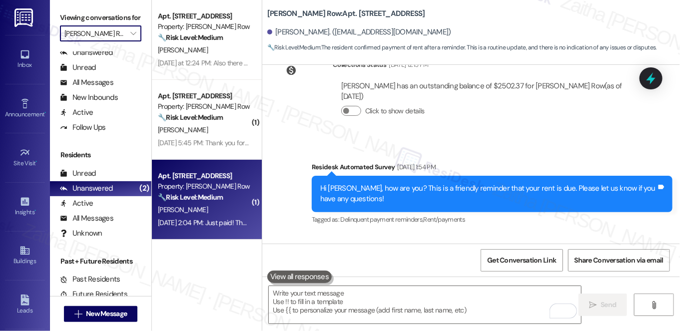
type input "J Creekside at [GEOGRAPHIC_DATA]"
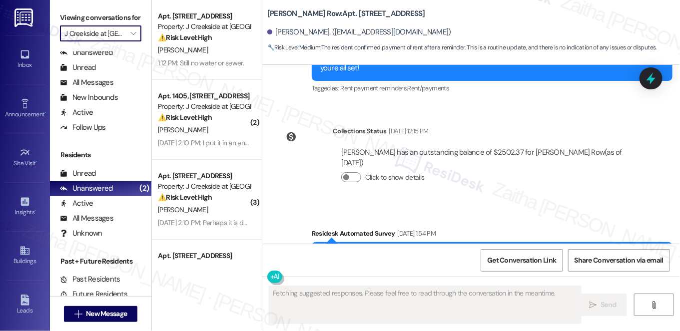
scroll to position [1622, 0]
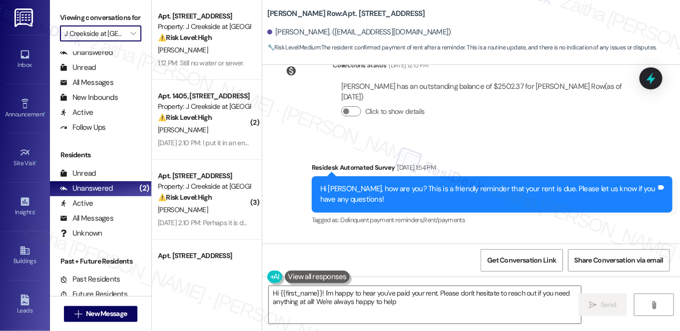
type textarea "Hi {{first_name}}! I'm happy to hear you've paid your rent. Please don't hesita…"
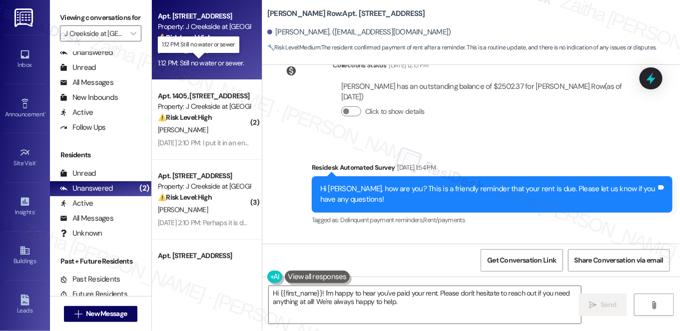
click at [179, 61] on div "1:12 PM: Still no water or sewer. 1:12 PM: Still no water or sewer." at bounding box center [201, 62] width 86 height 9
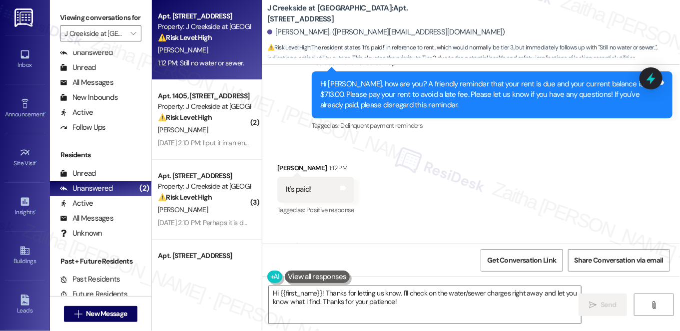
scroll to position [803, 0]
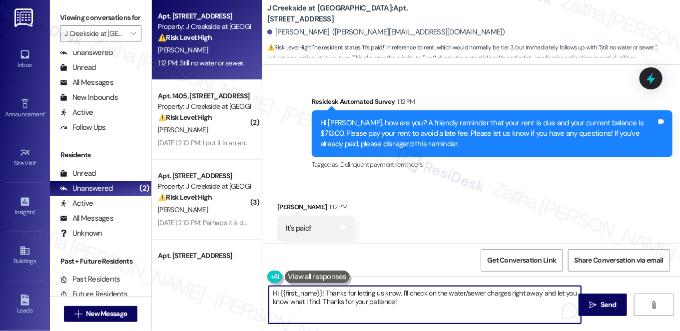
click at [271, 292] on textarea "Hi {{first_name}}! Thanks for letting us know. I'll check on the water/sewer ch…" at bounding box center [425, 304] width 312 height 37
paste textarea "Thanks for confirming your payment!"
drag, startPoint x: 424, startPoint y: 291, endPoint x: 501, endPoint y: 288, distance: 77.0
click at [501, 288] on textarea "Thanks for confirming your payment!, {{first_name}}! Thanks for letting us know…" at bounding box center [425, 304] width 312 height 37
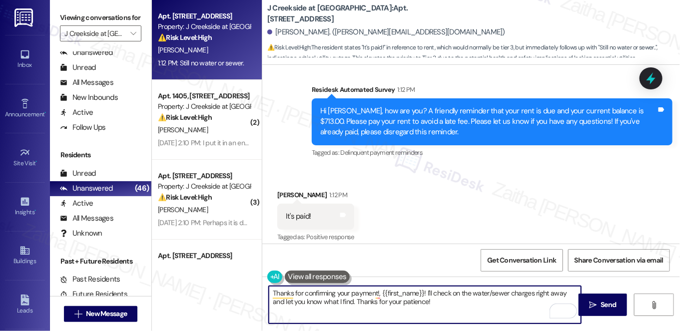
scroll to position [894, 0]
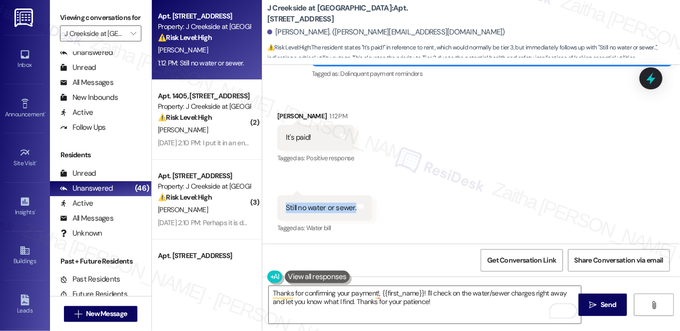
drag, startPoint x: 278, startPoint y: 207, endPoint x: 353, endPoint y: 219, distance: 75.4
click at [353, 219] on div "Still no water or sewer. Tags and notes" at bounding box center [324, 207] width 95 height 25
copy div "Still no water or sewer."
click at [412, 127] on div "Received via SMS Alyssa Clocker 1:12 PM It's paid! Tags and notes Tagged as: Po…" at bounding box center [471, 165] width 418 height 155
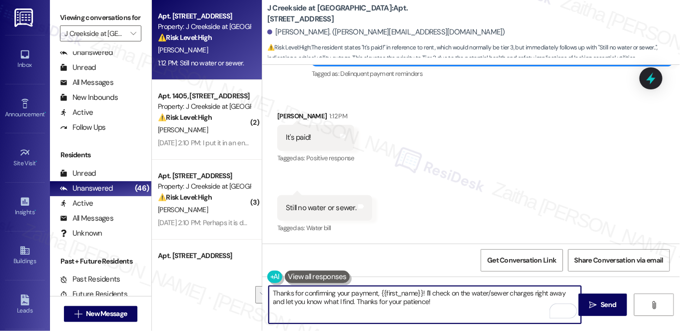
drag, startPoint x: 424, startPoint y: 291, endPoint x: 434, endPoint y: 304, distance: 16.7
click at [434, 304] on textarea "Thanks for confirming your payment, {{first_name}}! I'll check on the water/sew…" at bounding box center [425, 304] width 312 height 37
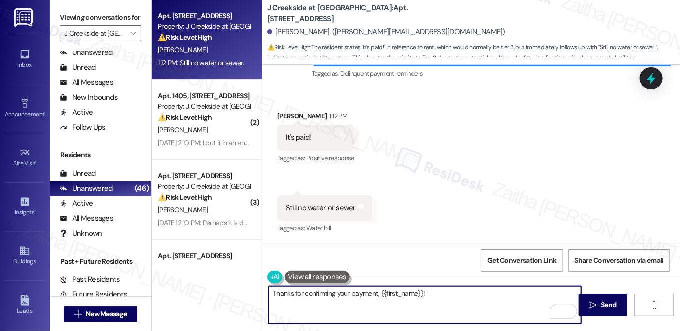
paste textarea "orry you’re still without water/sewer. Is it your whole unit or just certain ar…"
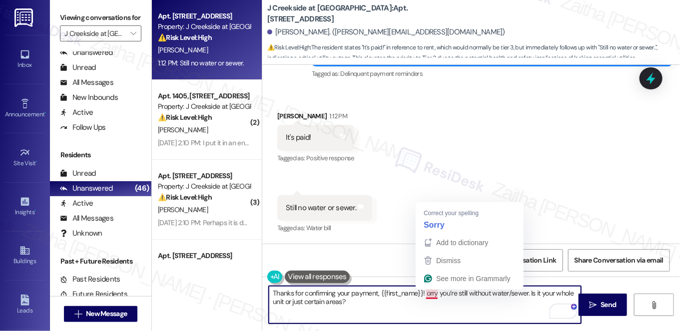
click at [424, 290] on textarea "Thanks for confirming your payment, {{first_name}}! orry you’re still without w…" at bounding box center [425, 304] width 312 height 37
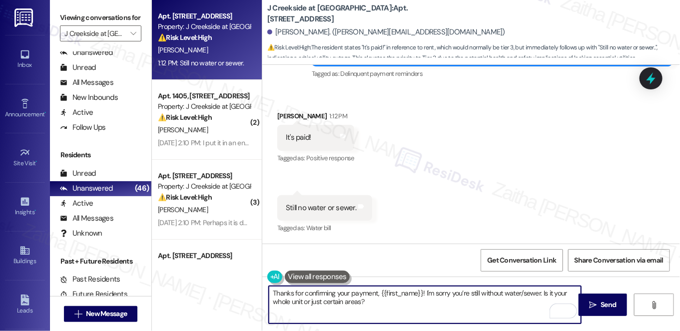
click at [386, 301] on textarea "Thanks for confirming your payment, {{first_name}}! I'm sorry you’re still with…" at bounding box center [425, 304] width 312 height 37
drag, startPoint x: 542, startPoint y: 294, endPoint x: 545, endPoint y: 305, distance: 11.3
click at [545, 305] on textarea "Thanks for confirming your payment, {{first_name}}! I'm sorry you’re still with…" at bounding box center [425, 304] width 312 height 37
paste textarea "Can you let me know when the service last worked and whether it’s affecting you…"
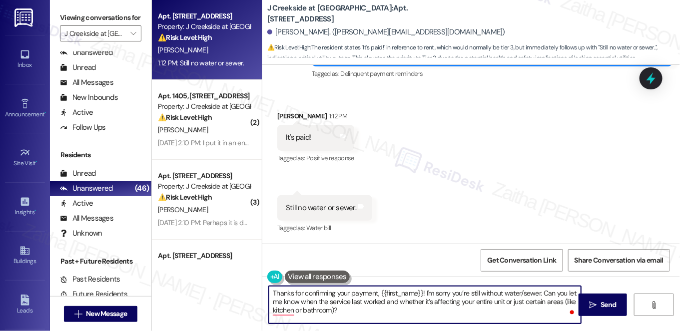
click at [546, 288] on textarea "Thanks for confirming your payment, {{first_name}}! I'm sorry you’re still with…" at bounding box center [425, 304] width 312 height 37
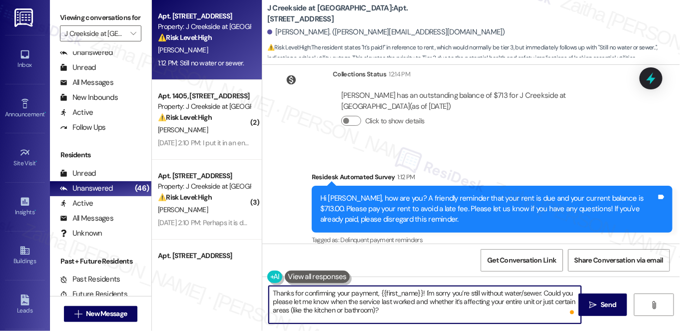
scroll to position [712, 0]
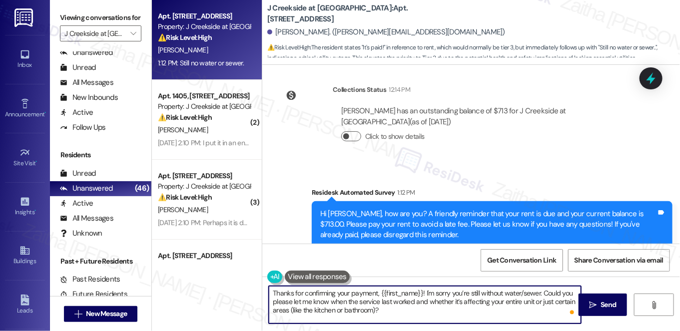
type textarea "Thanks for confirming your payment, {{first_name}}! I'm sorry you’re still with…"
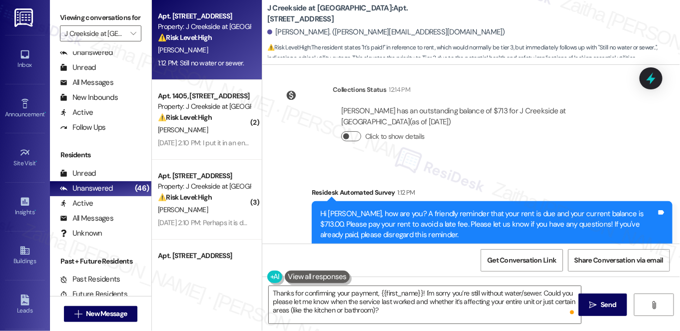
click at [354, 137] on button "Click to show details" at bounding box center [351, 136] width 20 height 10
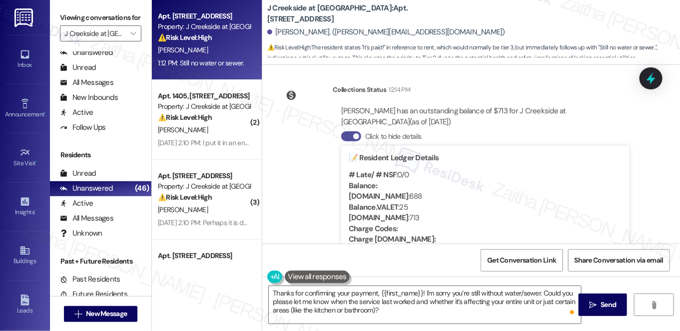
click at [342, 135] on button "Click to hide details" at bounding box center [351, 136] width 20 height 10
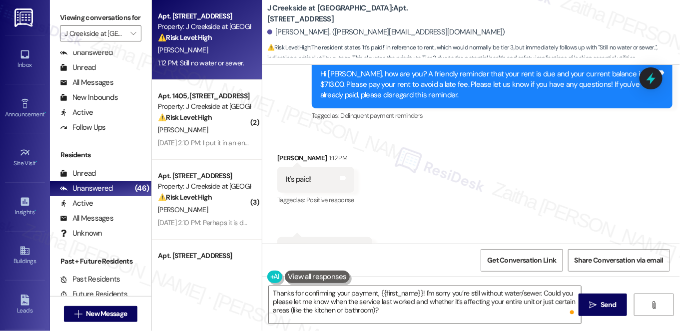
scroll to position [894, 0]
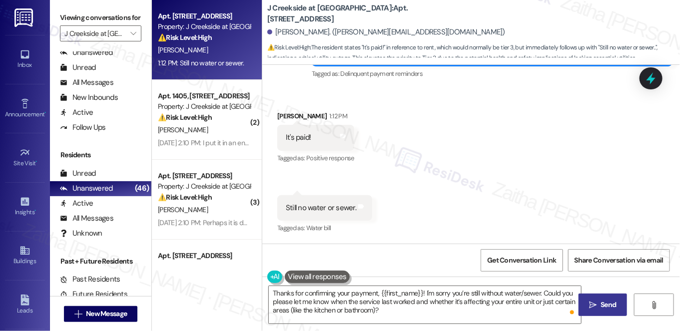
click at [597, 308] on span " Send" at bounding box center [602, 305] width 31 height 10
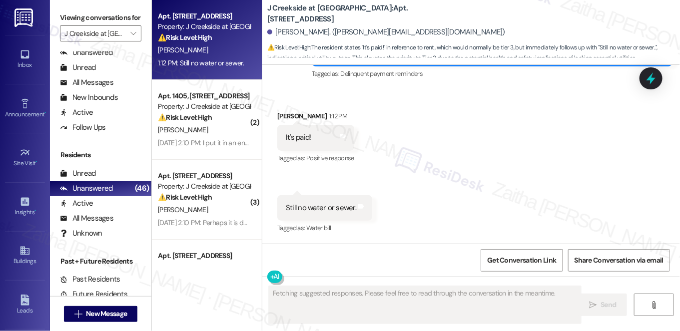
scroll to position [893, 0]
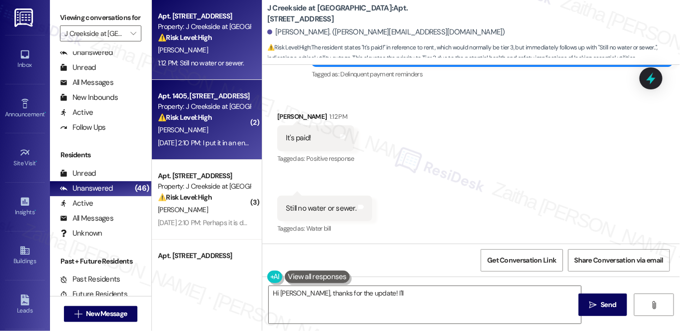
type textarea "Hi Alyssa, thanks for the update! I'll"
click at [232, 133] on div "[PERSON_NAME]" at bounding box center [204, 130] width 94 height 12
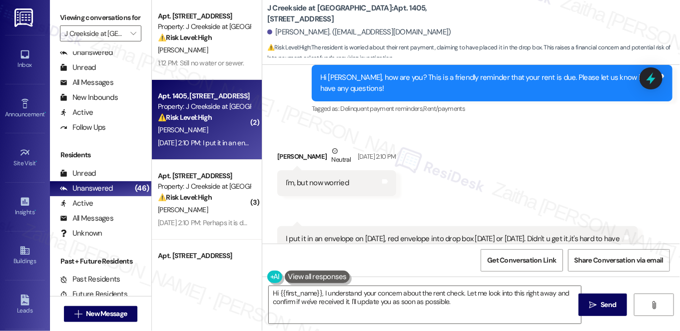
scroll to position [912, 0]
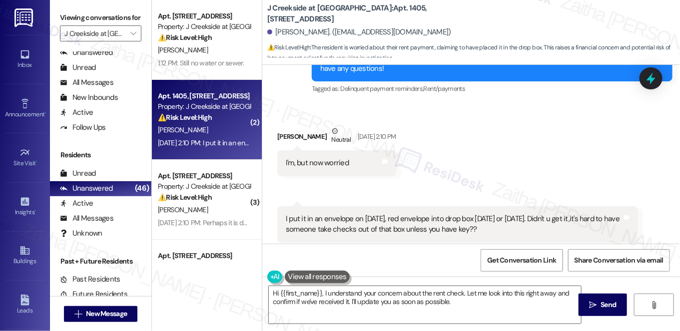
click at [285, 214] on div "I put it in an envelope on [DATE], red envelope into drop box [DATE] or [DATE].…" at bounding box center [454, 224] width 338 height 21
drag, startPoint x: 317, startPoint y: 143, endPoint x: 361, endPoint y: 146, distance: 43.6
click at [361, 150] on div "I'm, but now worried Tags and notes" at bounding box center [336, 162] width 119 height 25
copy div "I'm, but now worried"
drag, startPoint x: 281, startPoint y: 197, endPoint x: 496, endPoint y: 220, distance: 216.0
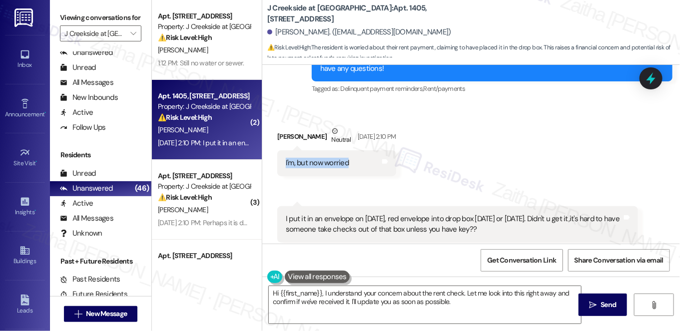
click at [496, 220] on div "I put it in an envelope on labor day, red envelope into drop box Sunday or Mond…" at bounding box center [457, 224] width 361 height 36
copy div "I put it in an envelope on [DATE], red envelope into drop box [DATE] or [DATE].…"
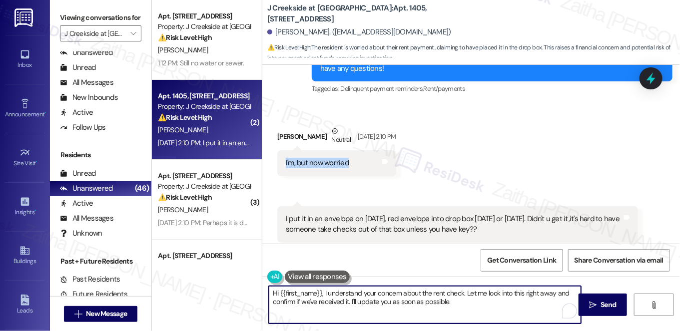
click at [322, 290] on textarea "Hi {{first_name}}, I understand your concern about the rent check. Let me look …" at bounding box center [425, 304] width 312 height 37
drag, startPoint x: 323, startPoint y: 292, endPoint x: 458, endPoint y: 311, distance: 136.8
click at [458, 311] on textarea "Hi {{first_name}}, I understand your concern about the rent check. Let me look …" at bounding box center [425, 304] width 312 height 37
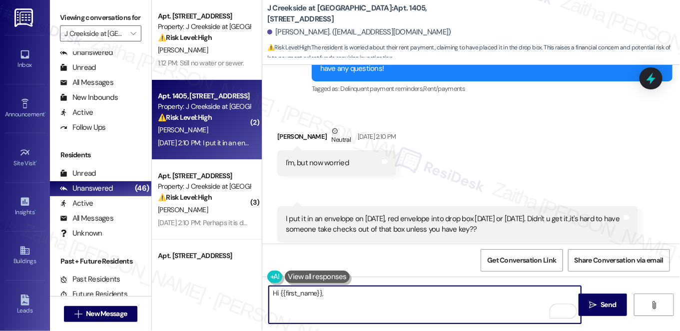
paste textarea "thank you for letting me know. I understand your concern. I’ll check with the t…"
type textarea "Hi {{first_name}}, thank you for letting me know. I understand your concern. I’…"
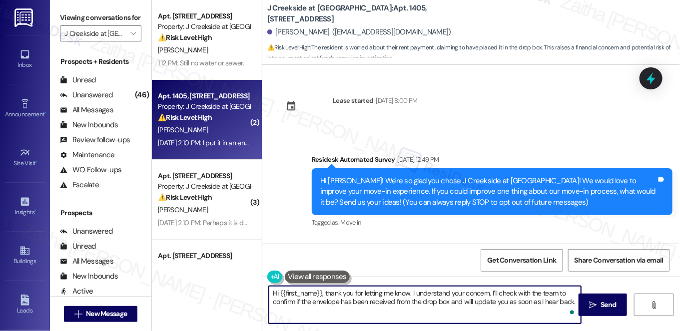
scroll to position [912, 0]
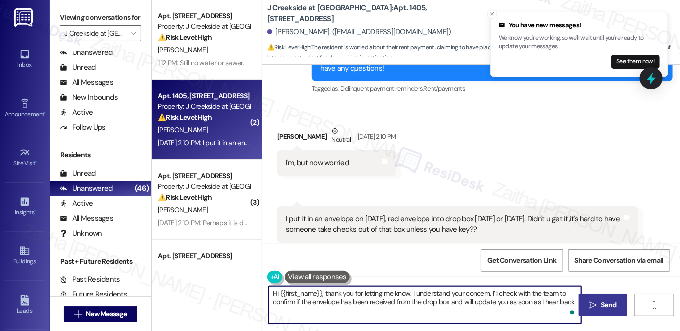
type textarea "Hi {{first_name}}, thank you for letting me know. I understand your concern. I’…"
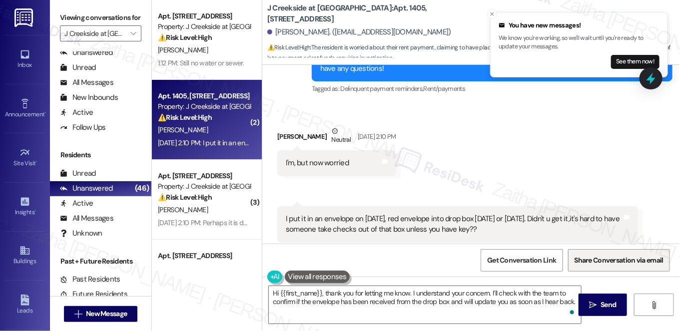
drag, startPoint x: 609, startPoint y: 305, endPoint x: 584, endPoint y: 265, distance: 47.1
click at [609, 305] on span "Send" at bounding box center [608, 305] width 15 height 10
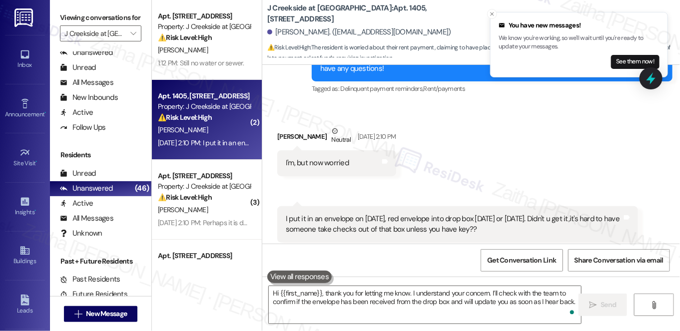
scroll to position [912, 0]
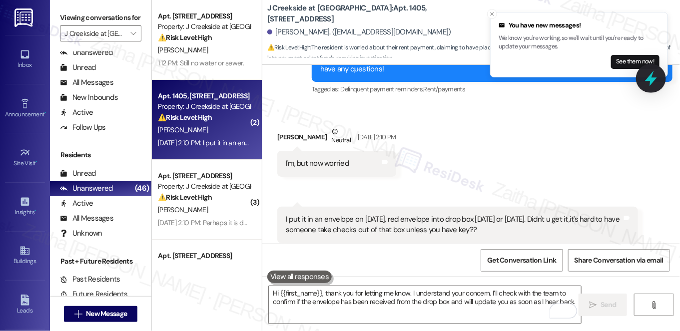
click at [649, 80] on icon at bounding box center [651, 78] width 12 height 15
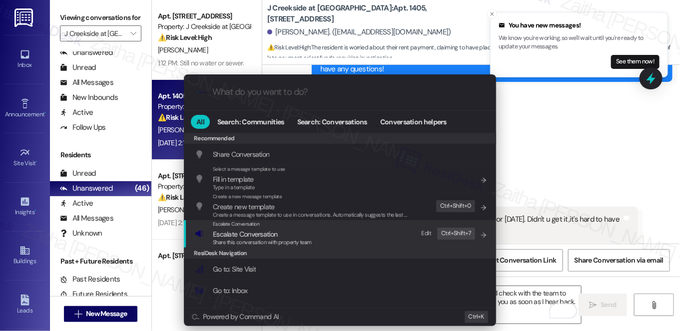
click at [246, 232] on span "Escalate Conversation" at bounding box center [245, 234] width 64 height 9
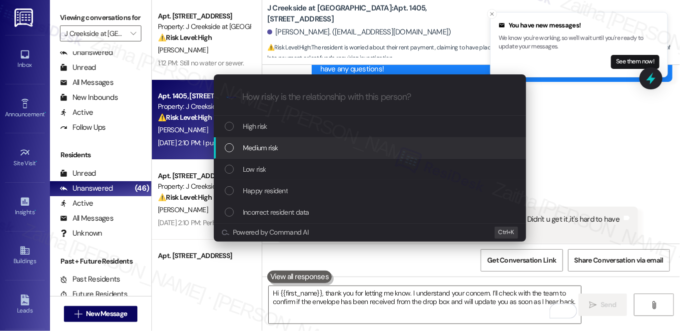
click at [277, 151] on span "Medium risk" at bounding box center [260, 147] width 35 height 11
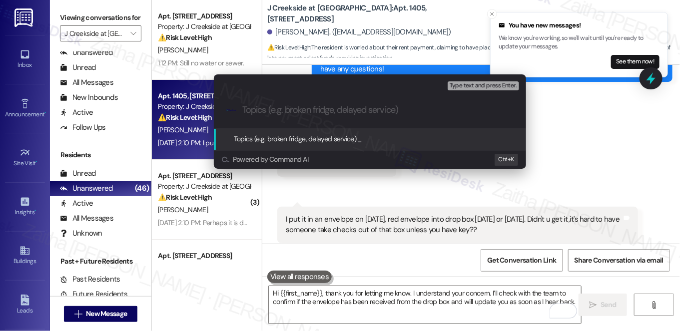
paste input "Confirming Rent Payment Drop Box Receipt"
type input "Confirming Rent Payment Drop Box Receipt"
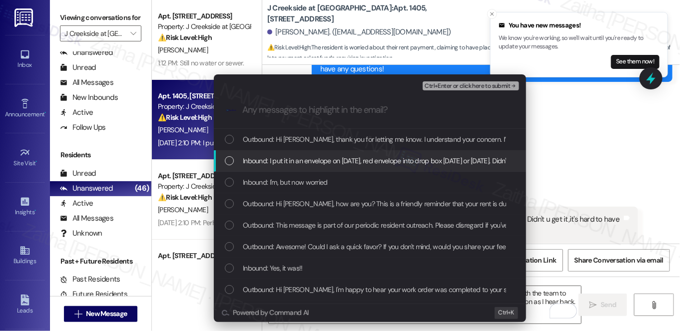
click at [295, 168] on div "Inbound: I put it in an envelope on [DATE], red envelope into drop box [DATE] o…" at bounding box center [370, 160] width 312 height 21
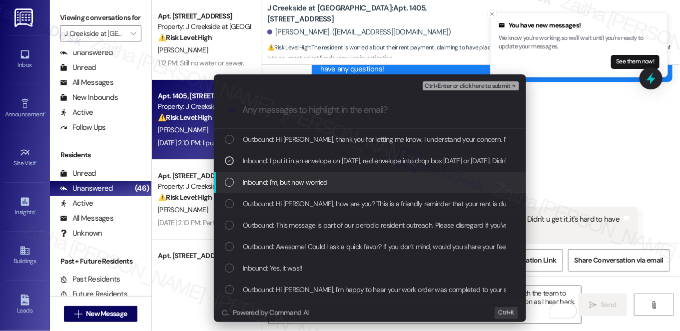
click at [310, 185] on span "Inbound: I'm, but now worried" at bounding box center [285, 182] width 85 height 11
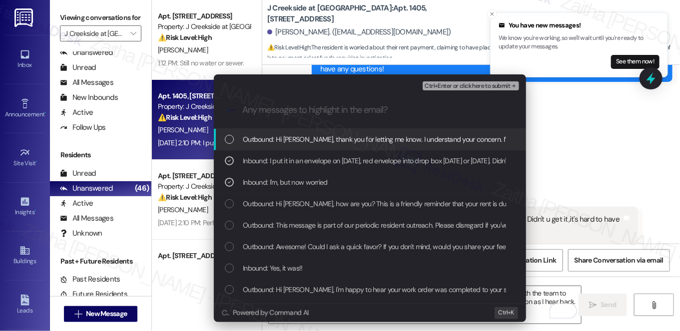
click at [466, 90] on button "Ctrl+Enter or click here to submit" at bounding box center [471, 85] width 96 height 9
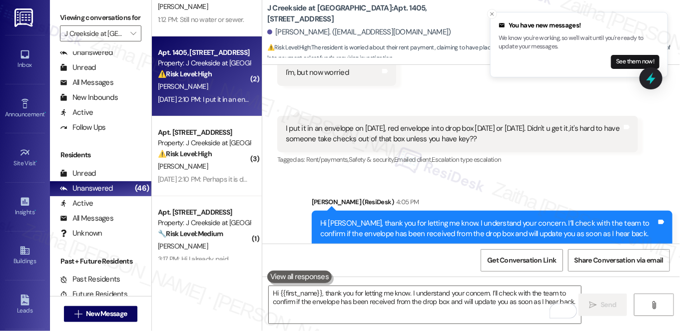
scroll to position [136, 0]
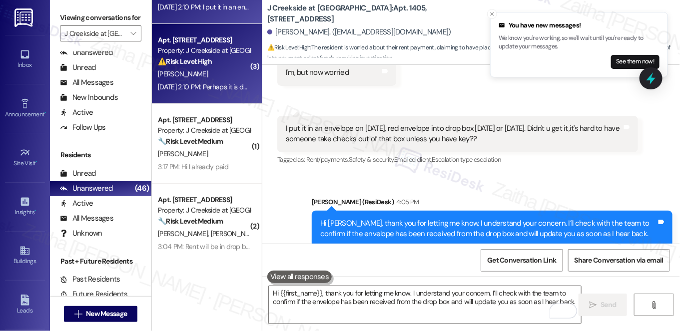
click at [208, 74] on div "[PERSON_NAME]" at bounding box center [204, 74] width 94 height 12
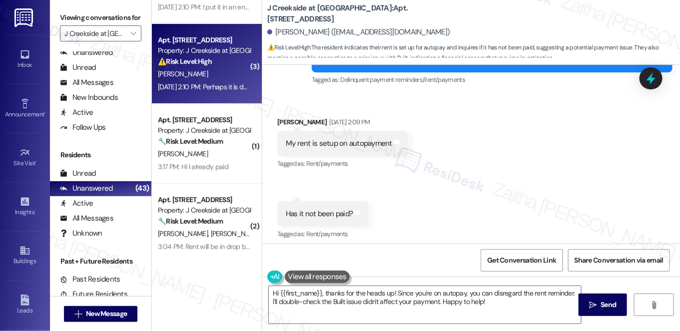
scroll to position [4610, 0]
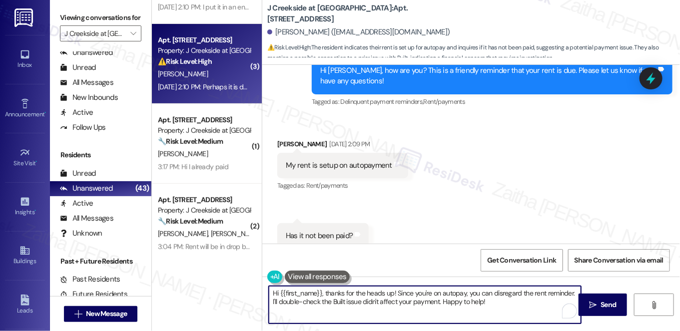
click at [489, 290] on textarea "Hi {{first_name}}, thanks for the heads up! Since you're on autopay, you can di…" at bounding box center [425, 304] width 312 height 37
type textarea "Hi {{first_name}}, thanks for the heads up! Since you're on autopay, you can sa…"
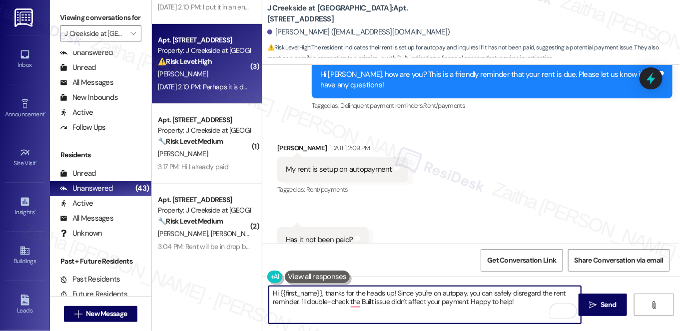
scroll to position [4655, 0]
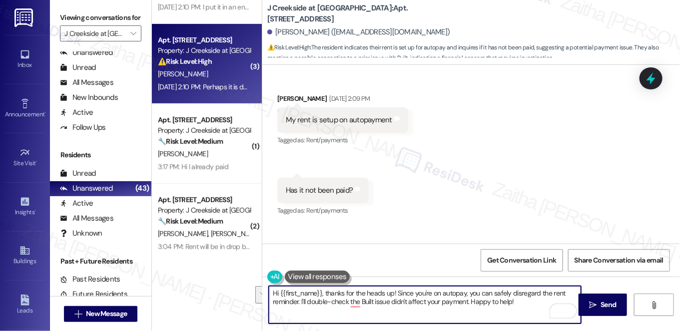
drag, startPoint x: 277, startPoint y: 294, endPoint x: 519, endPoint y: 310, distance: 242.9
click at [519, 310] on textarea "Hi {{first_name}}, thanks for the heads up! Since you're on autopay, you can sa…" at bounding box center [425, 304] width 312 height 37
